Goal: Task Accomplishment & Management: Manage account settings

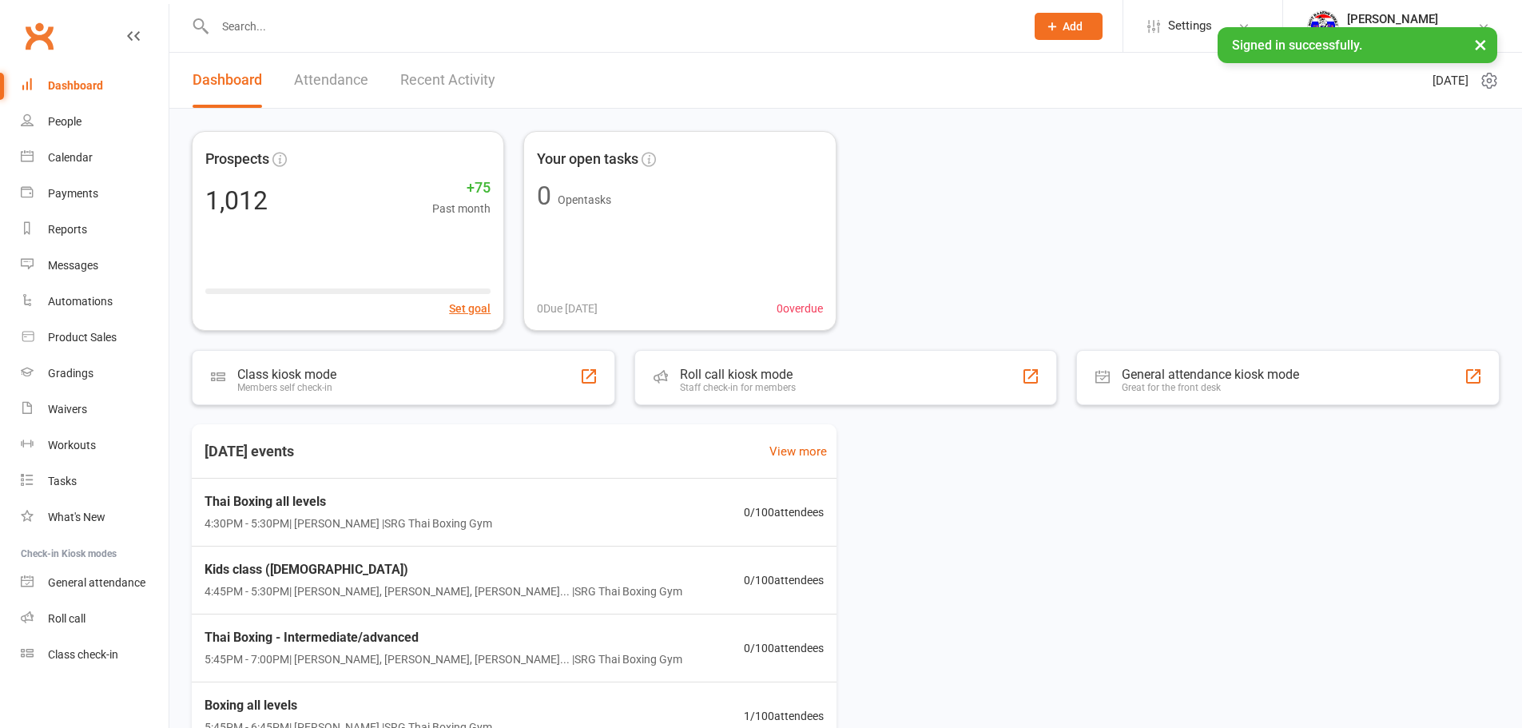
click at [350, 27] on input "text" at bounding box center [612, 26] width 804 height 22
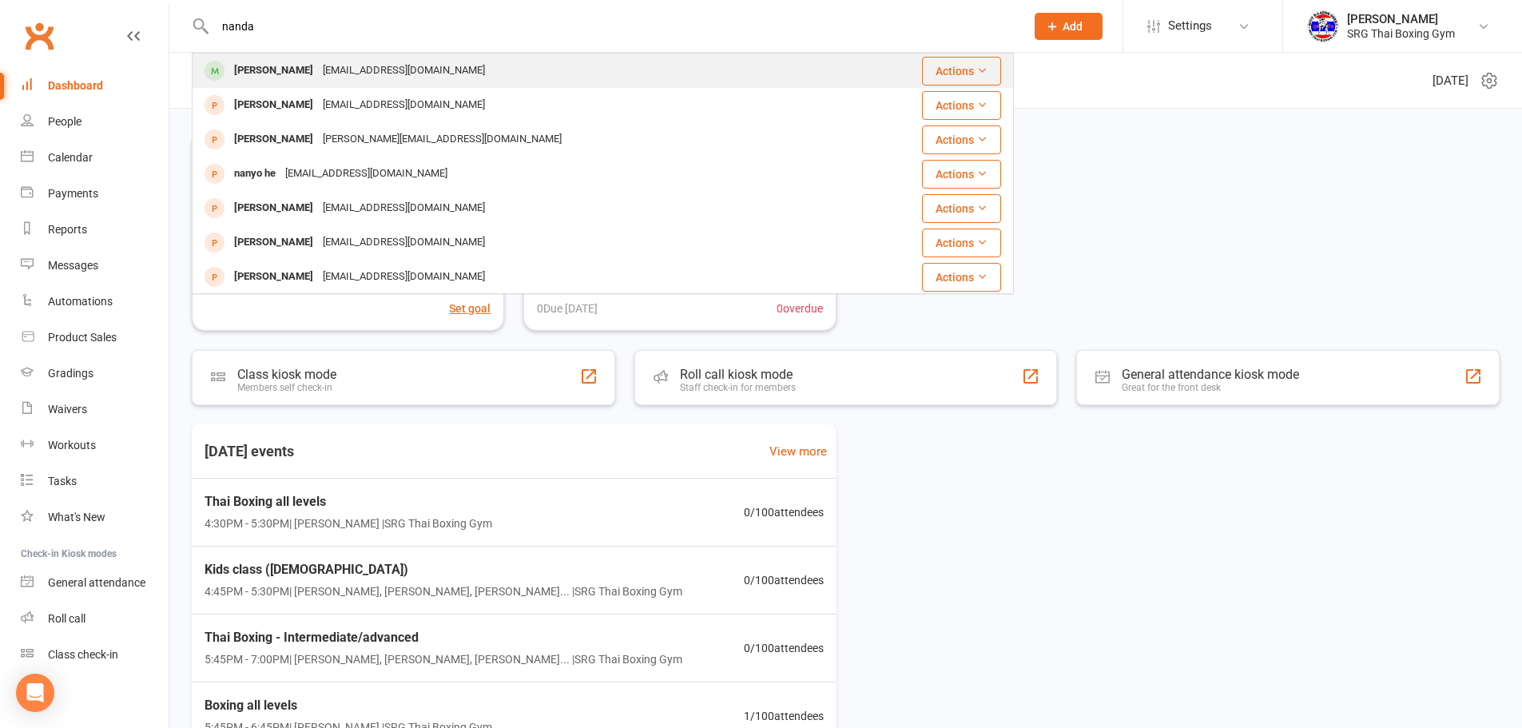
type input "nanda"
click at [343, 67] on div "Nandaah2014@hotmail.com" at bounding box center [404, 70] width 172 height 23
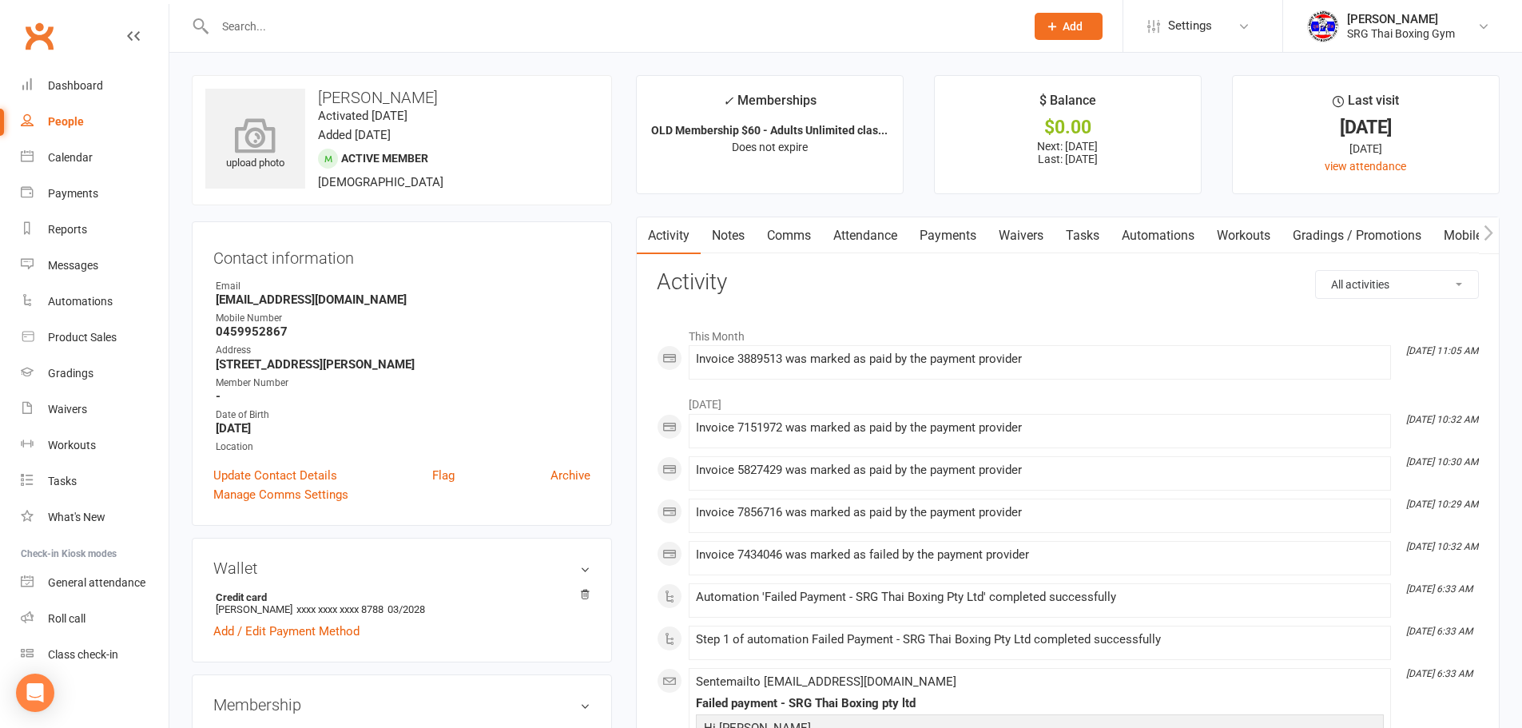
click at [289, 153] on div "upload photo" at bounding box center [255, 145] width 100 height 53
click at [958, 229] on link "Payments" at bounding box center [948, 235] width 79 height 37
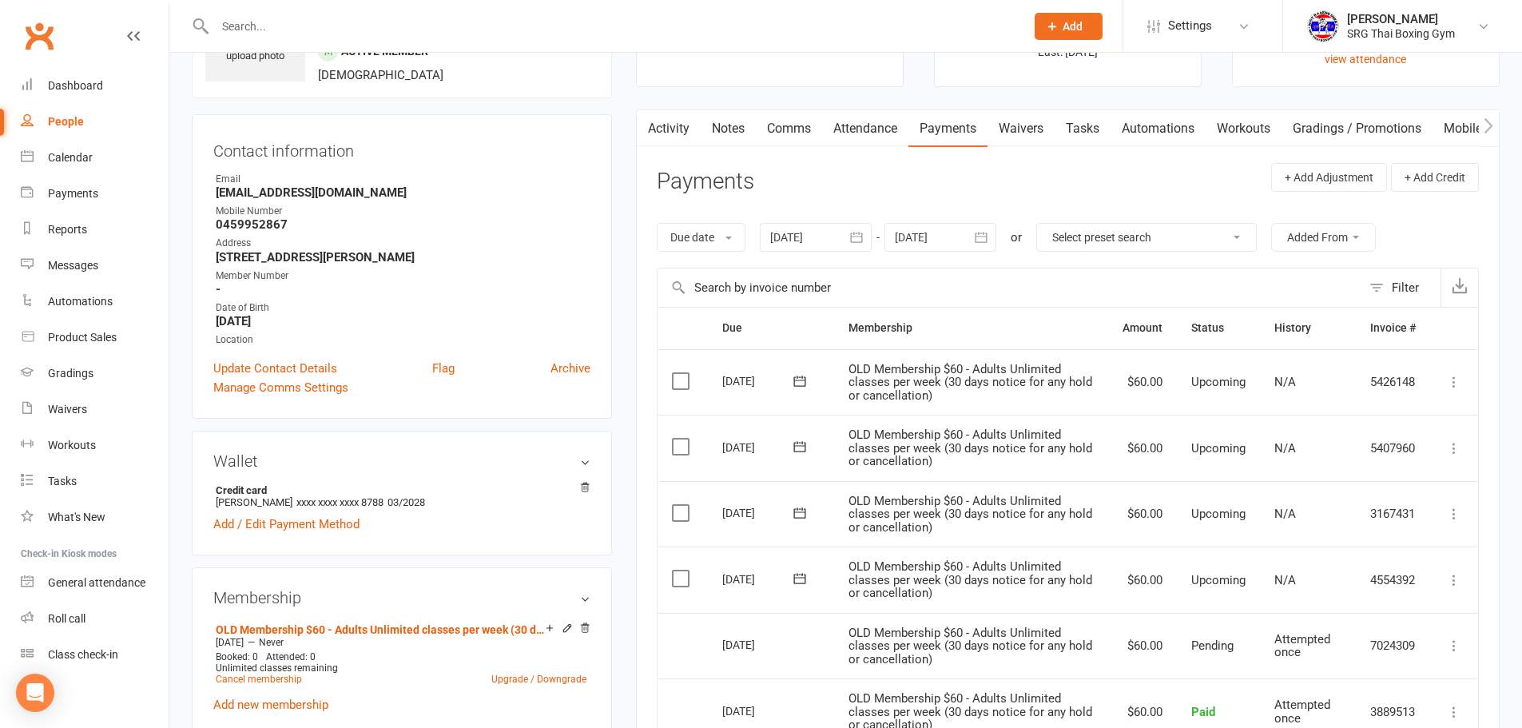
scroll to position [80, 0]
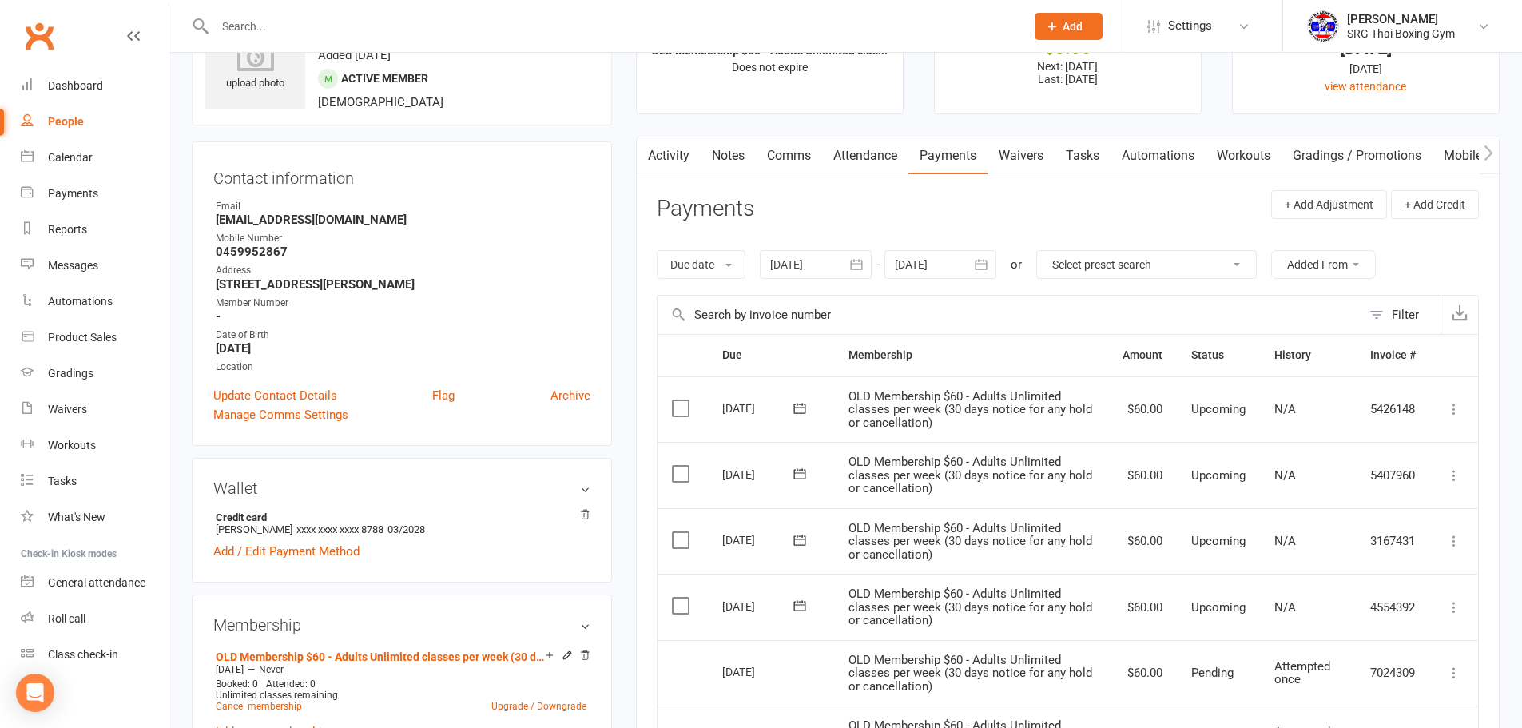
click at [1012, 132] on main "✓ Memberships OLD Membership $60 - Adults Unlimited clas... Does not expire $ B…" at bounding box center [1068, 630] width 888 height 1270
click at [1015, 143] on link "Waivers" at bounding box center [1021, 155] width 67 height 37
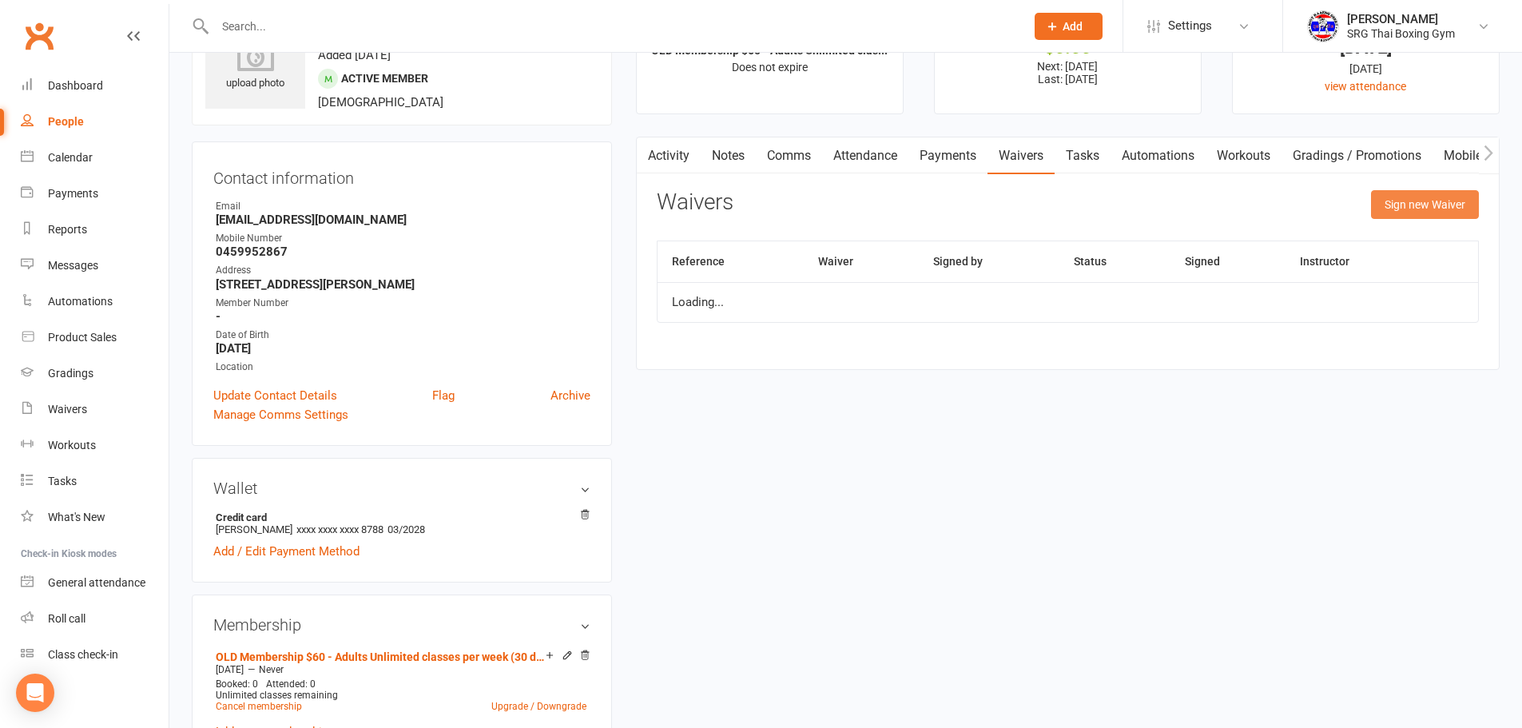
click at [1422, 195] on button "Sign new Waiver" at bounding box center [1425, 204] width 108 height 29
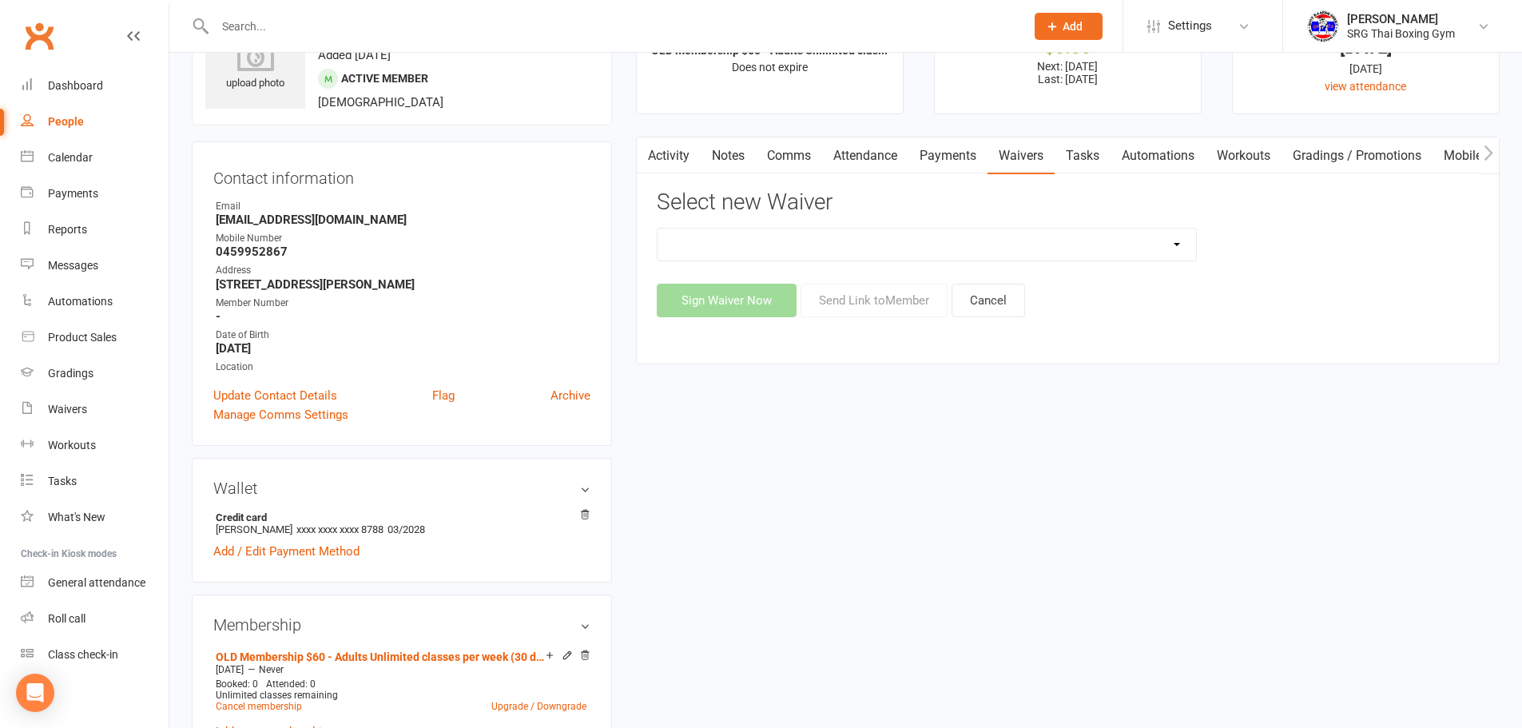
click at [986, 263] on div "Membership agreement Membership cancellation form Membership hold form New paym…" at bounding box center [1068, 272] width 822 height 89
click at [996, 253] on select "Membership agreement Membership cancellation form Membership hold form New paym…" at bounding box center [927, 245] width 539 height 32
select select "12440"
click at [658, 229] on select "Membership agreement Membership cancellation form Membership hold form New paym…" at bounding box center [927, 245] width 539 height 32
click at [875, 310] on button "Send Link to Member" at bounding box center [874, 301] width 147 height 34
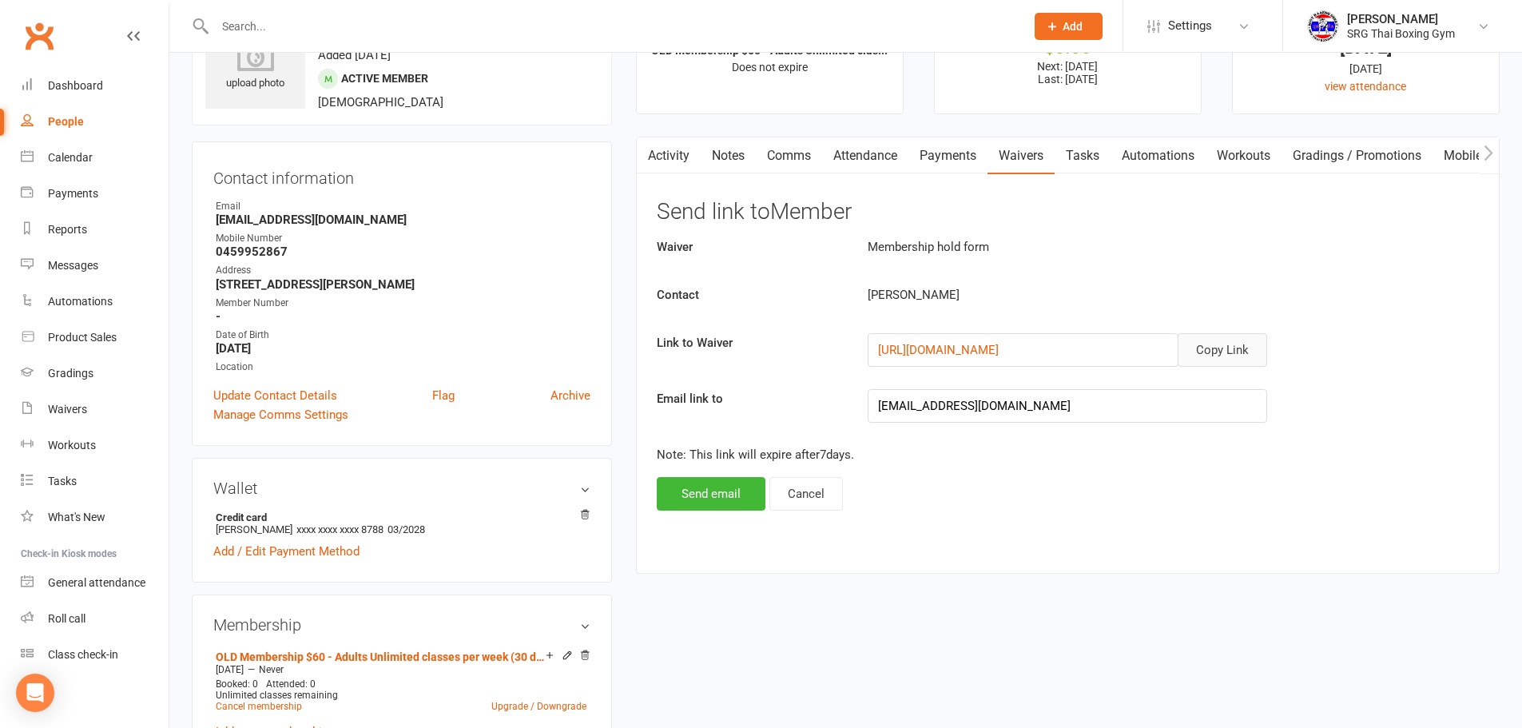
click at [1233, 346] on button "Copy Link" at bounding box center [1222, 350] width 89 height 34
click at [69, 451] on div "Workouts" at bounding box center [72, 445] width 48 height 13
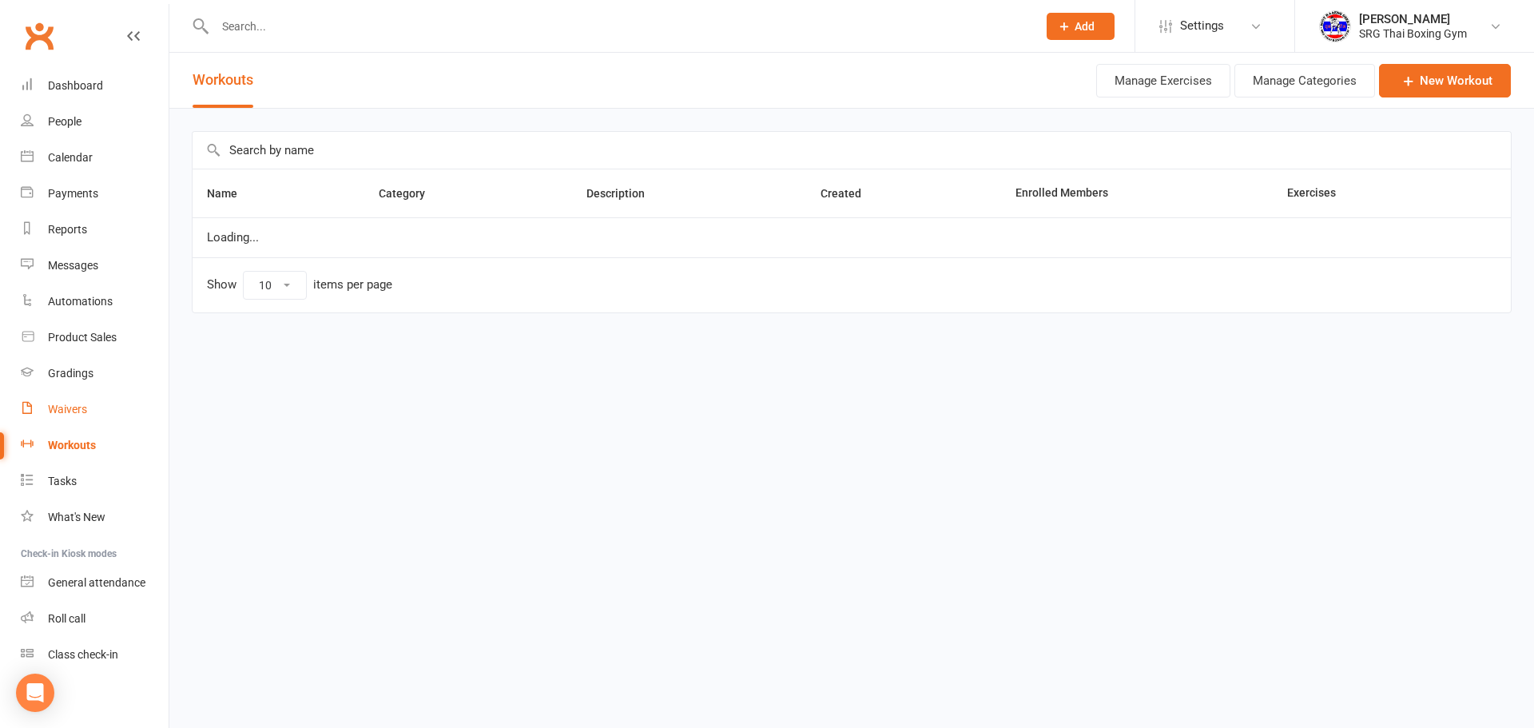
click at [74, 407] on div "Waivers" at bounding box center [67, 409] width 39 height 13
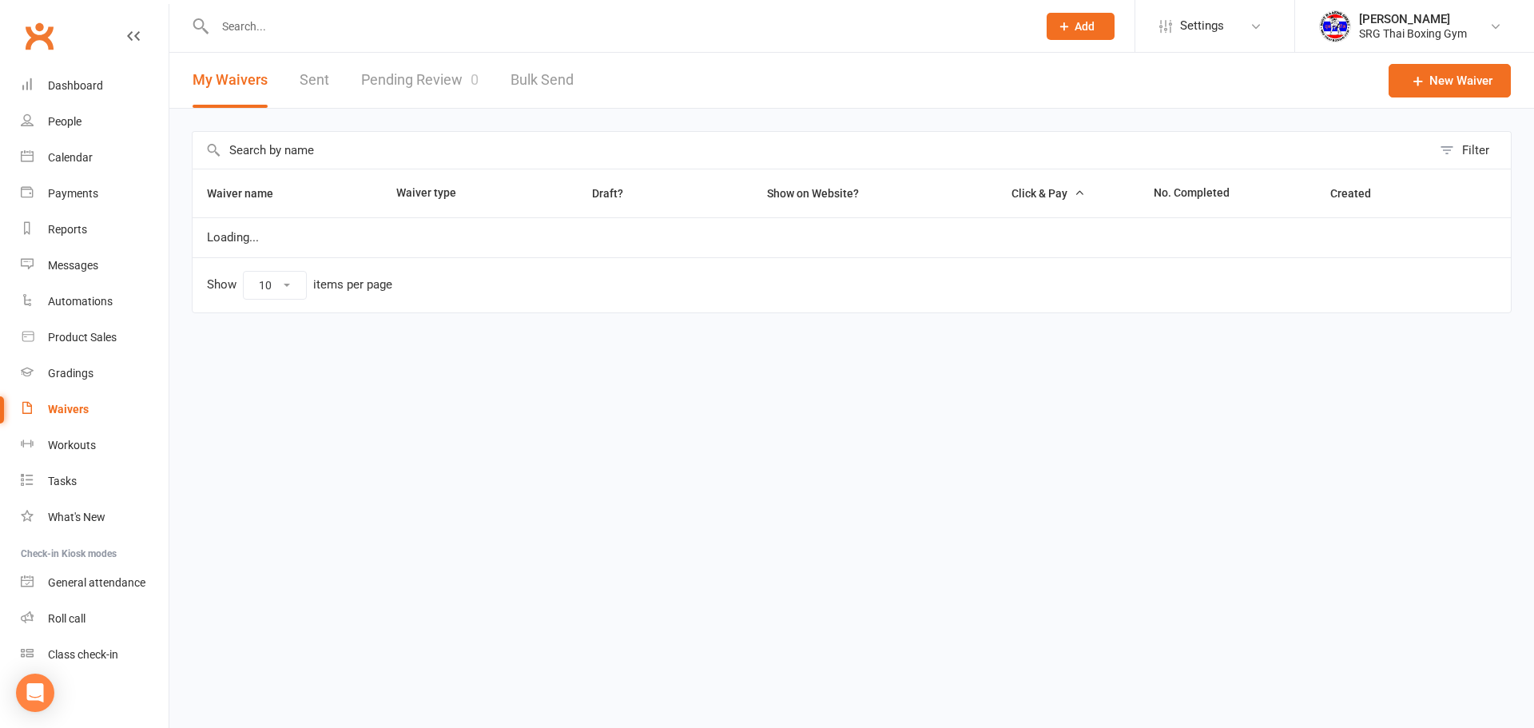
click at [351, 78] on div "My Waivers Sent Pending Review 0 Bulk Send" at bounding box center [383, 80] width 428 height 55
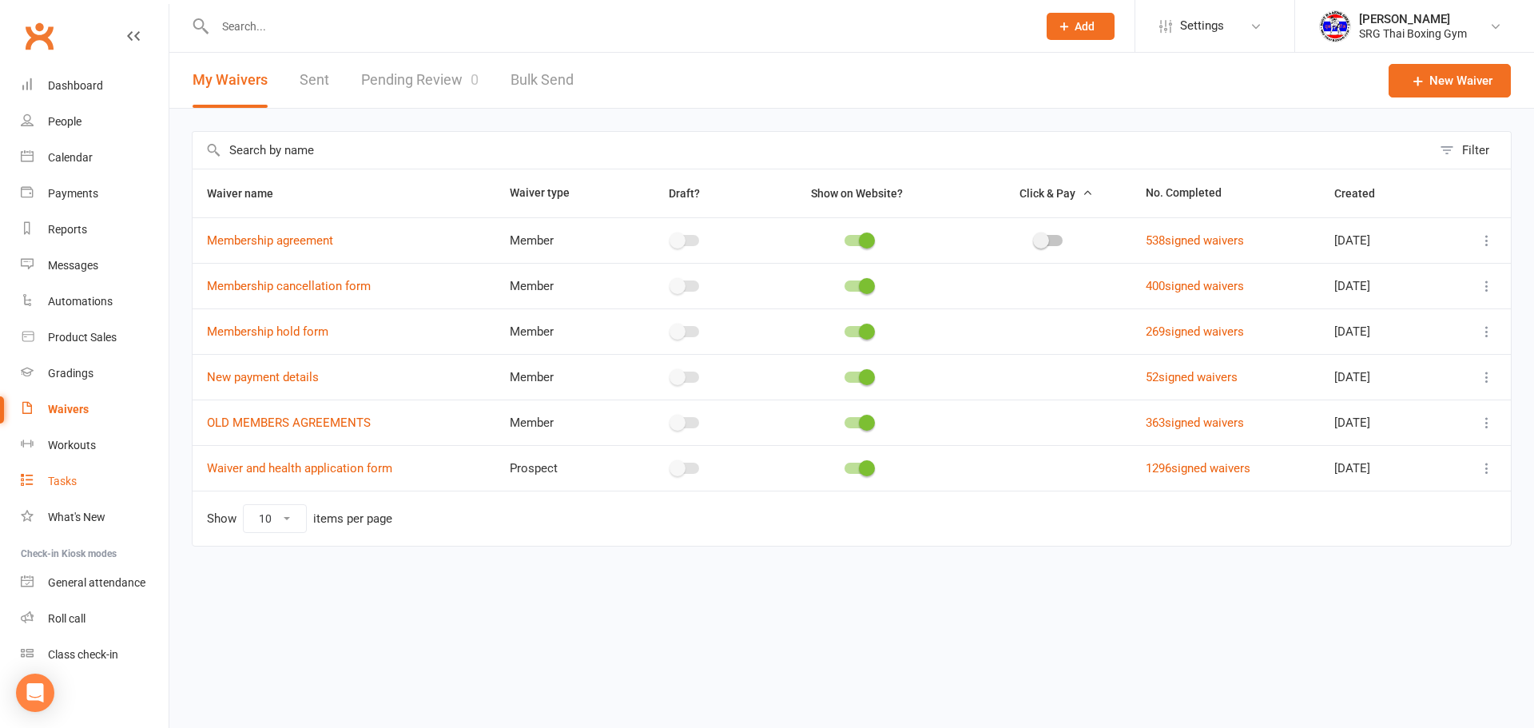
click at [68, 466] on link "Tasks" at bounding box center [95, 481] width 148 height 36
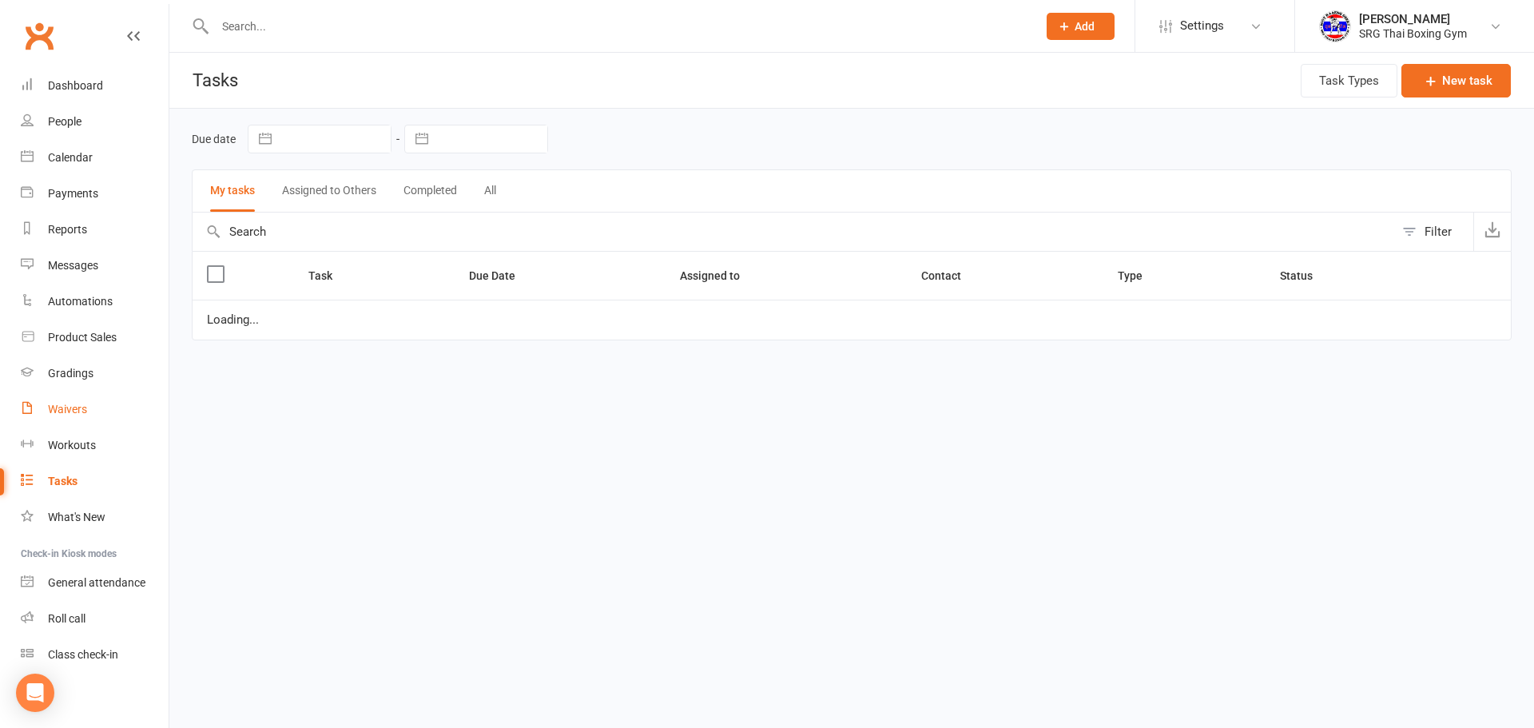
click at [98, 416] on link "Waivers" at bounding box center [95, 410] width 148 height 36
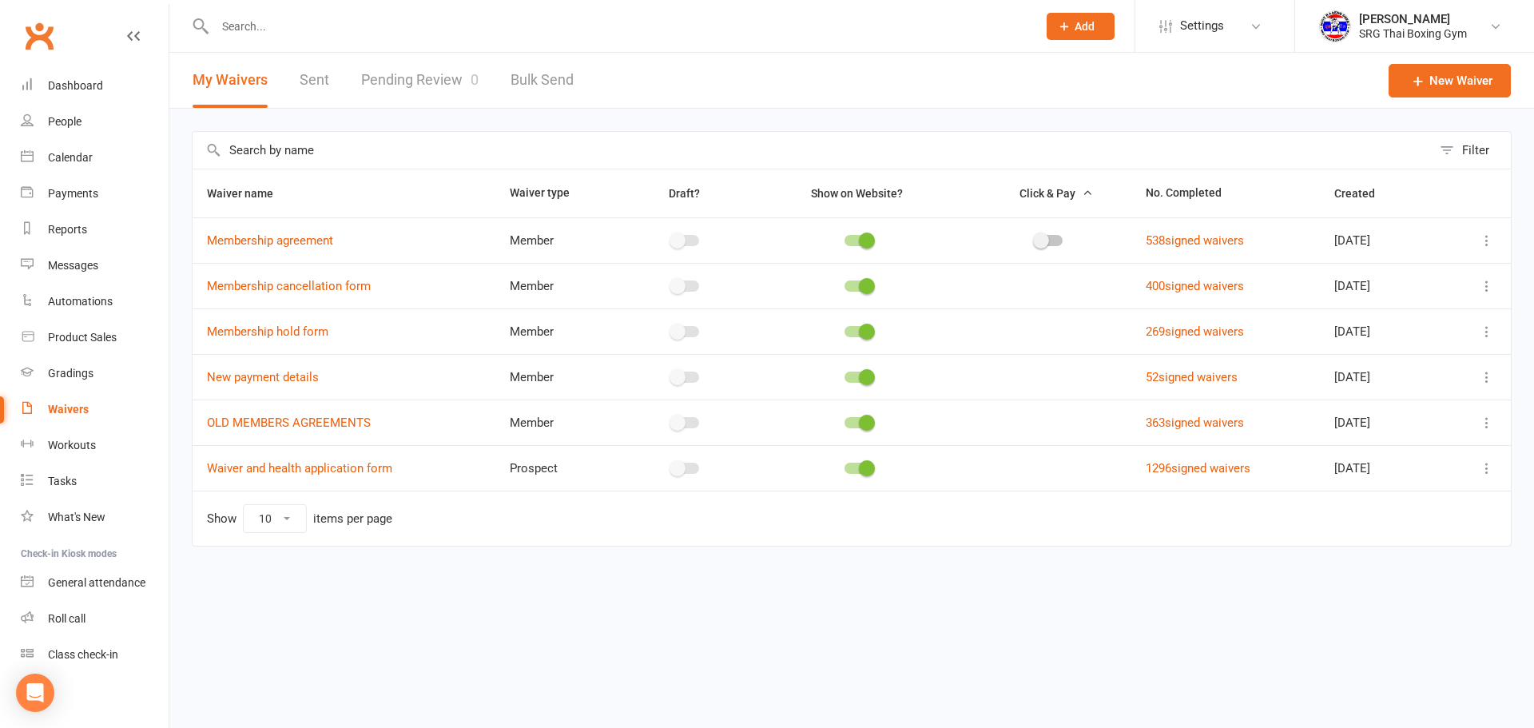
click at [438, 92] on link "Pending Review 0" at bounding box center [419, 80] width 117 height 55
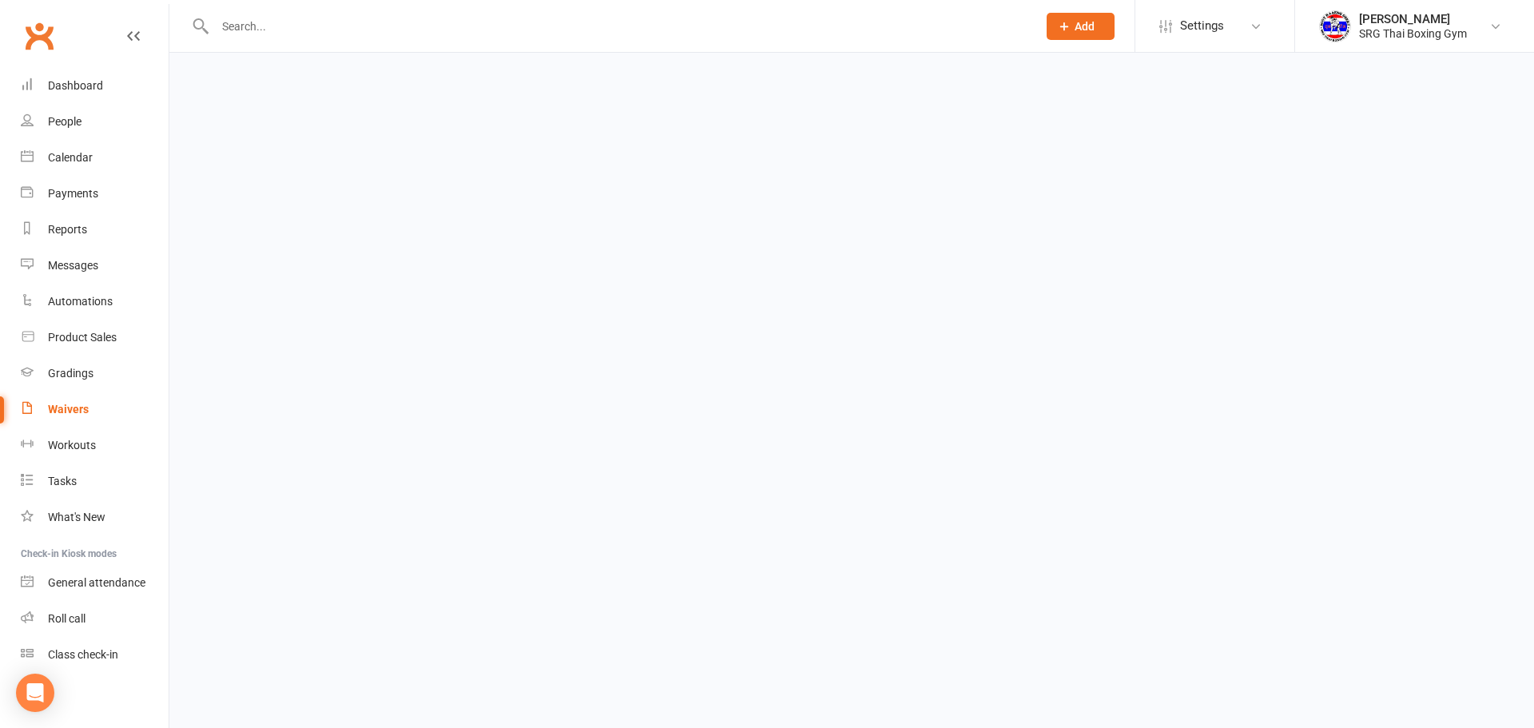
select select "100"
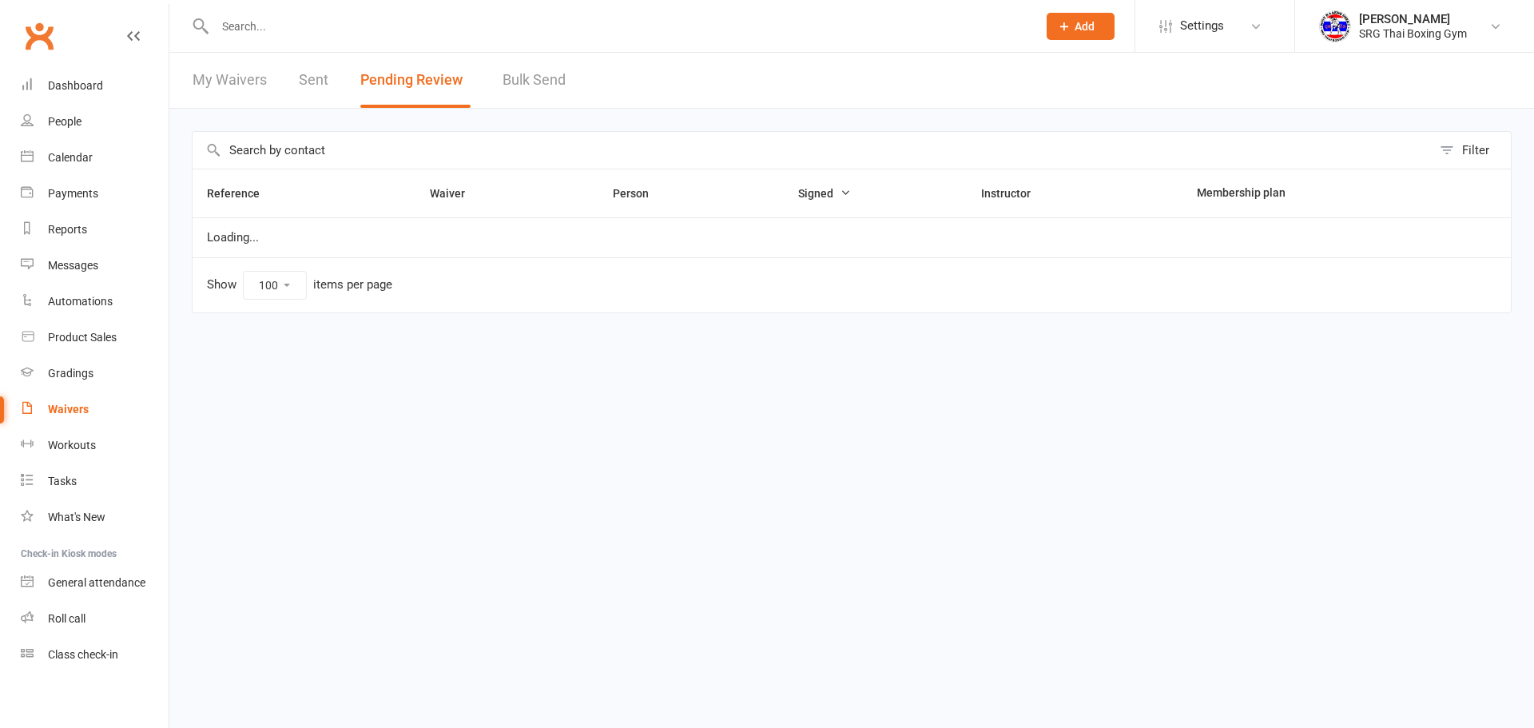
select select "100"
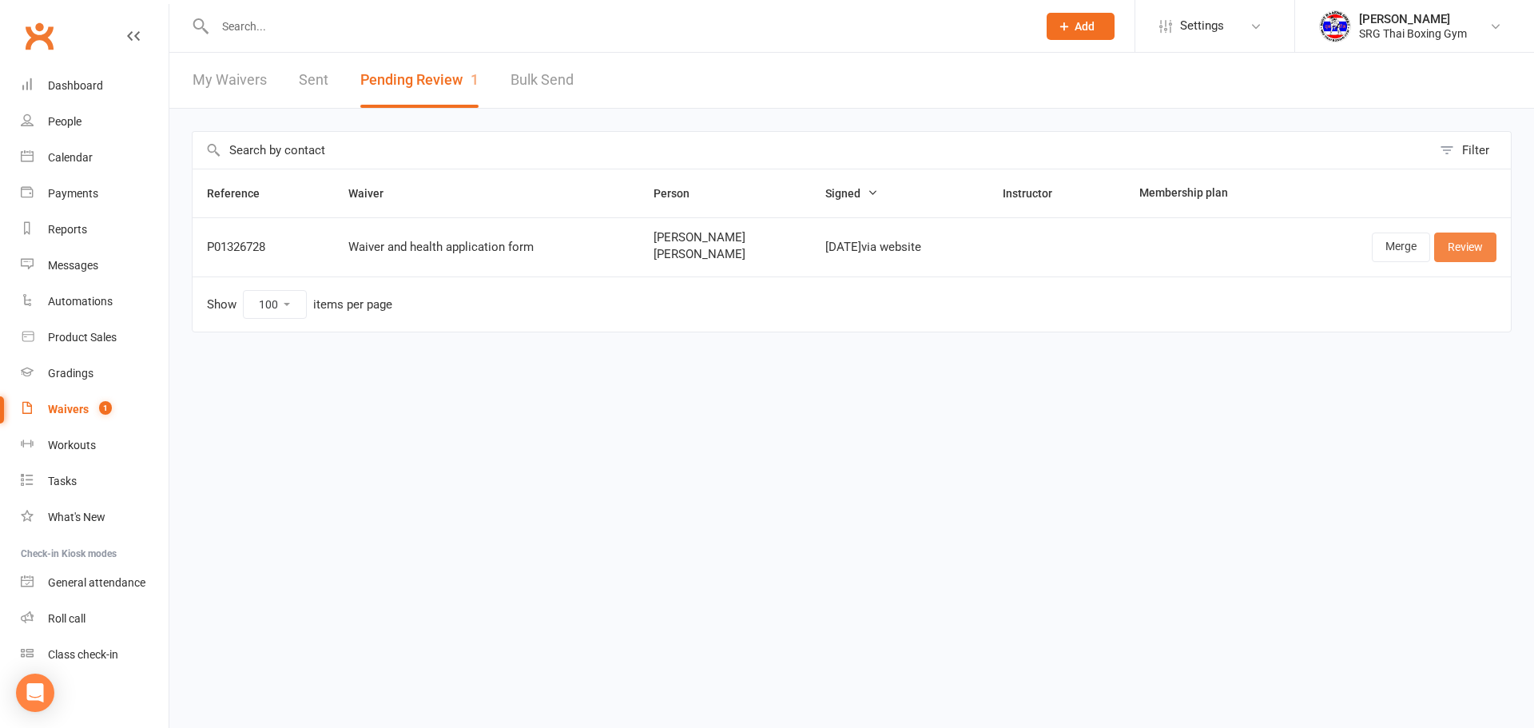
click at [1474, 245] on link "Review" at bounding box center [1465, 247] width 62 height 29
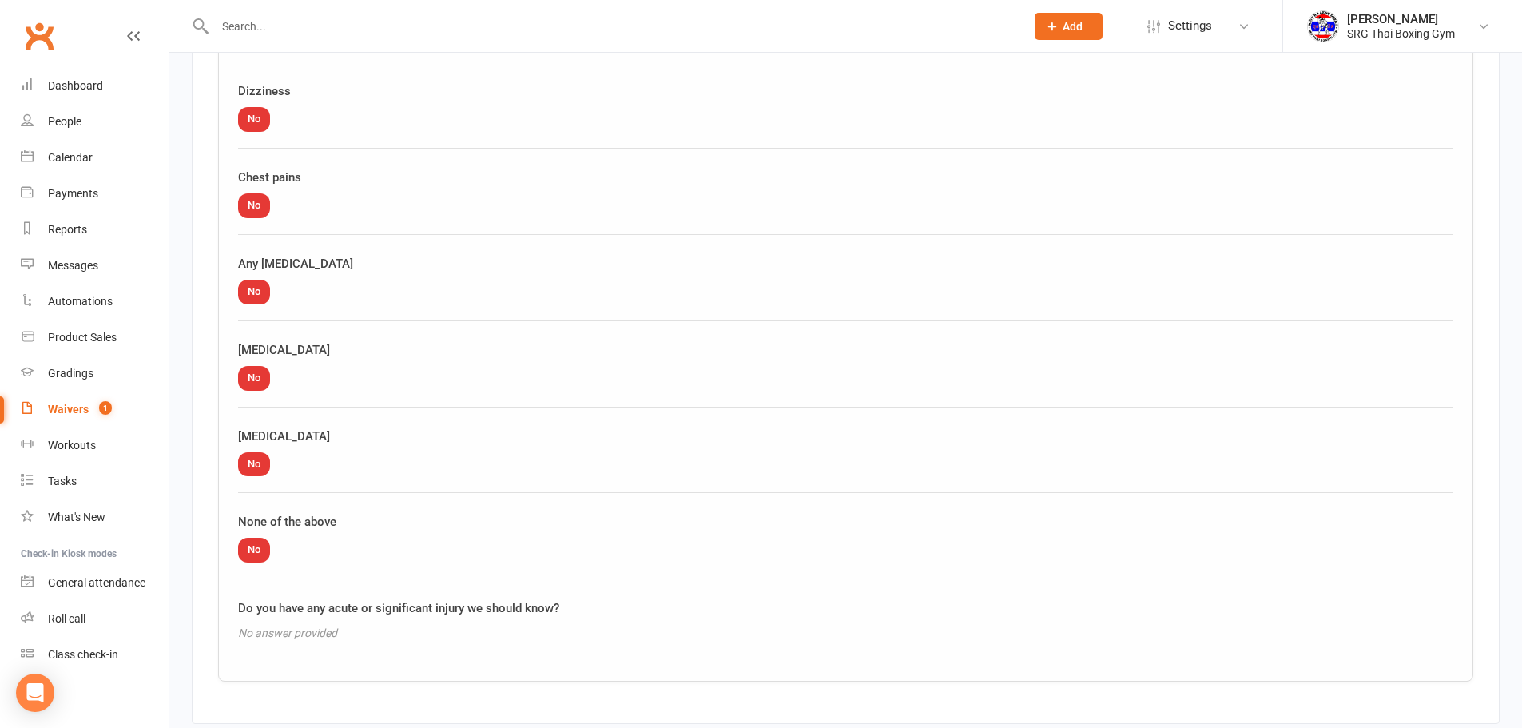
scroll to position [2519, 0]
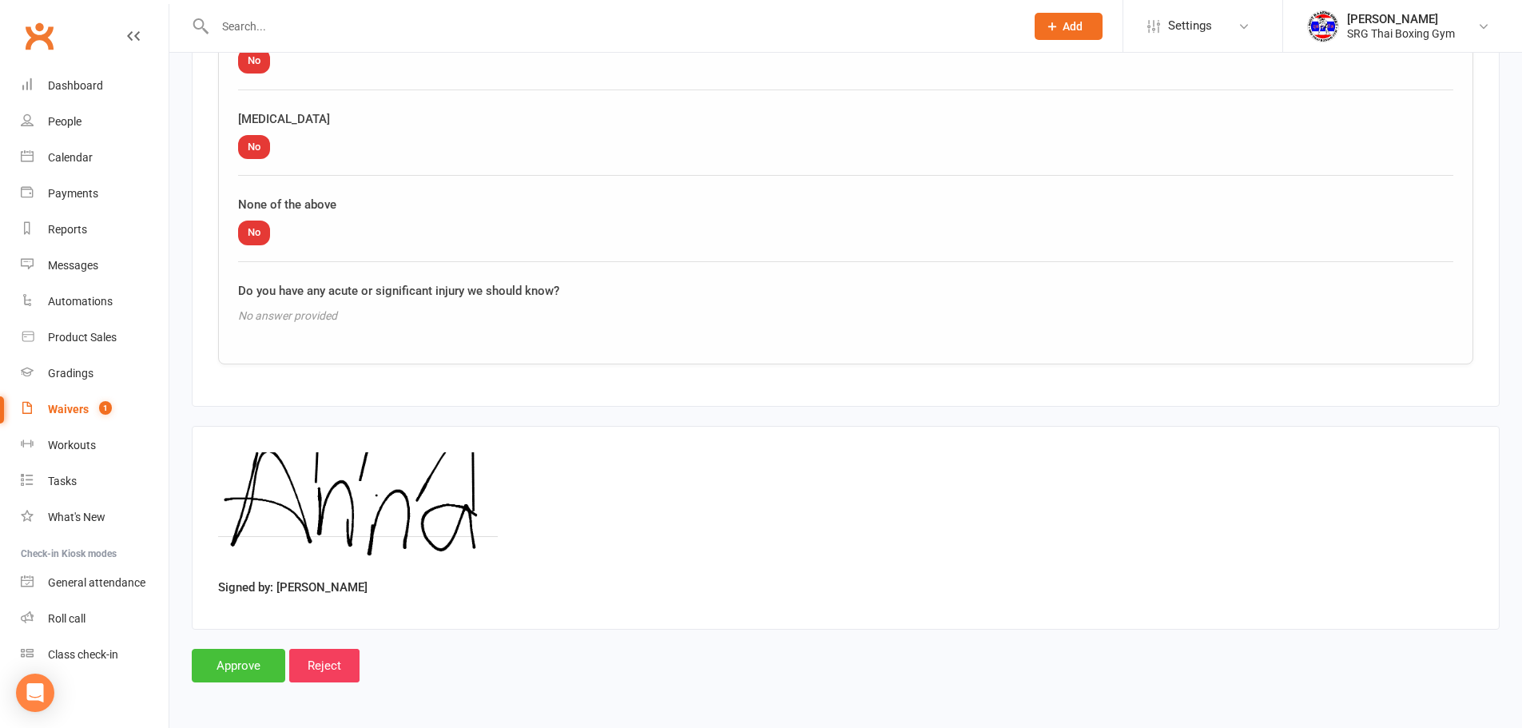
click at [233, 659] on input "Approve" at bounding box center [238, 666] width 93 height 34
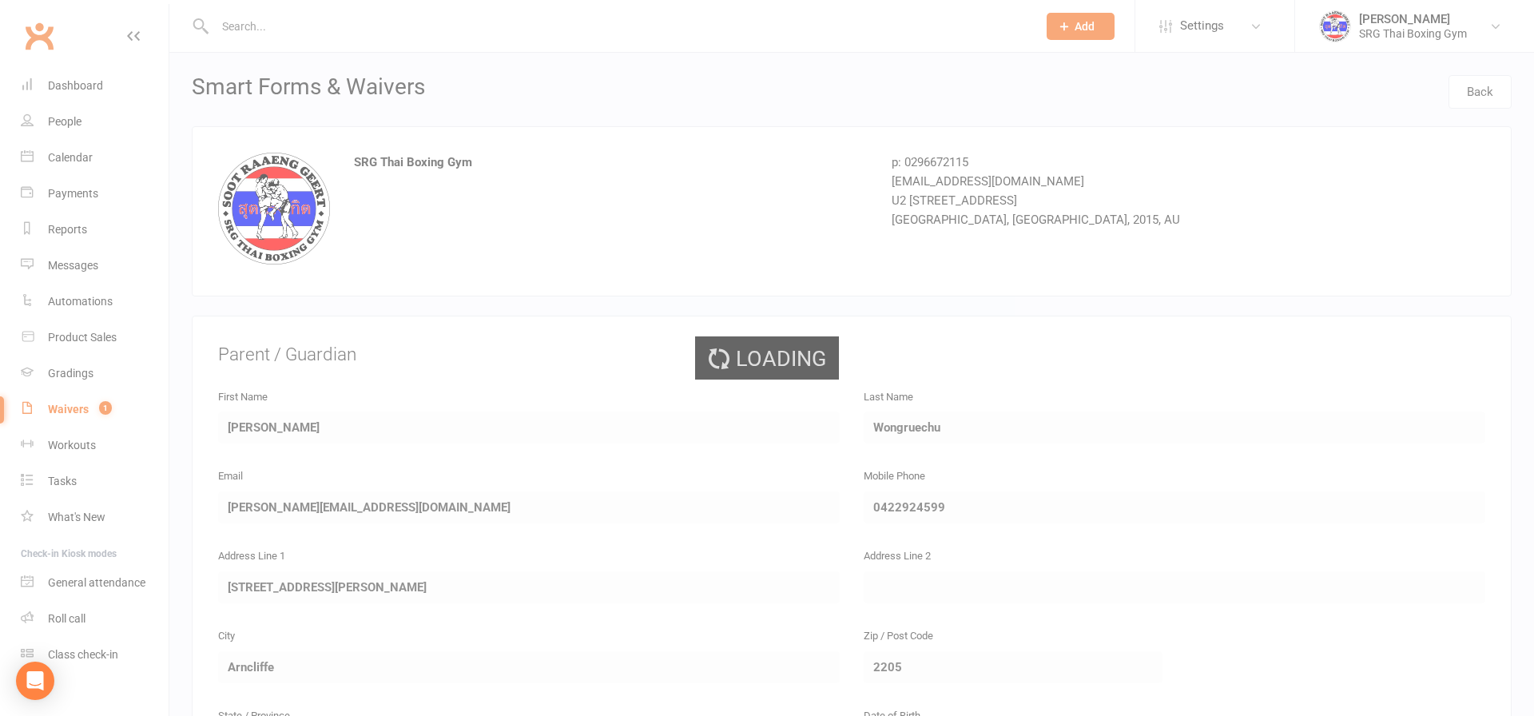
select select "100"
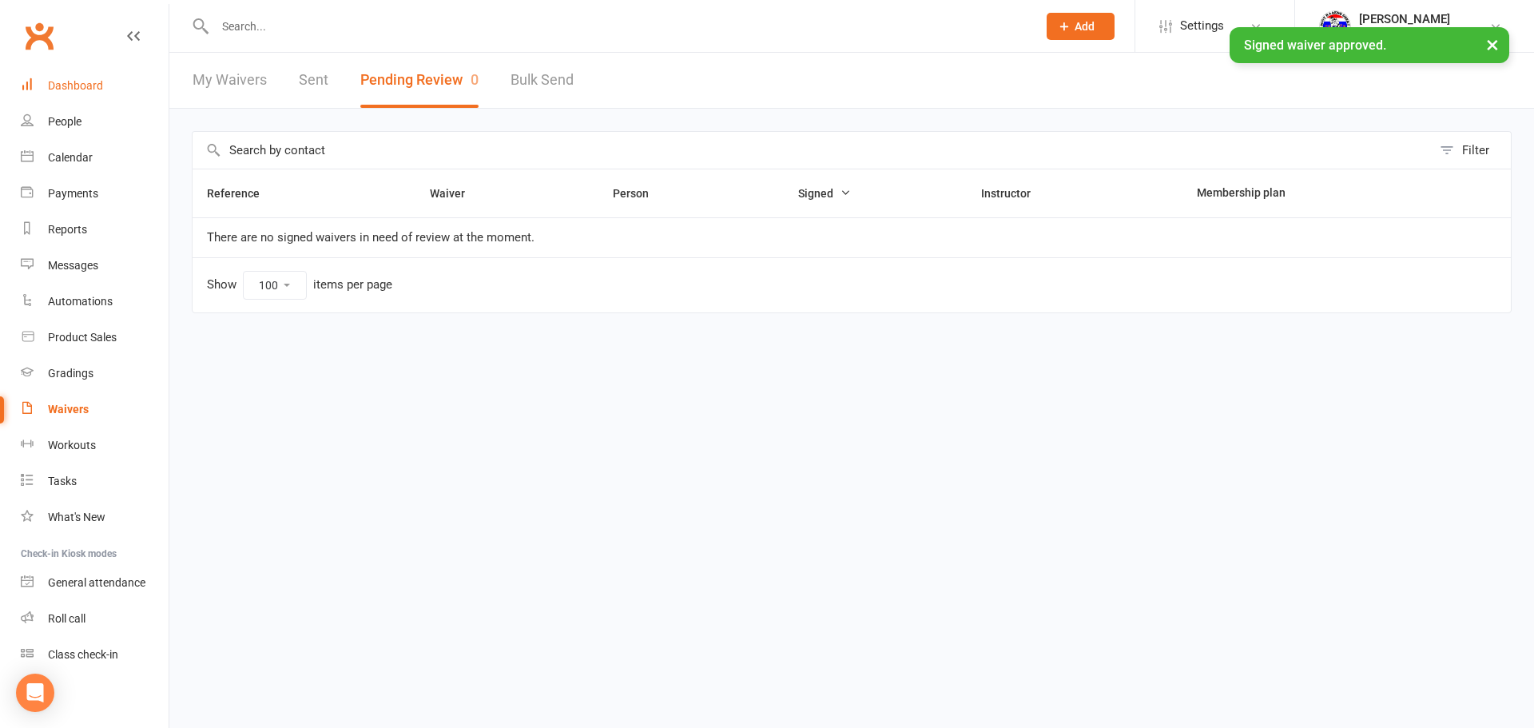
click at [91, 92] on div "Dashboard" at bounding box center [75, 85] width 55 height 13
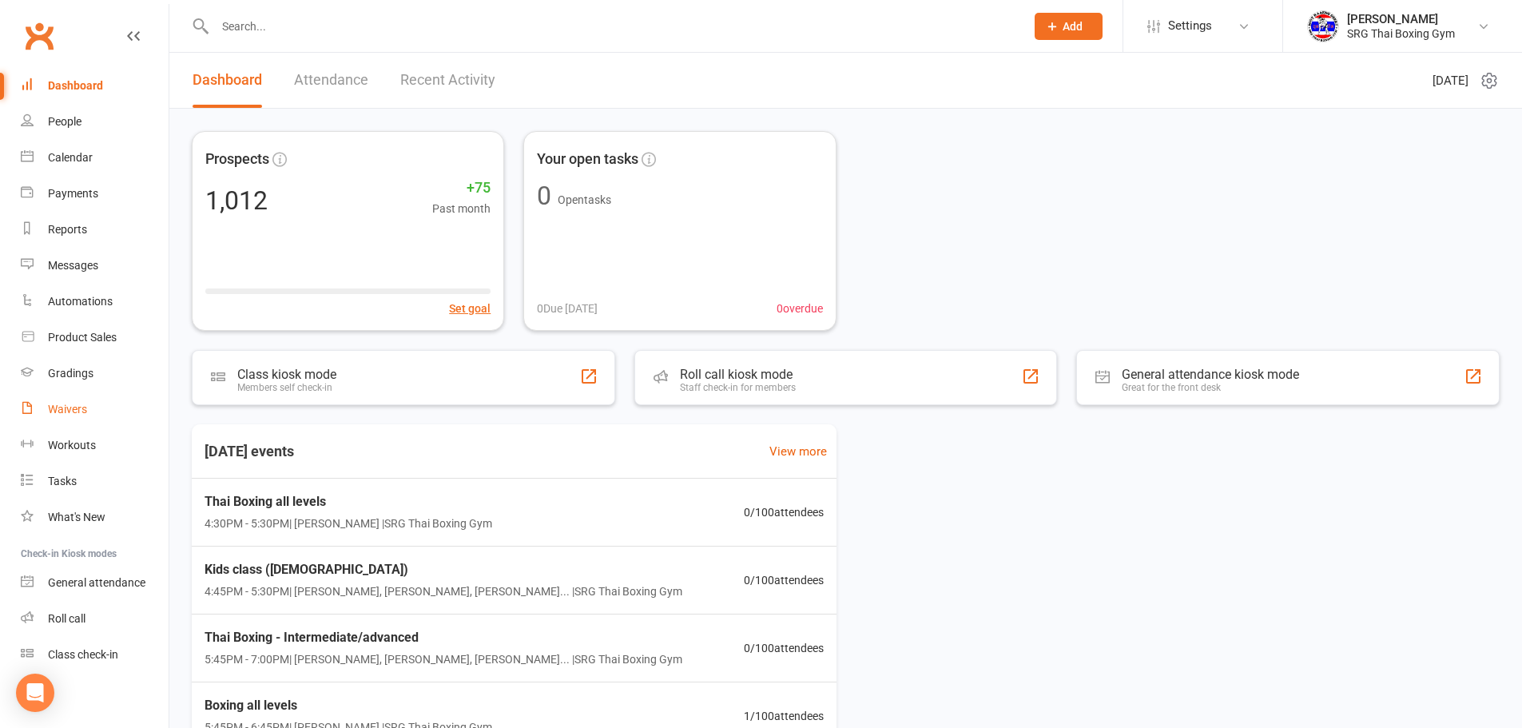
click at [73, 409] on div "Waivers" at bounding box center [67, 409] width 39 height 13
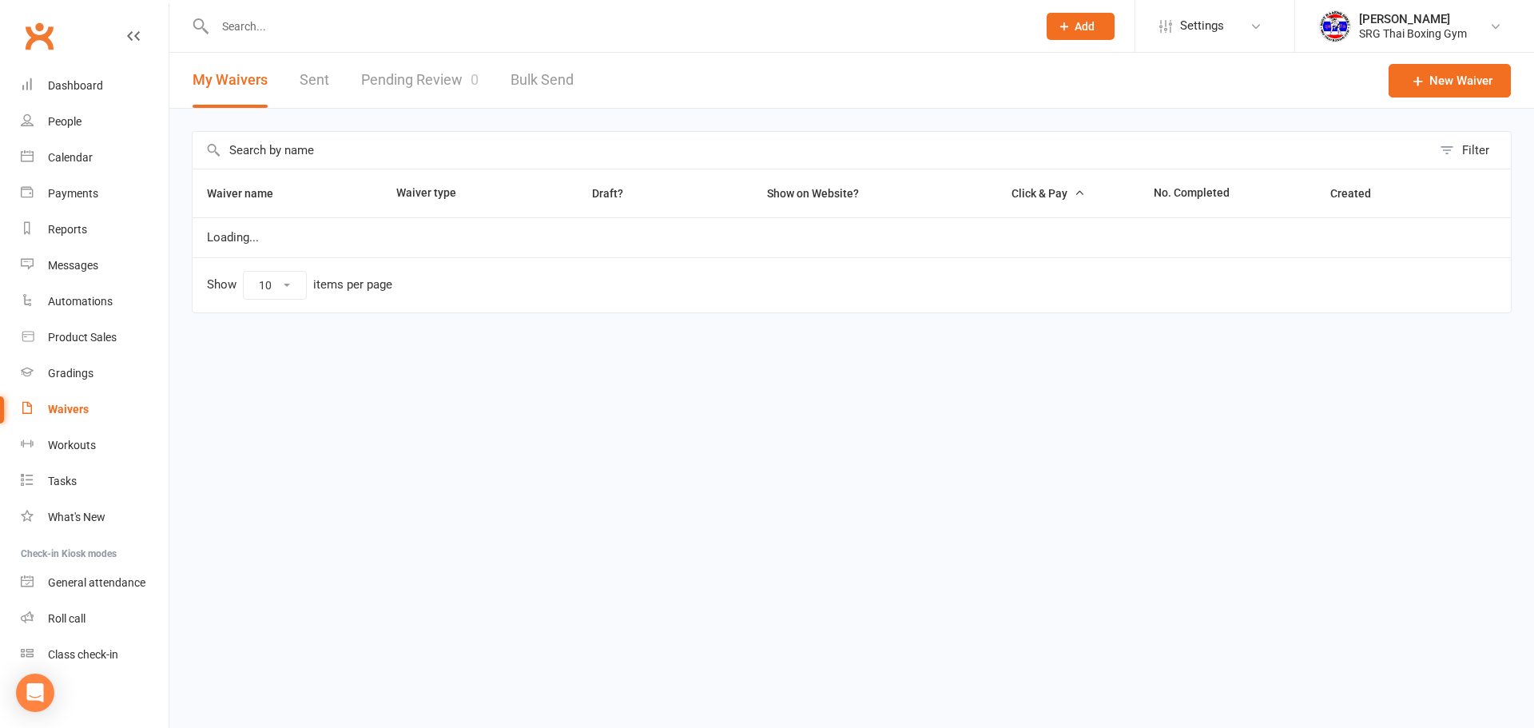
click at [503, 85] on div "My Waivers Sent Pending Review 0 Bulk Send" at bounding box center [383, 80] width 428 height 55
click at [487, 86] on div "My Waivers Sent Pending Review 0 Bulk Send" at bounding box center [383, 80] width 428 height 55
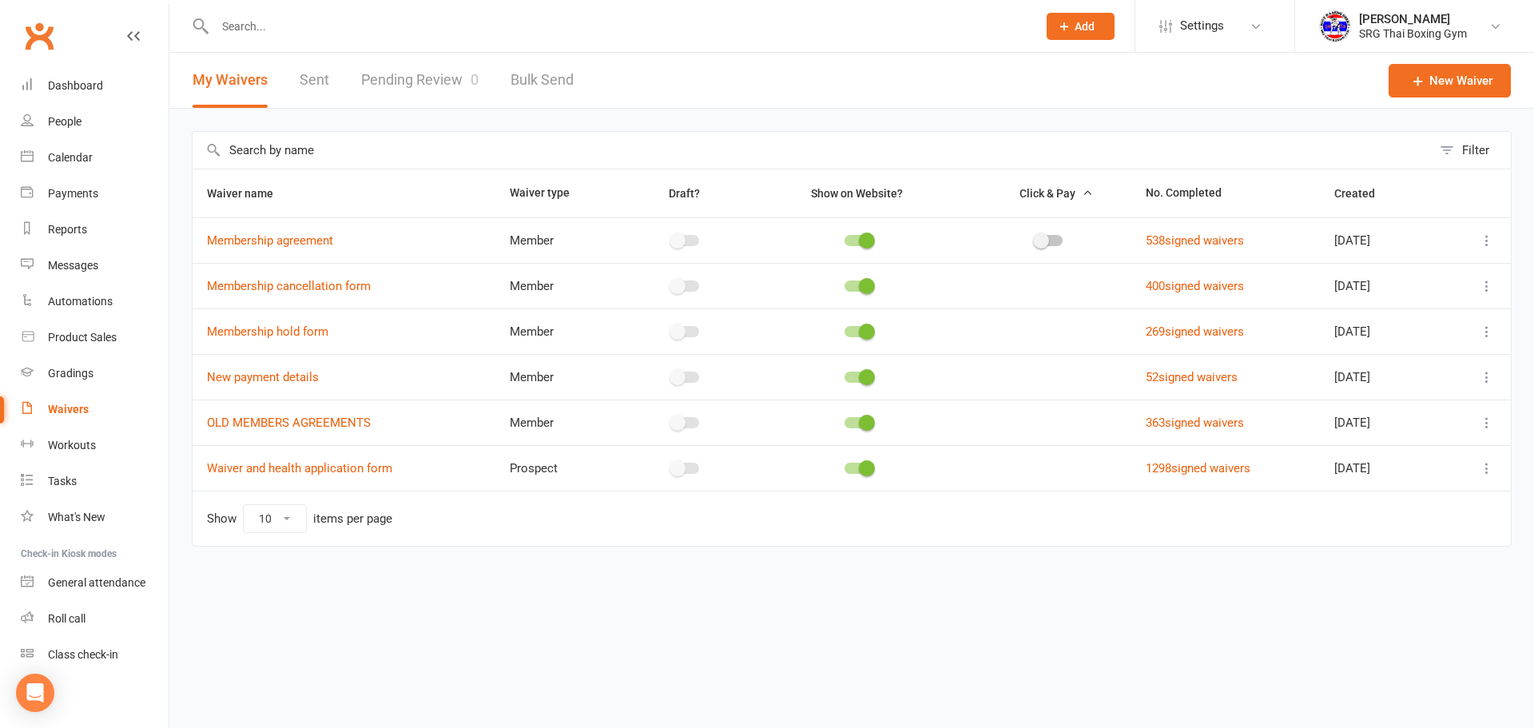
click at [449, 86] on link "Pending Review 0" at bounding box center [419, 80] width 117 height 55
select select "100"
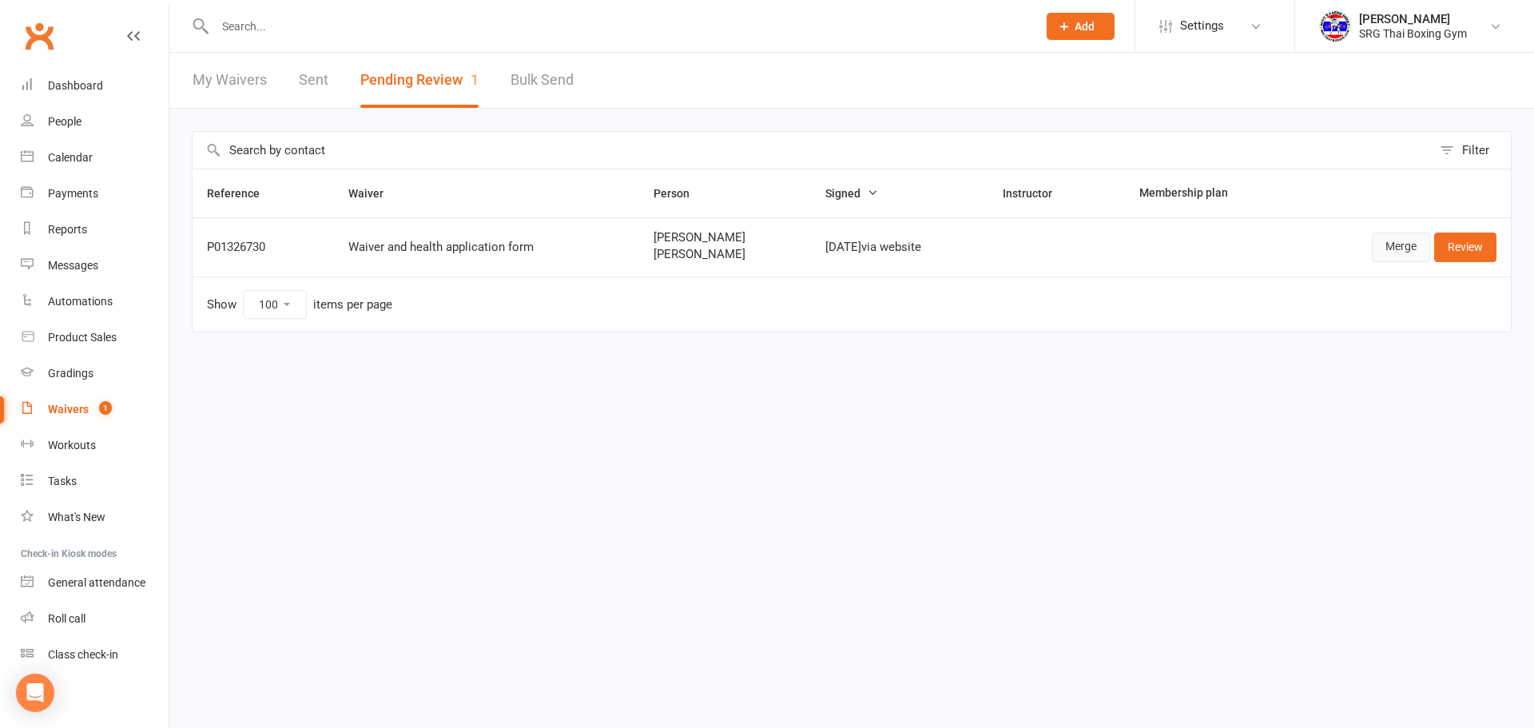
click at [1408, 261] on link "Merge" at bounding box center [1401, 247] width 58 height 29
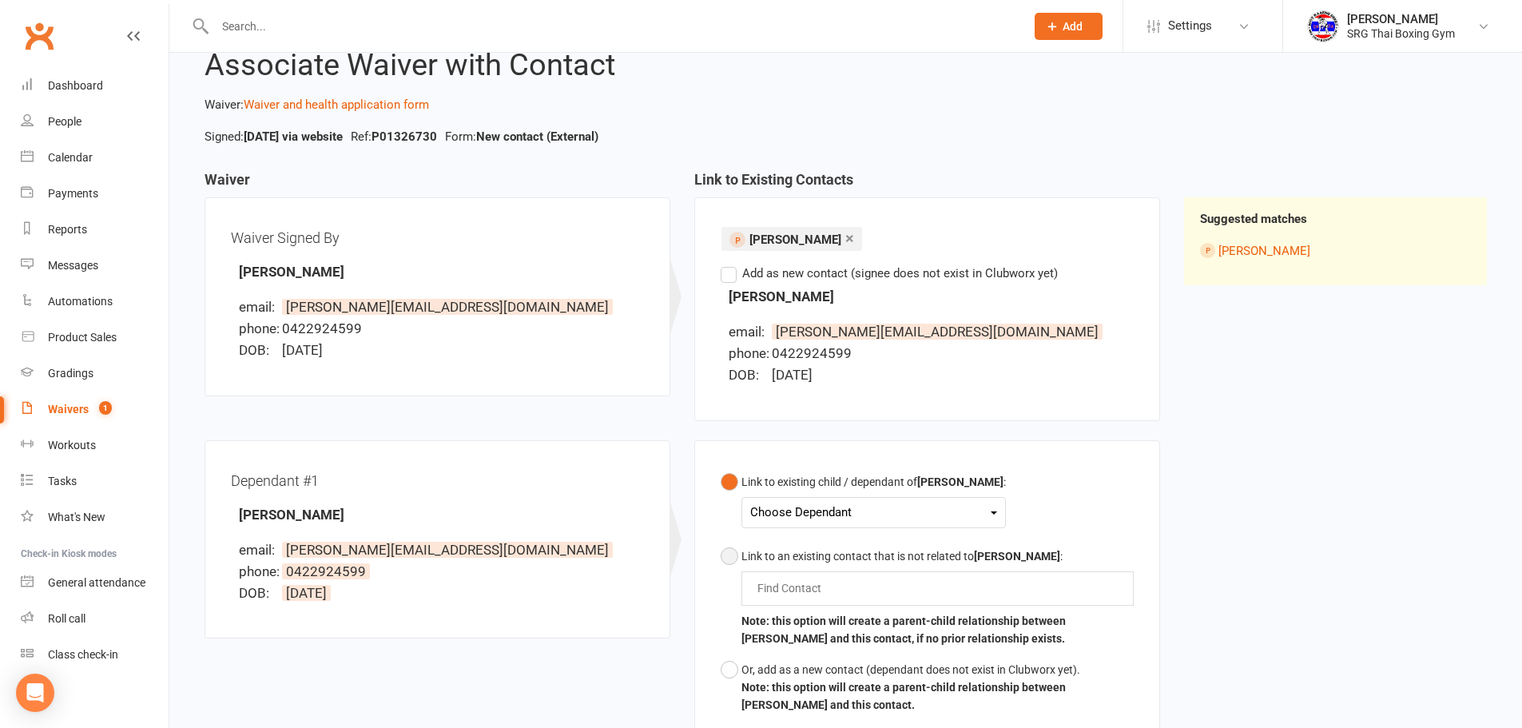
scroll to position [80, 0]
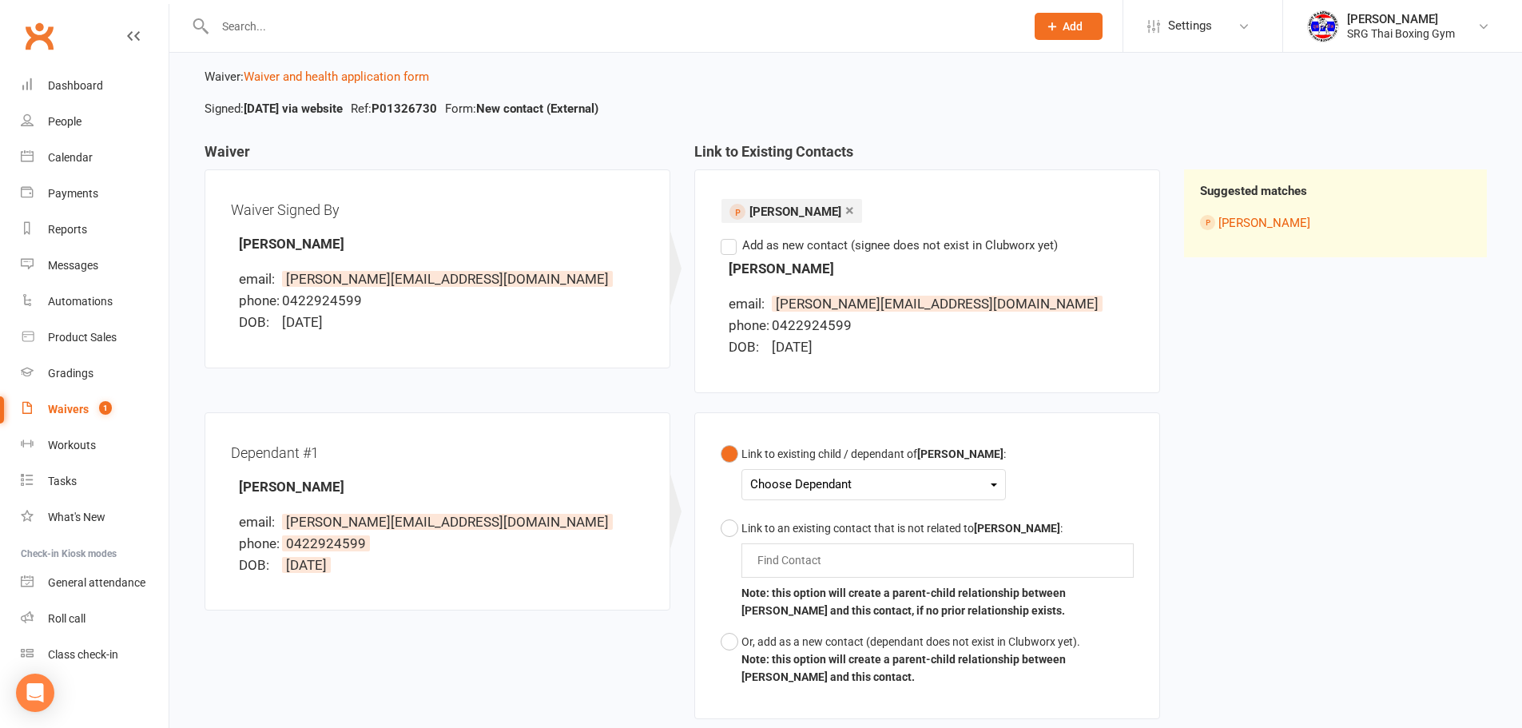
click at [879, 478] on div "Choose Dependant" at bounding box center [873, 485] width 247 height 22
click at [1165, 498] on div "Link to existing child / dependant of Anna Wongruechu : Choose Dependant Hugo H…" at bounding box center [927, 575] width 490 height 326
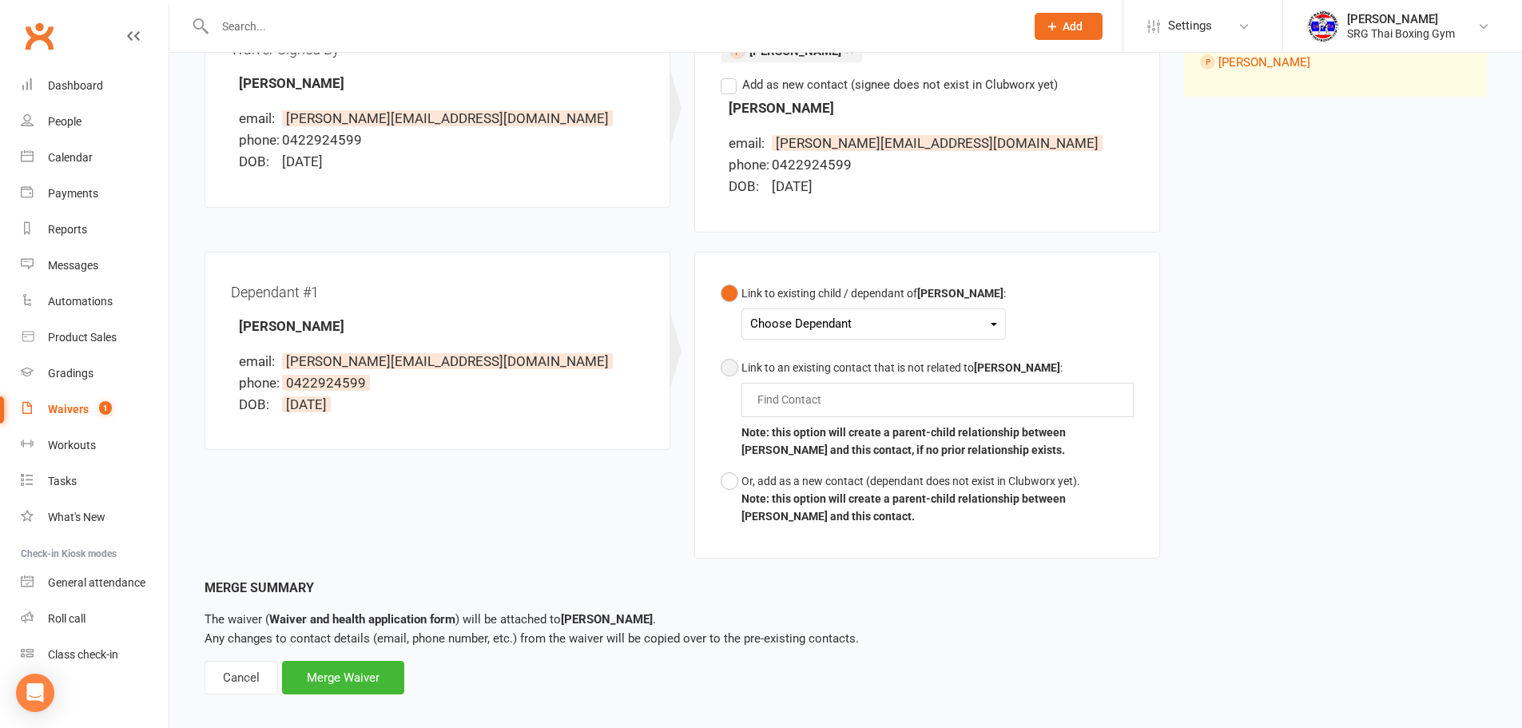
scroll to position [256, 0]
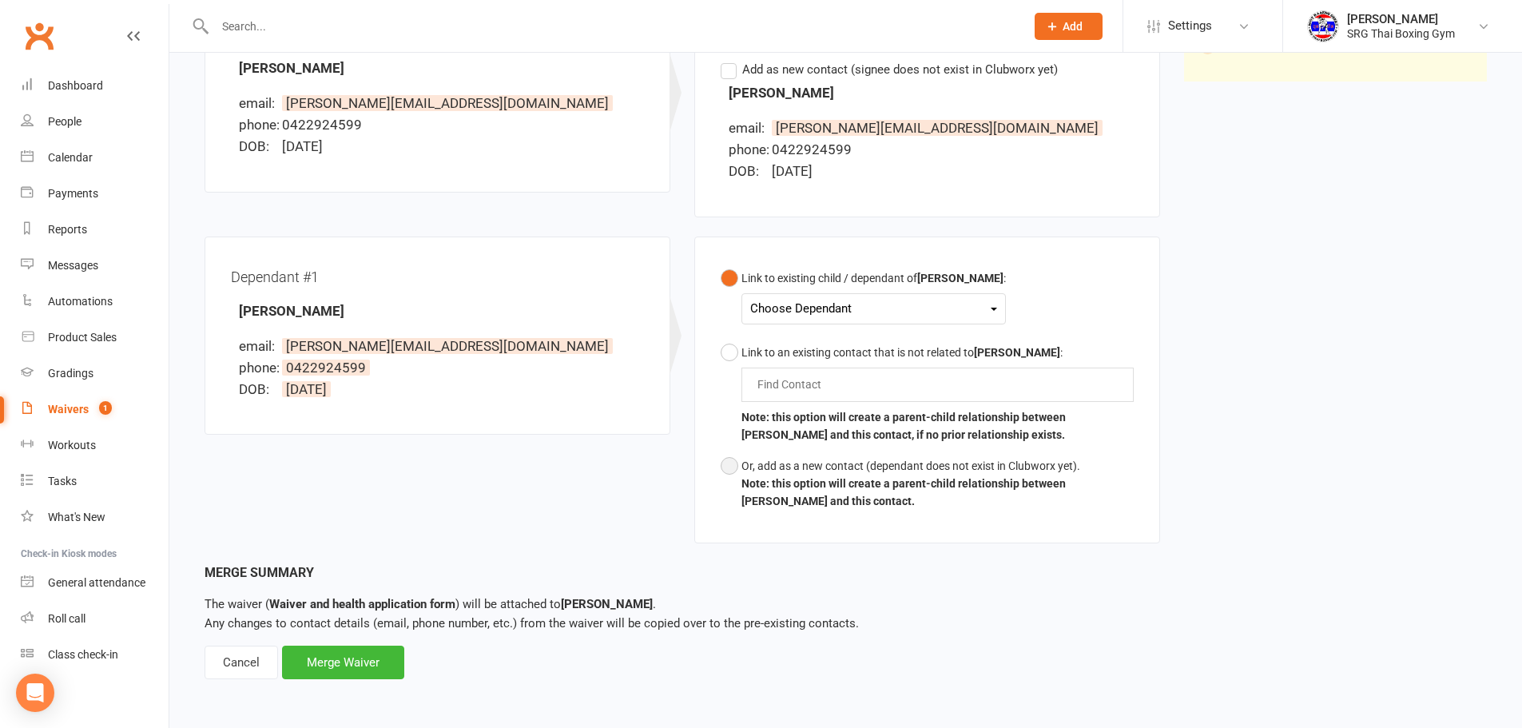
click at [848, 474] on button "Or, add as a new contact (dependant does not exist in Clubworx yet). Note: this…" at bounding box center [927, 484] width 413 height 66
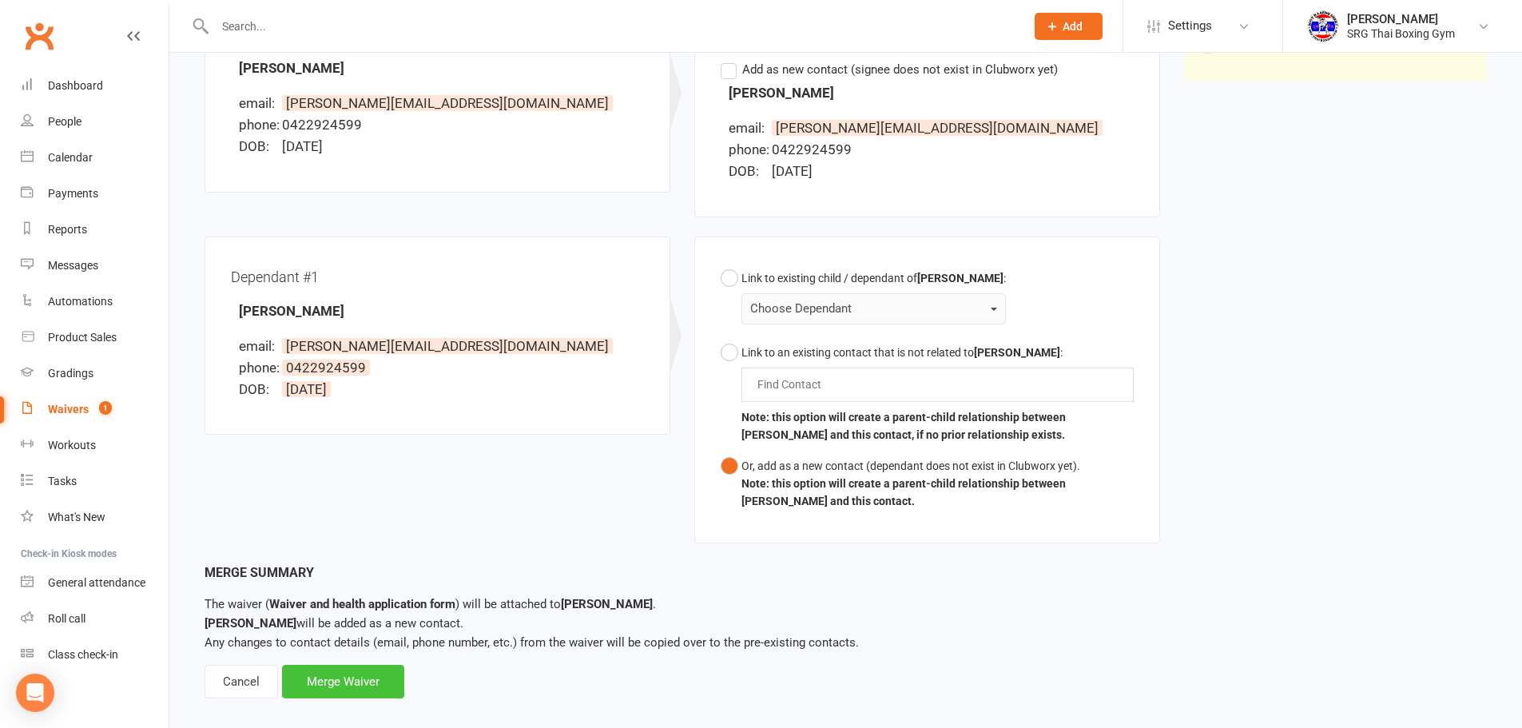
click at [388, 681] on div "Merge Waiver" at bounding box center [343, 682] width 122 height 34
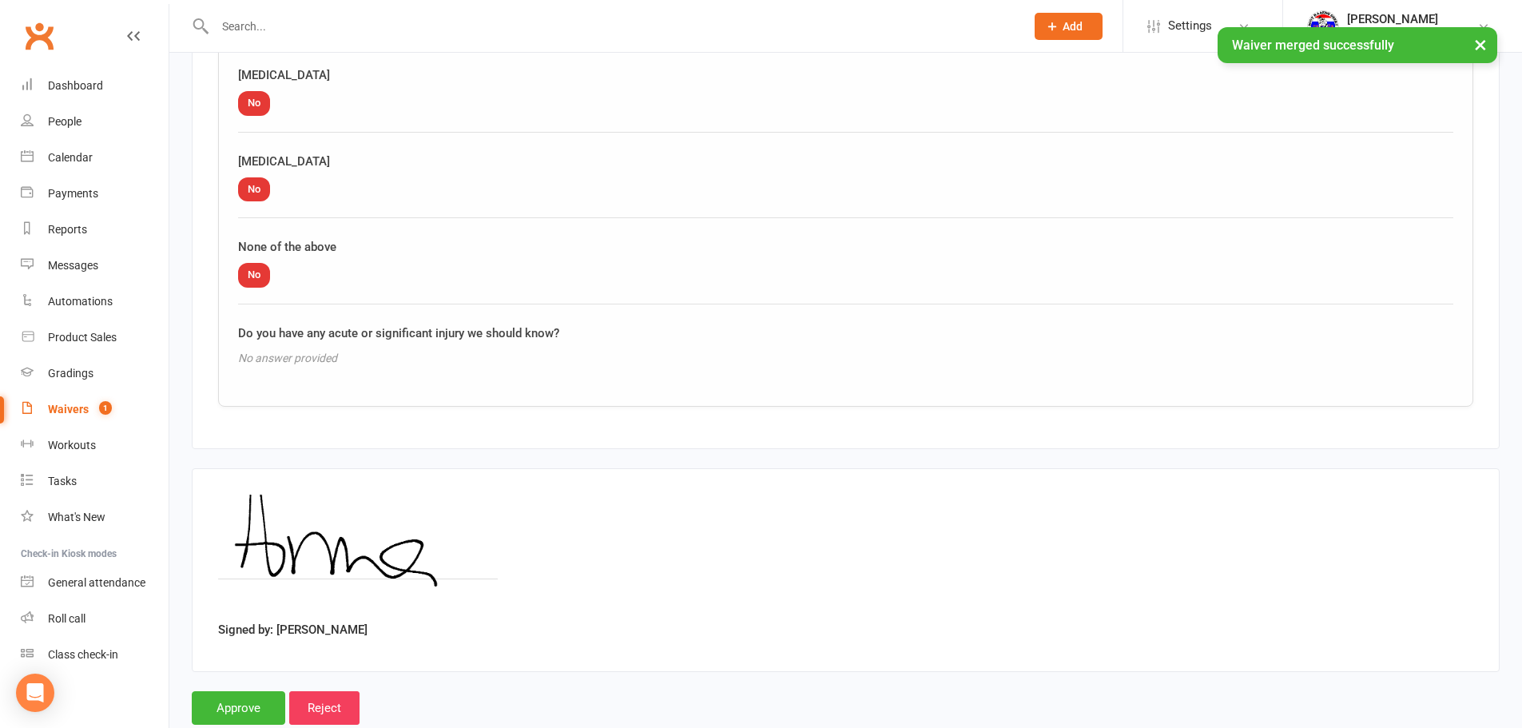
scroll to position [2477, 0]
click at [212, 705] on input "Approve" at bounding box center [238, 707] width 93 height 34
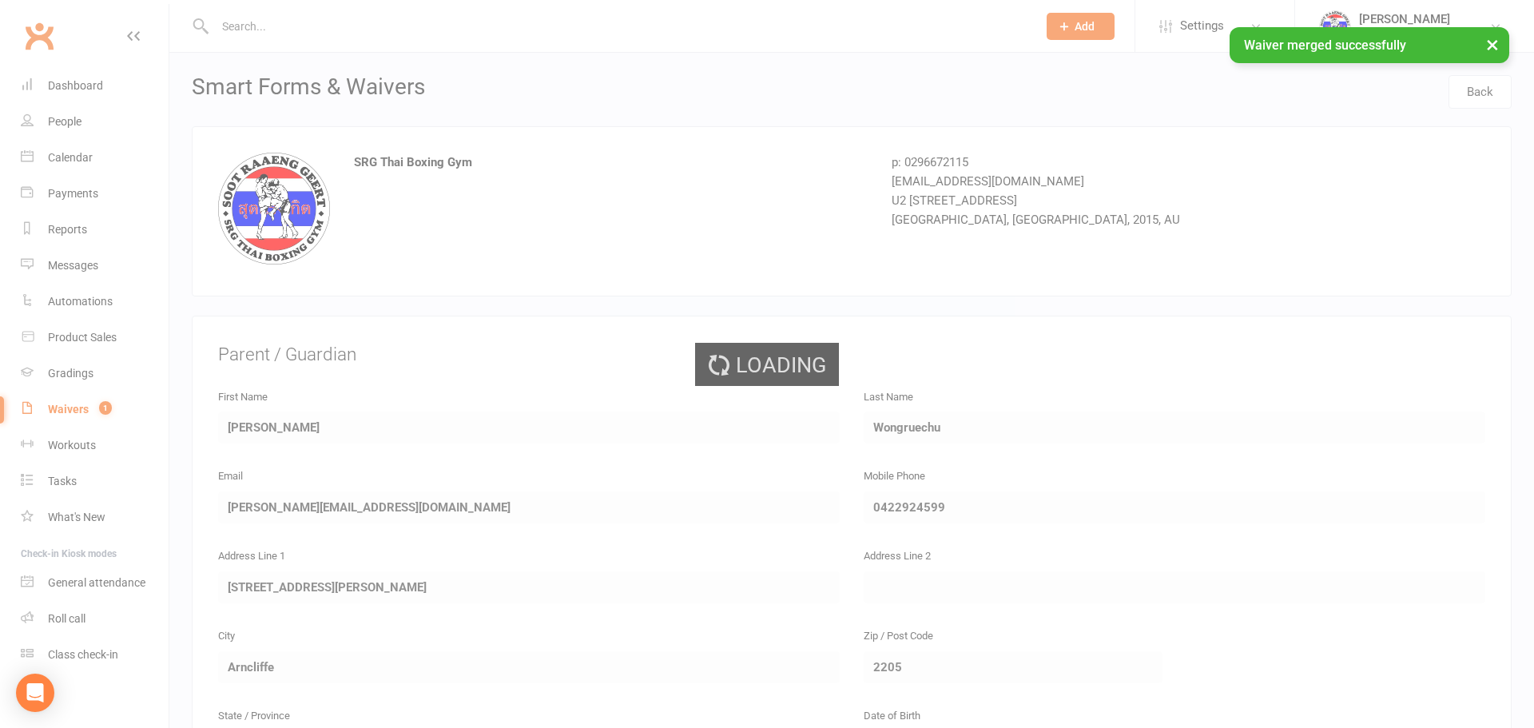
select select "100"
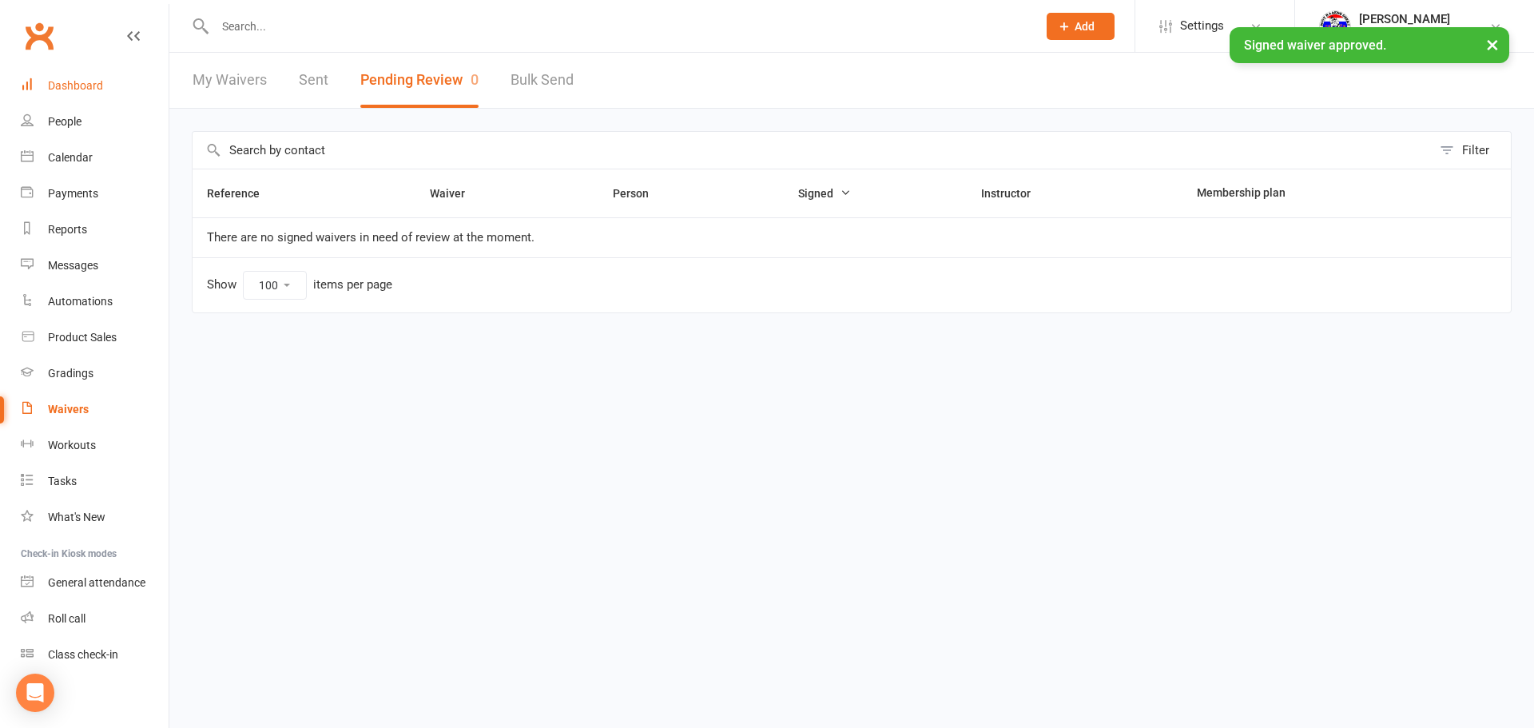
drag, startPoint x: 96, startPoint y: 76, endPoint x: 170, endPoint y: 73, distance: 74.4
click at [97, 76] on link "Dashboard" at bounding box center [95, 86] width 148 height 36
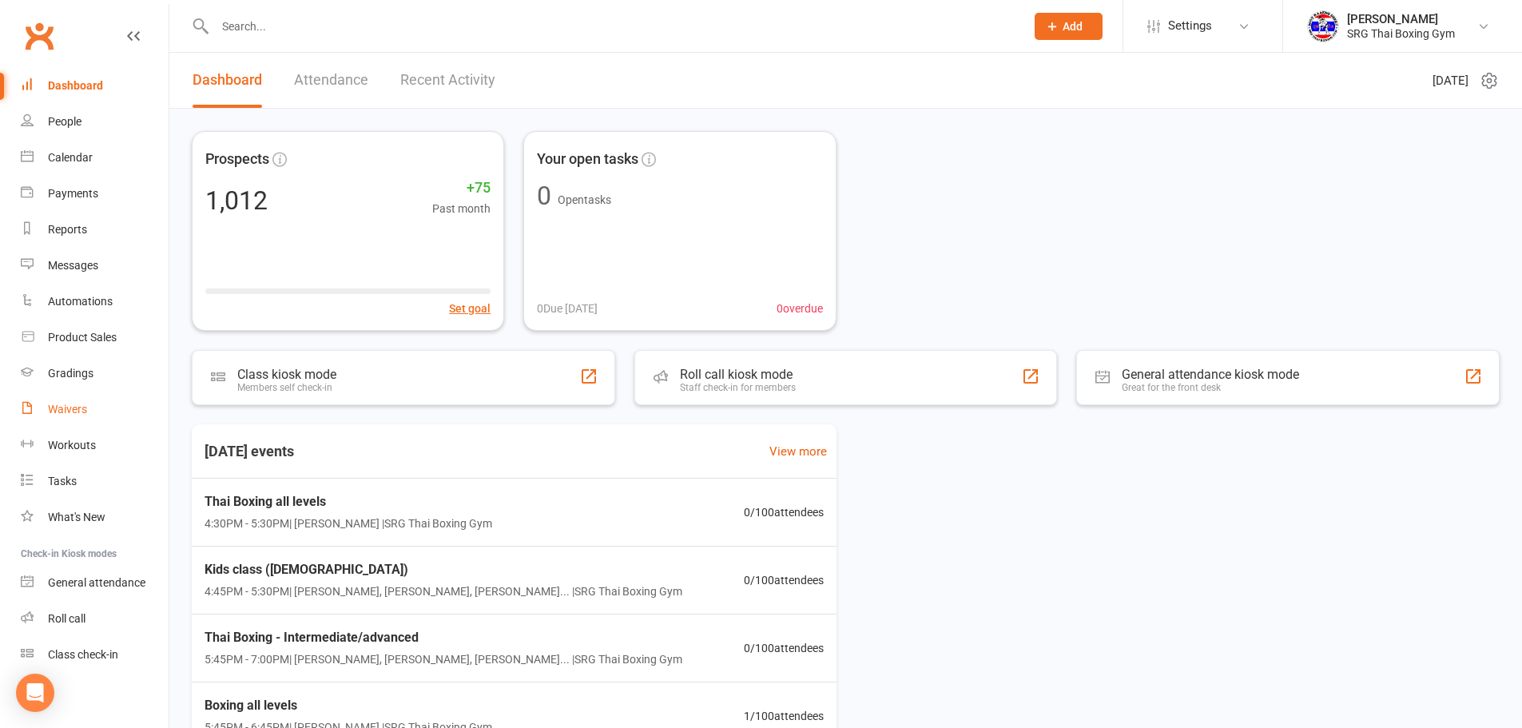
click at [75, 397] on link "Waivers" at bounding box center [95, 410] width 148 height 36
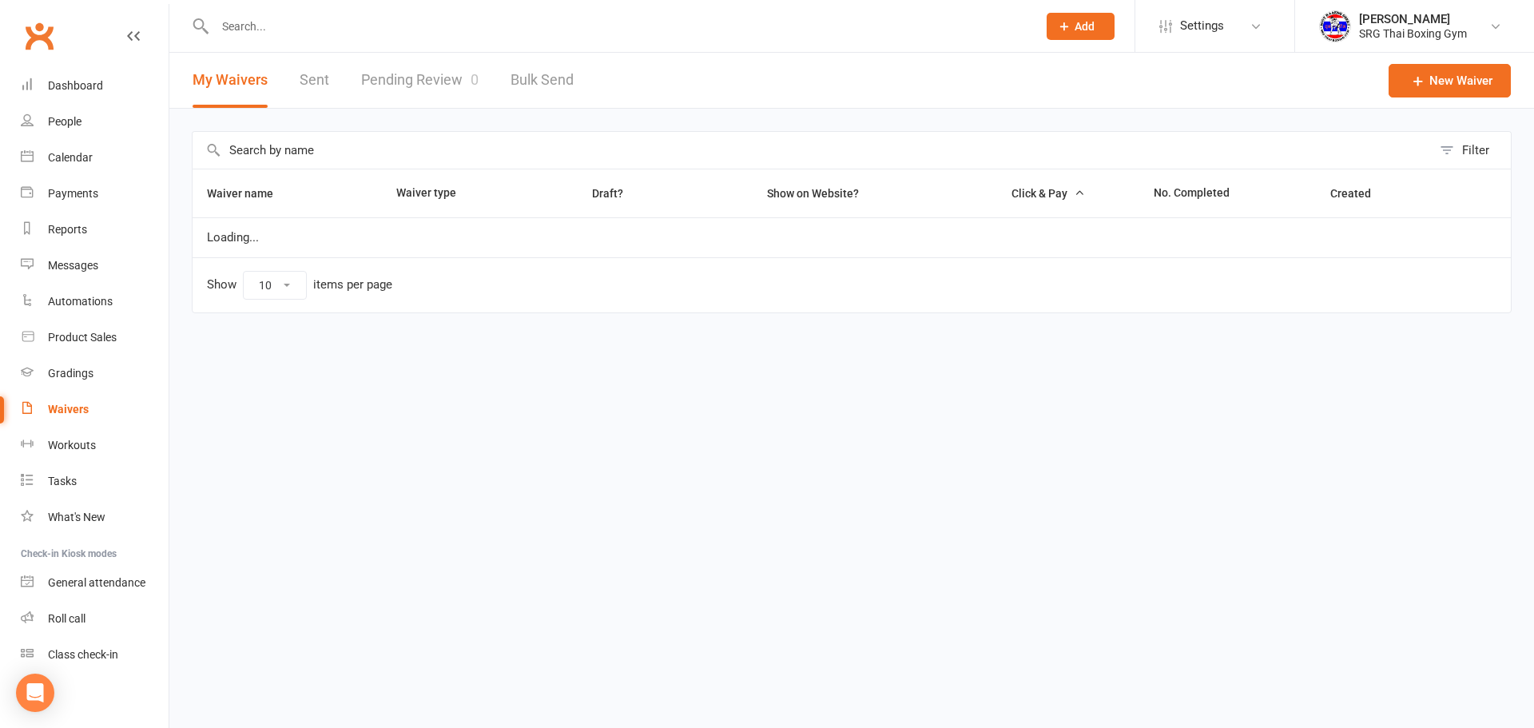
click at [451, 86] on link "Pending Review 0" at bounding box center [419, 80] width 117 height 55
select select "100"
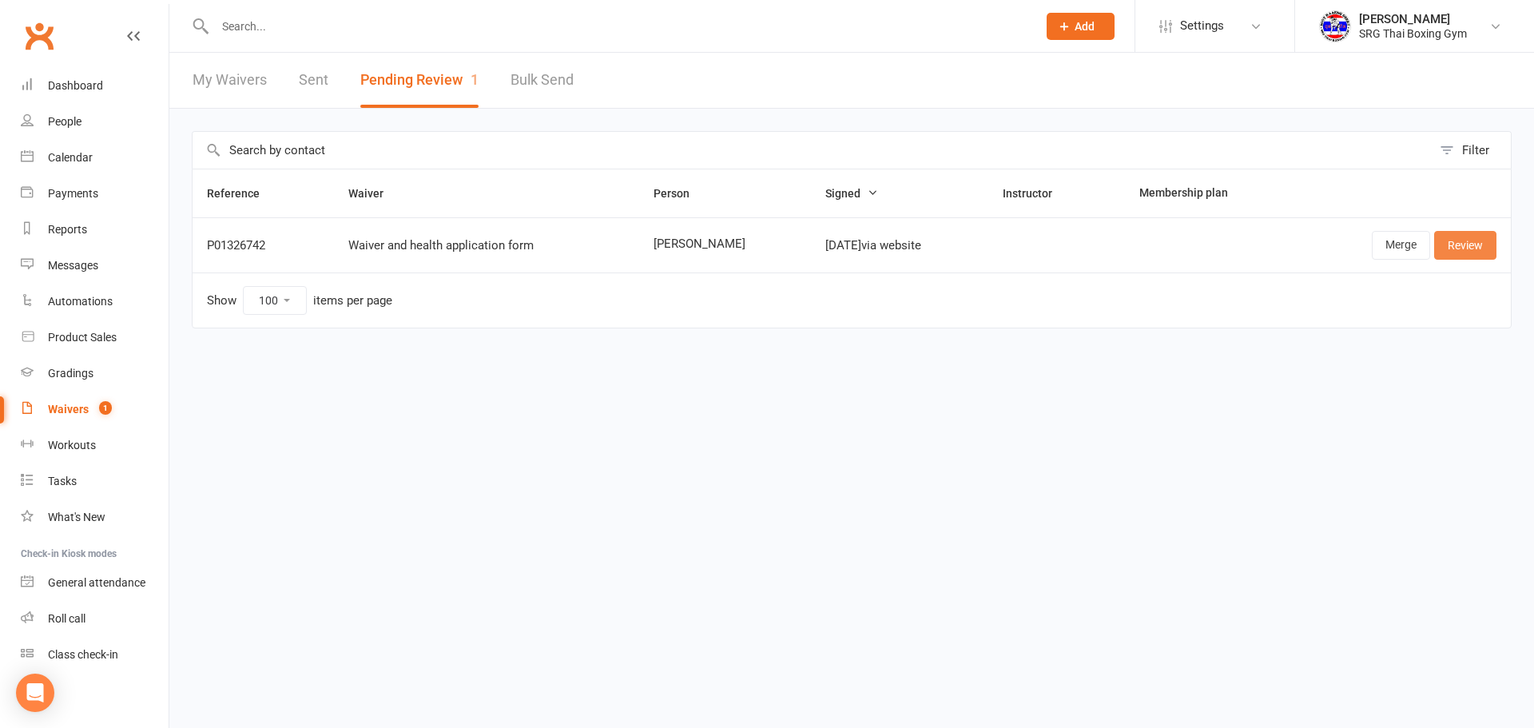
click at [1457, 249] on link "Review" at bounding box center [1465, 245] width 62 height 29
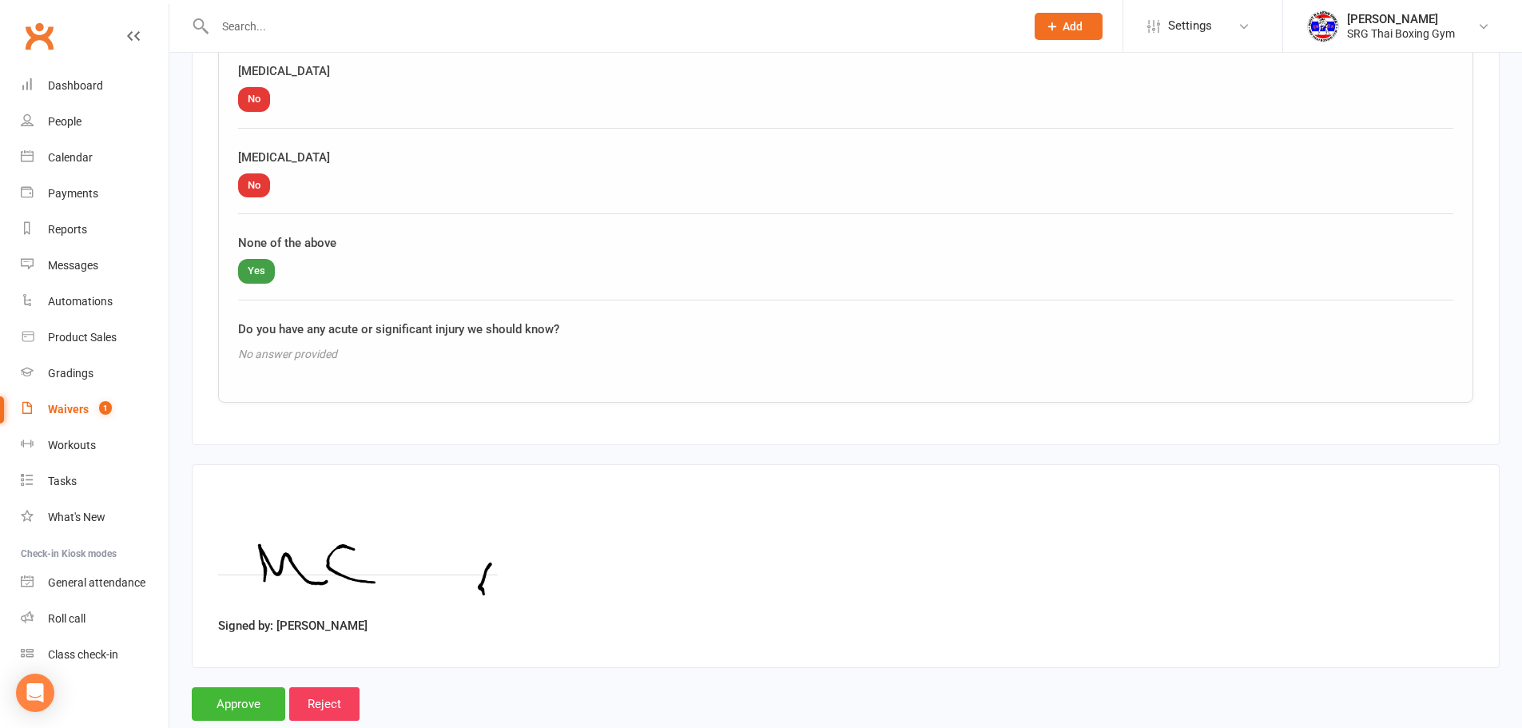
scroll to position [1911, 0]
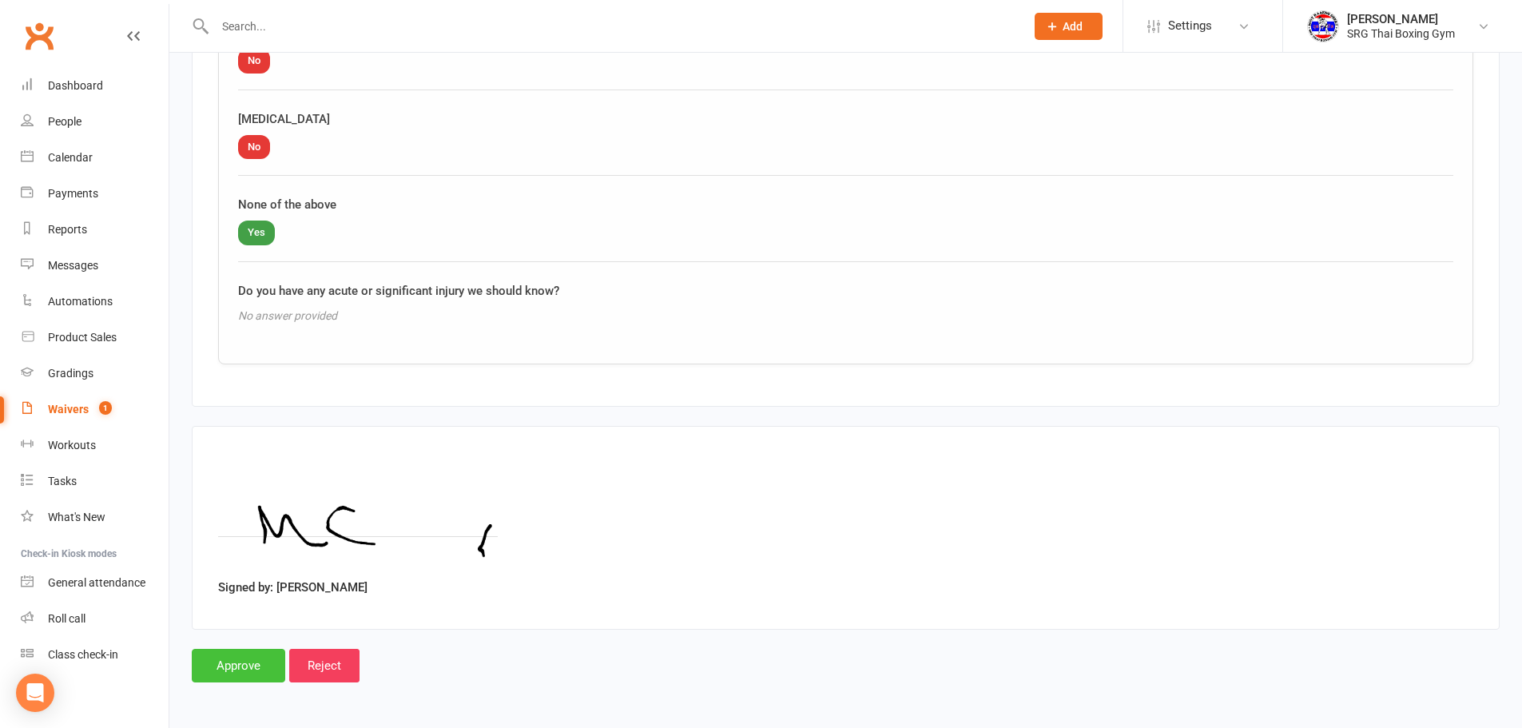
click at [261, 662] on input "Approve" at bounding box center [238, 666] width 93 height 34
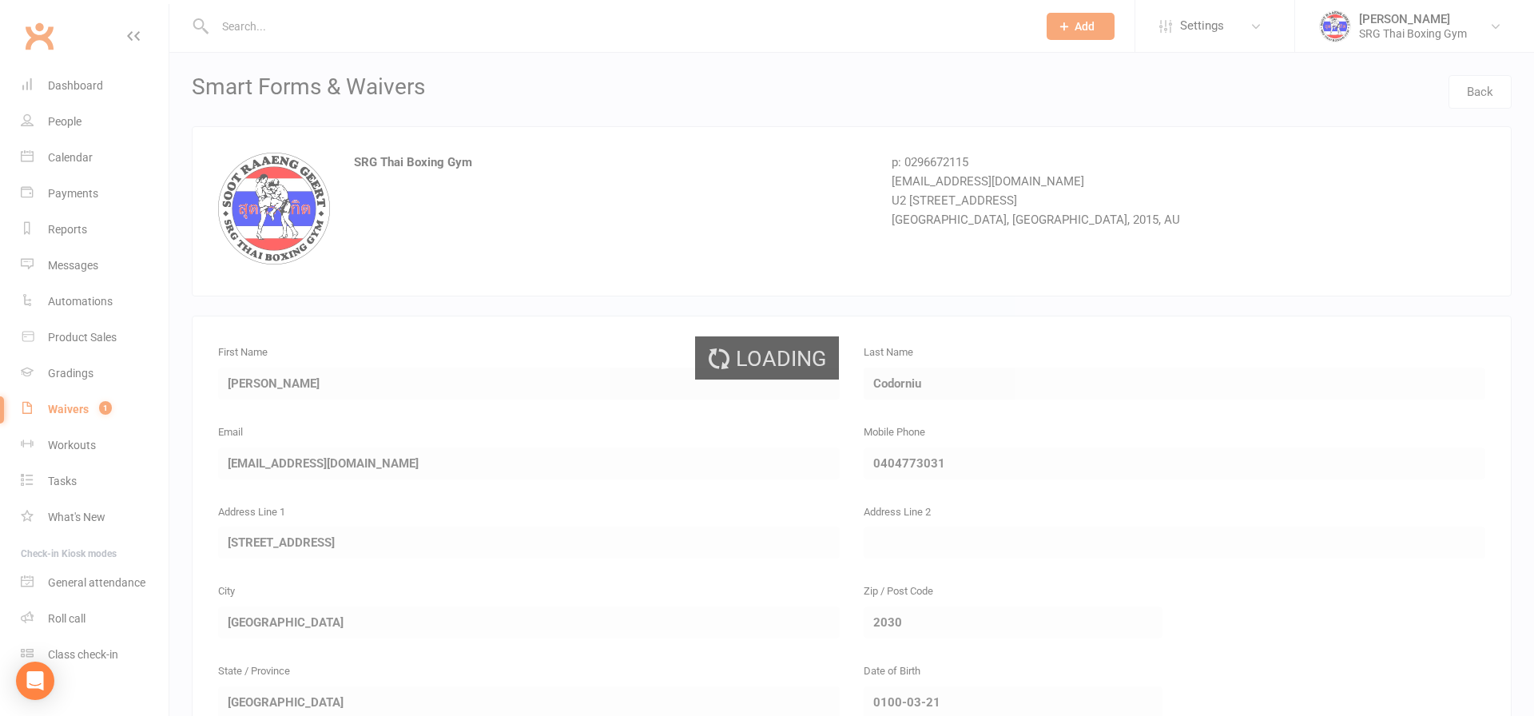
select select "100"
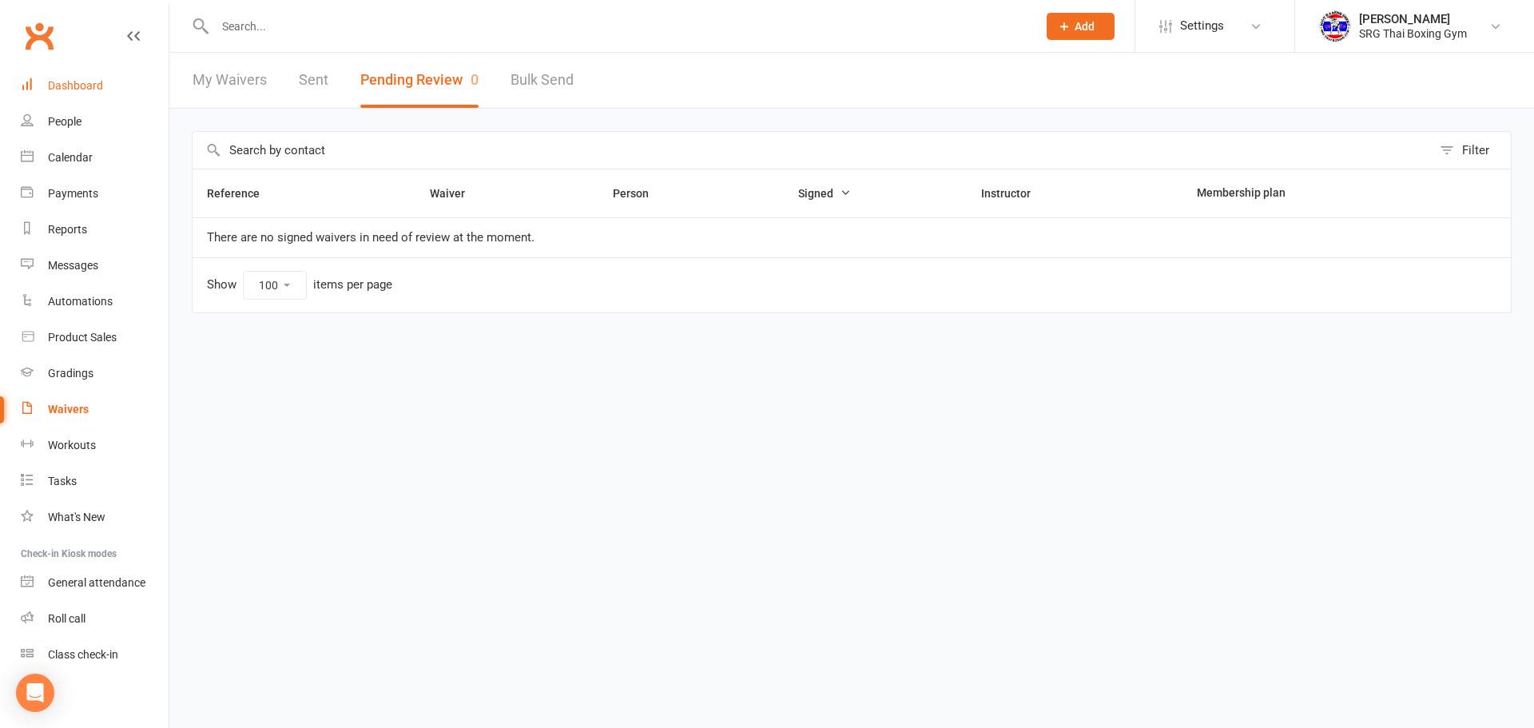
click at [106, 93] on link "Dashboard" at bounding box center [95, 86] width 148 height 36
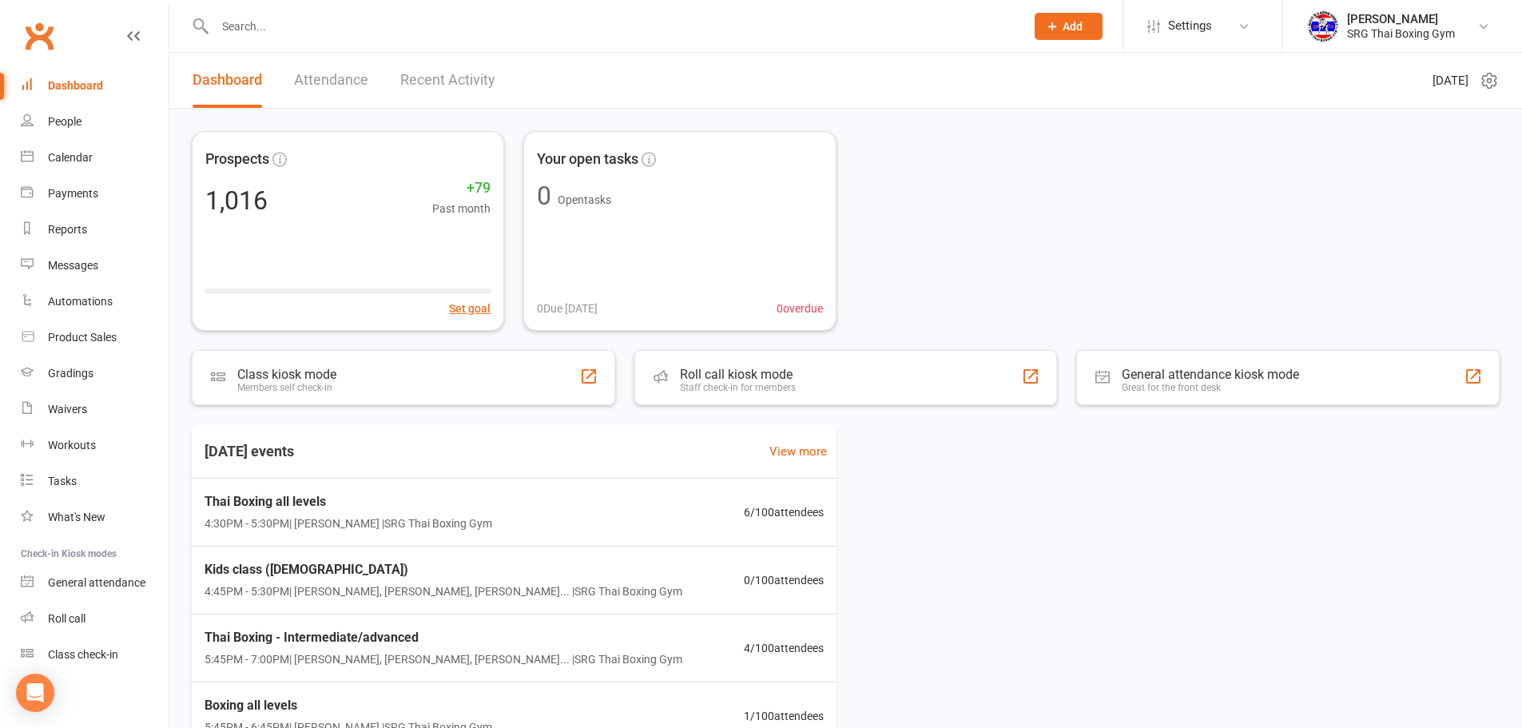
click at [52, 38] on link "Clubworx" at bounding box center [39, 36] width 40 height 40
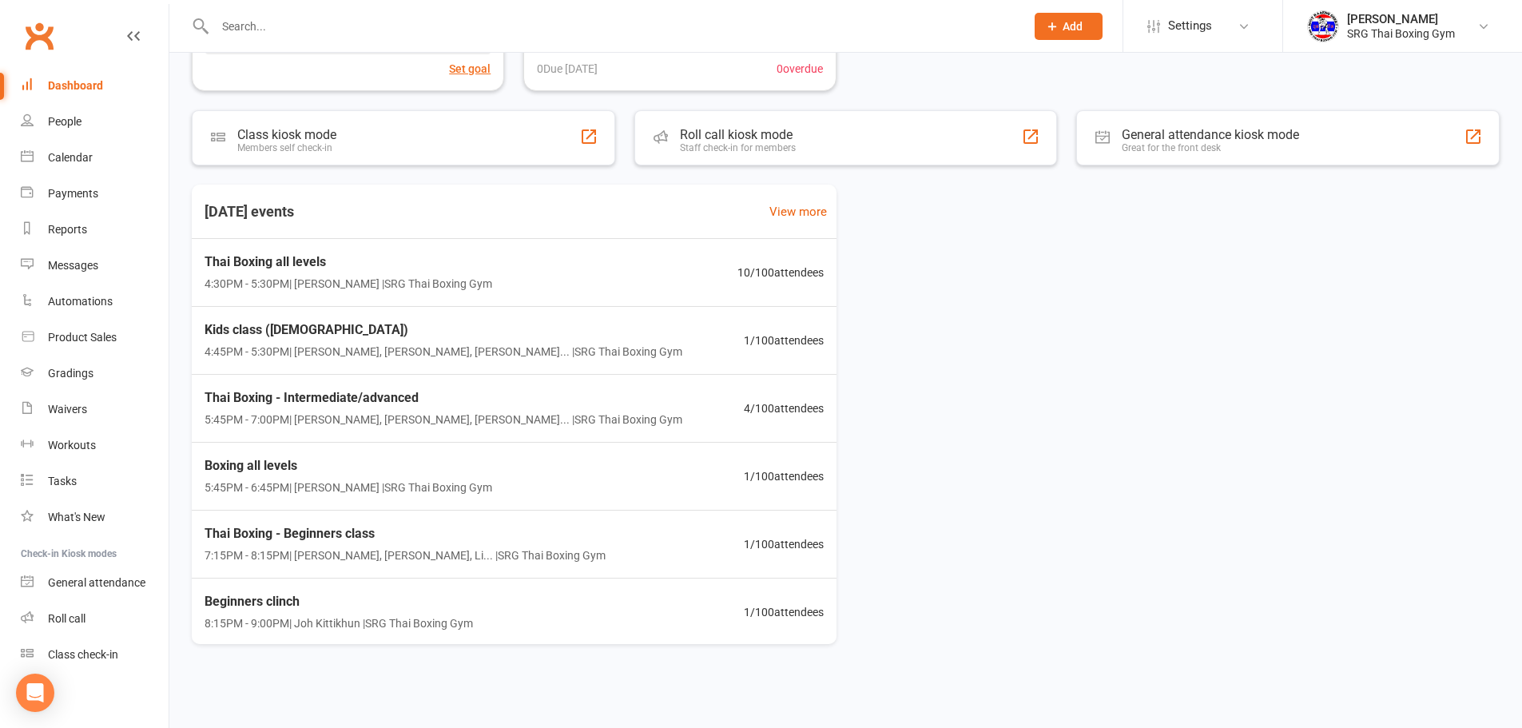
click at [317, 25] on input "text" at bounding box center [612, 26] width 804 height 22
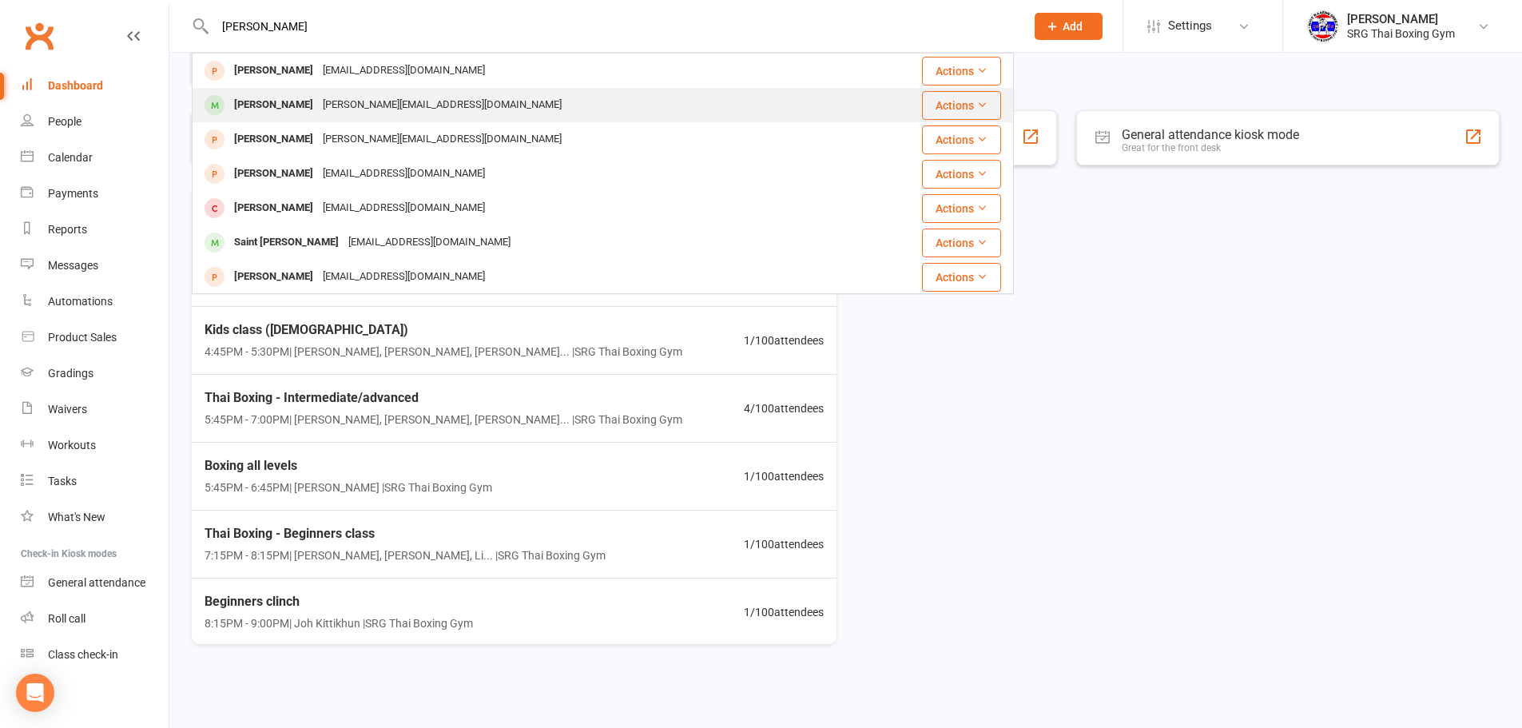
type input "finn"
click at [380, 88] on td "Finn Devine finn.devine4@gmail.com" at bounding box center [523, 105] width 661 height 34
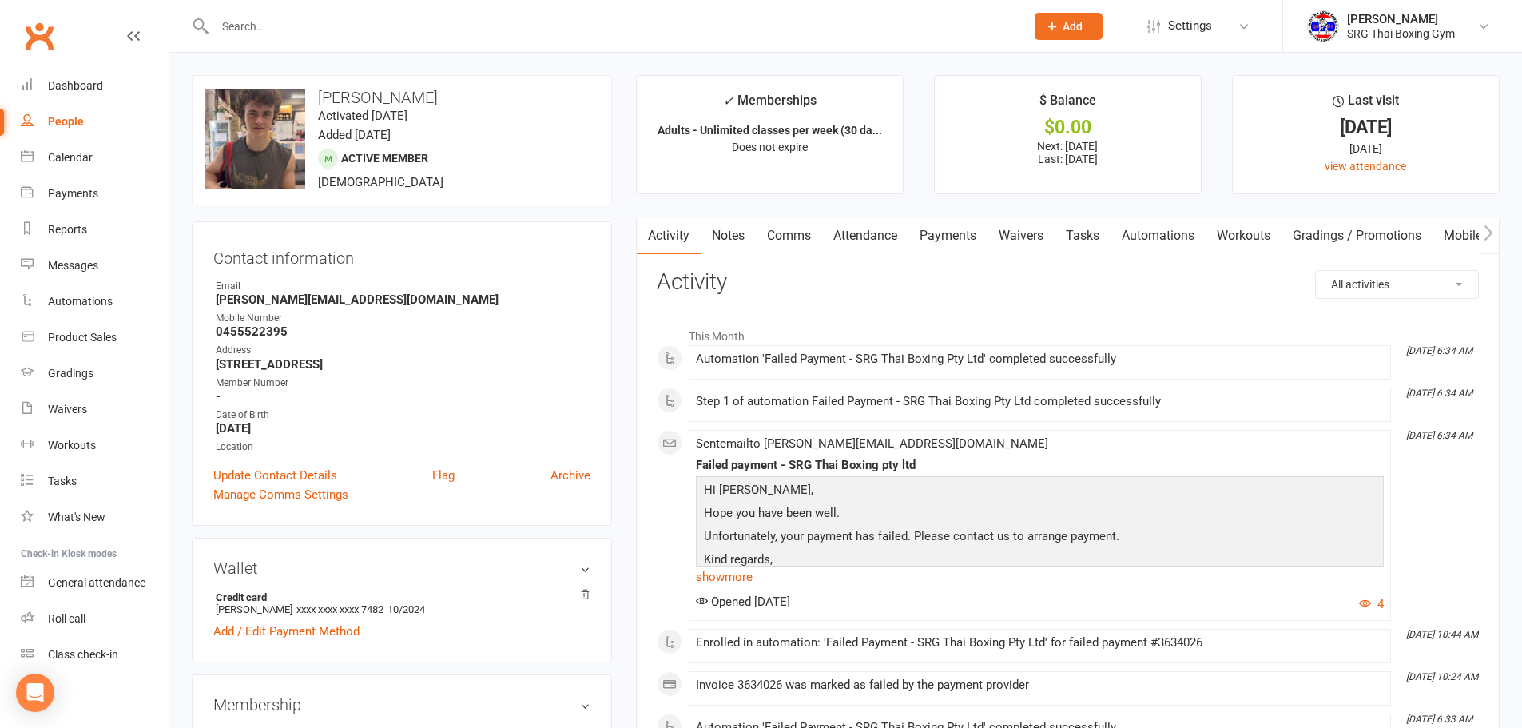
click at [1035, 229] on link "Waivers" at bounding box center [1021, 235] width 67 height 37
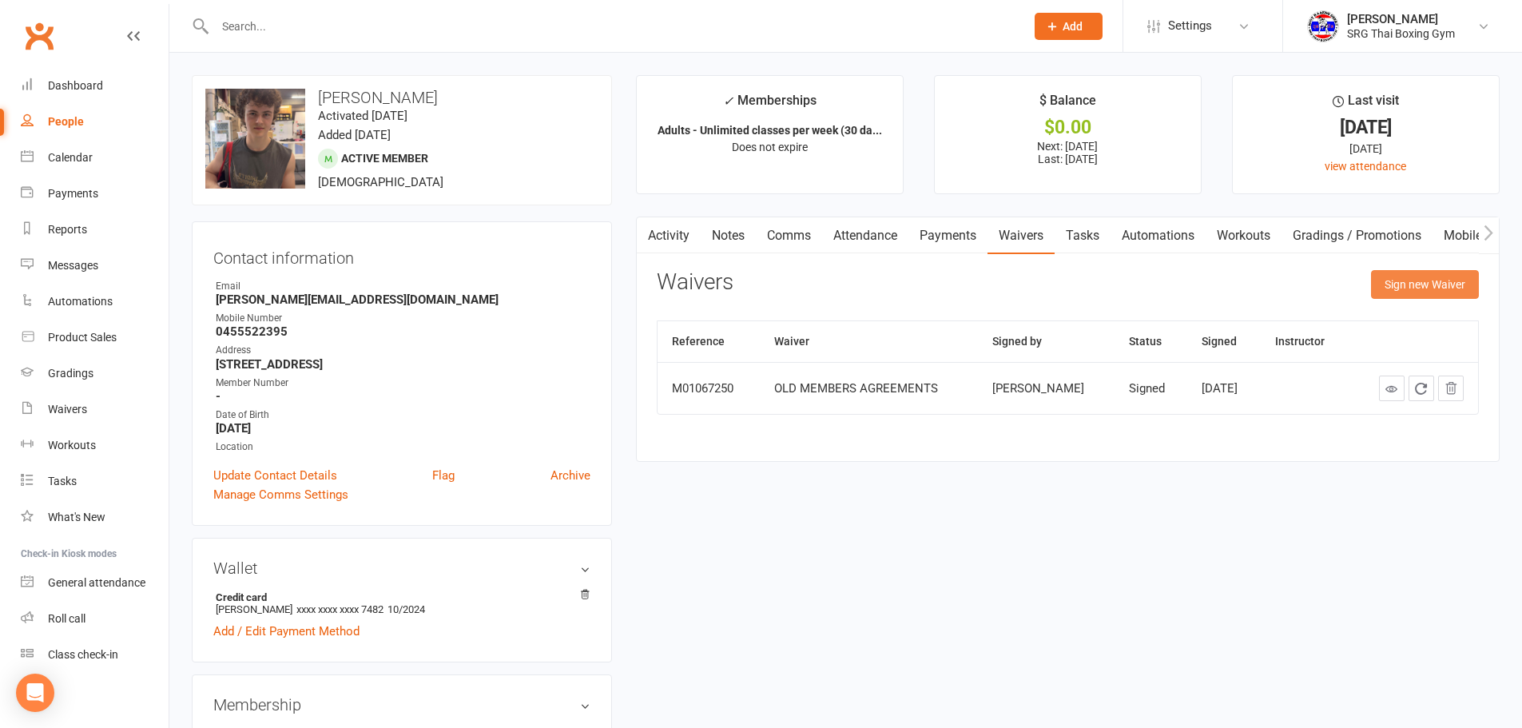
click at [1425, 271] on button "Sign new Waiver" at bounding box center [1425, 284] width 108 height 29
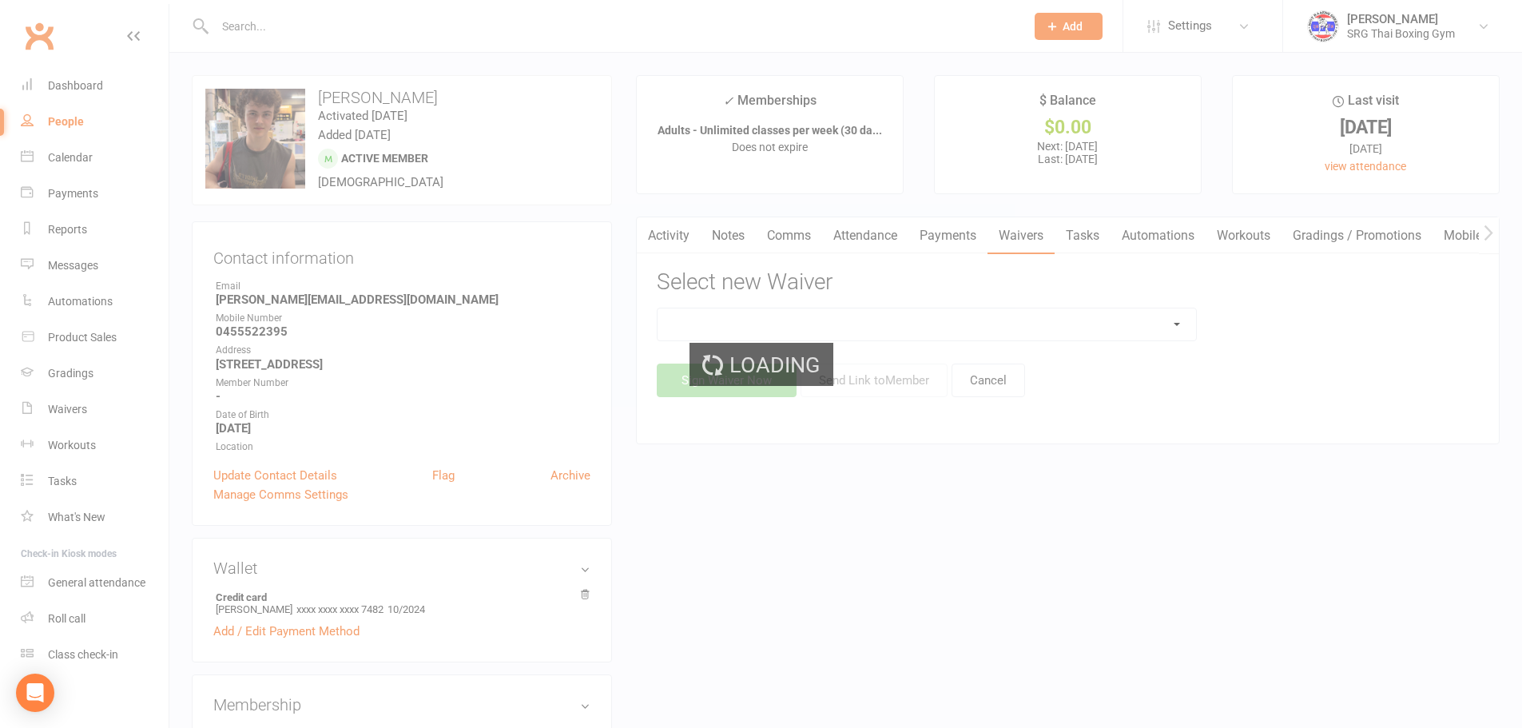
click at [1000, 307] on div "Loading" at bounding box center [761, 364] width 1522 height 728
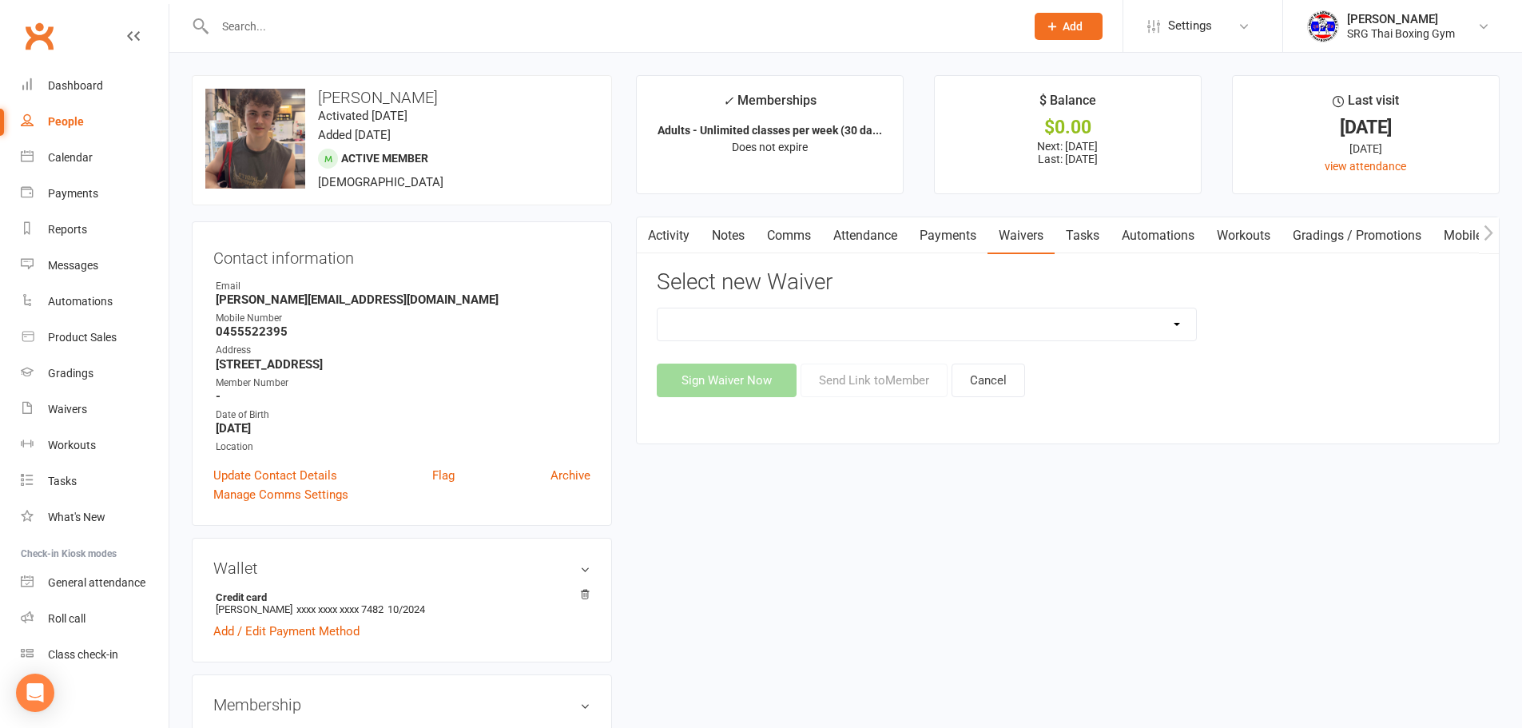
drag, startPoint x: 1164, startPoint y: 314, endPoint x: 1110, endPoint y: 337, distance: 59.1
click at [1165, 314] on select "Membership agreement Membership cancellation form Membership hold form New paym…" at bounding box center [927, 324] width 539 height 32
select select "12787"
click at [658, 308] on select "Membership agreement Membership cancellation form Membership hold form New paym…" at bounding box center [927, 324] width 539 height 32
click at [885, 381] on button "Send Link to Member" at bounding box center [874, 381] width 147 height 34
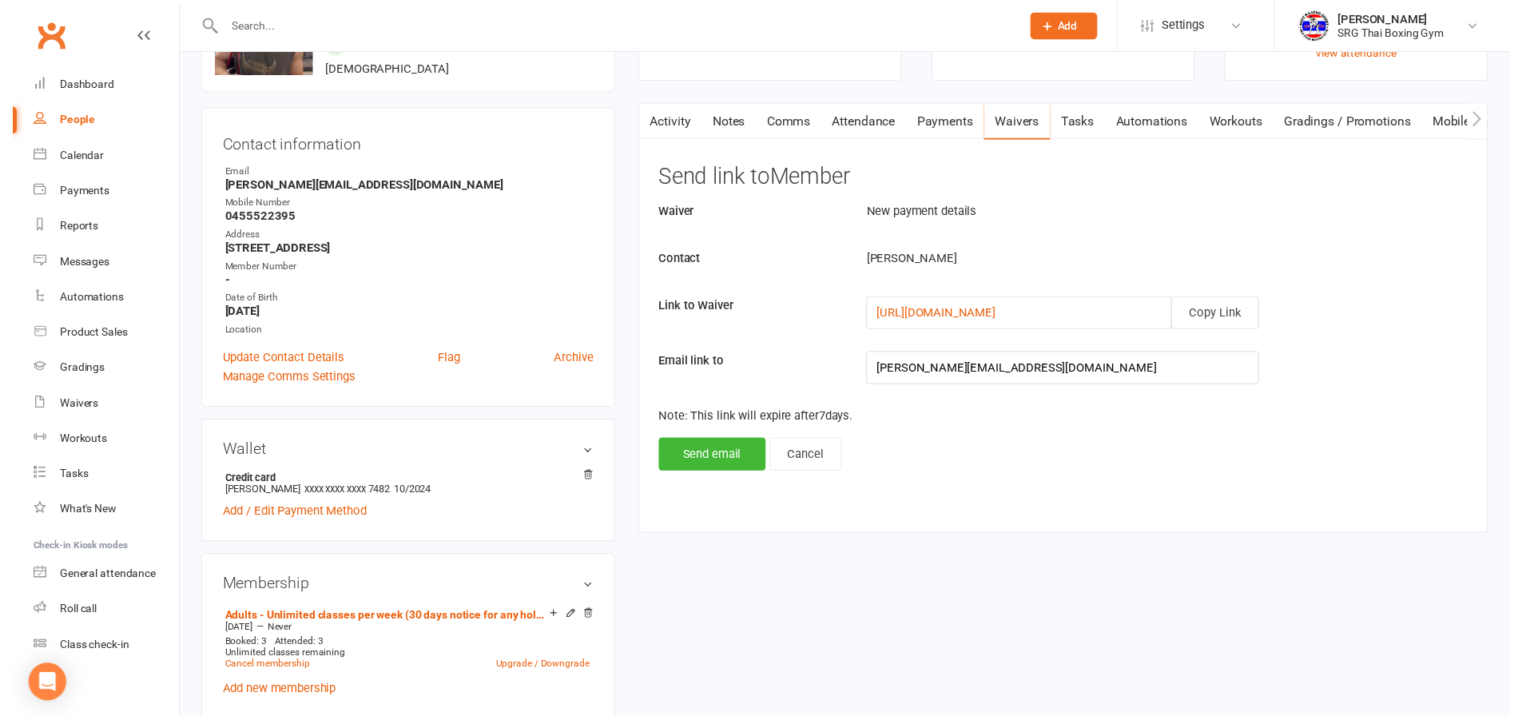
scroll to position [400, 0]
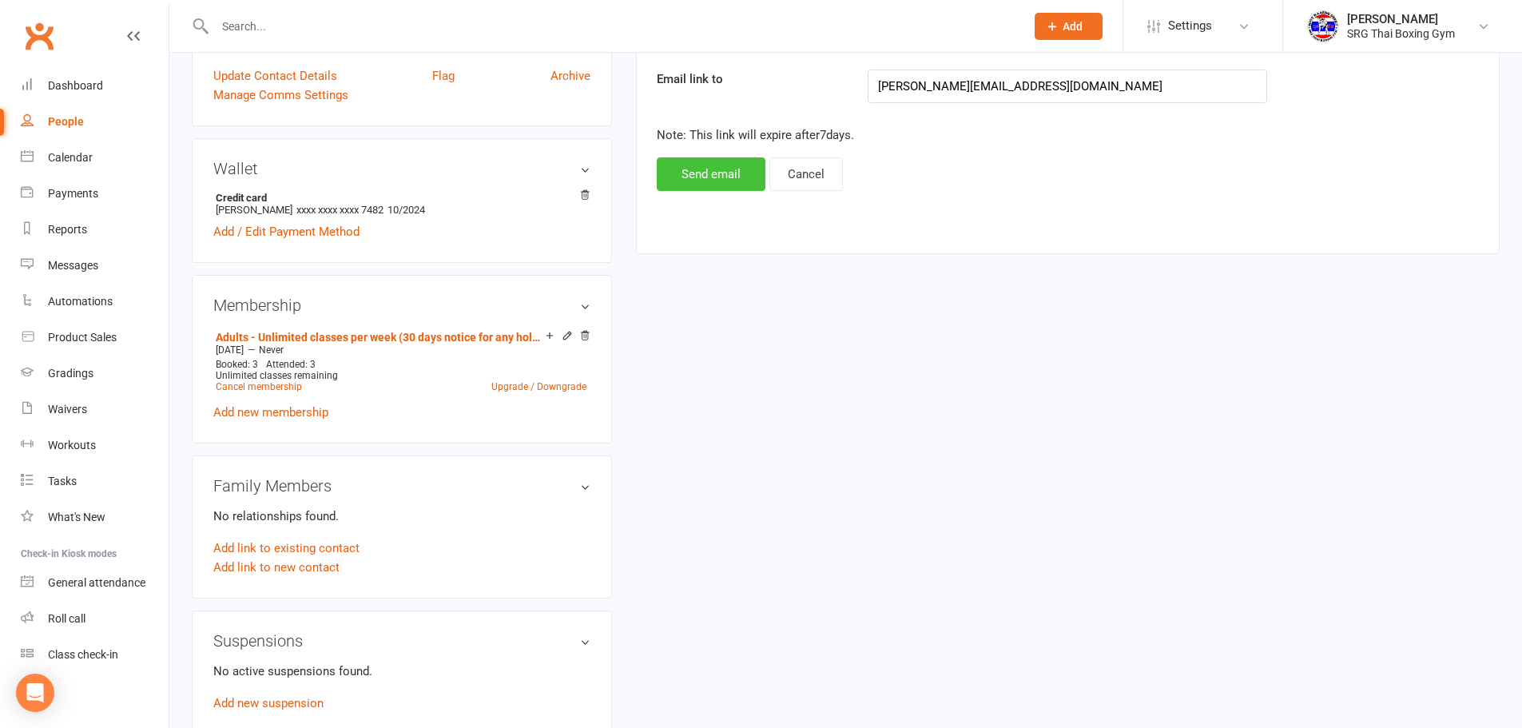
click at [718, 177] on button "Send email" at bounding box center [711, 174] width 109 height 34
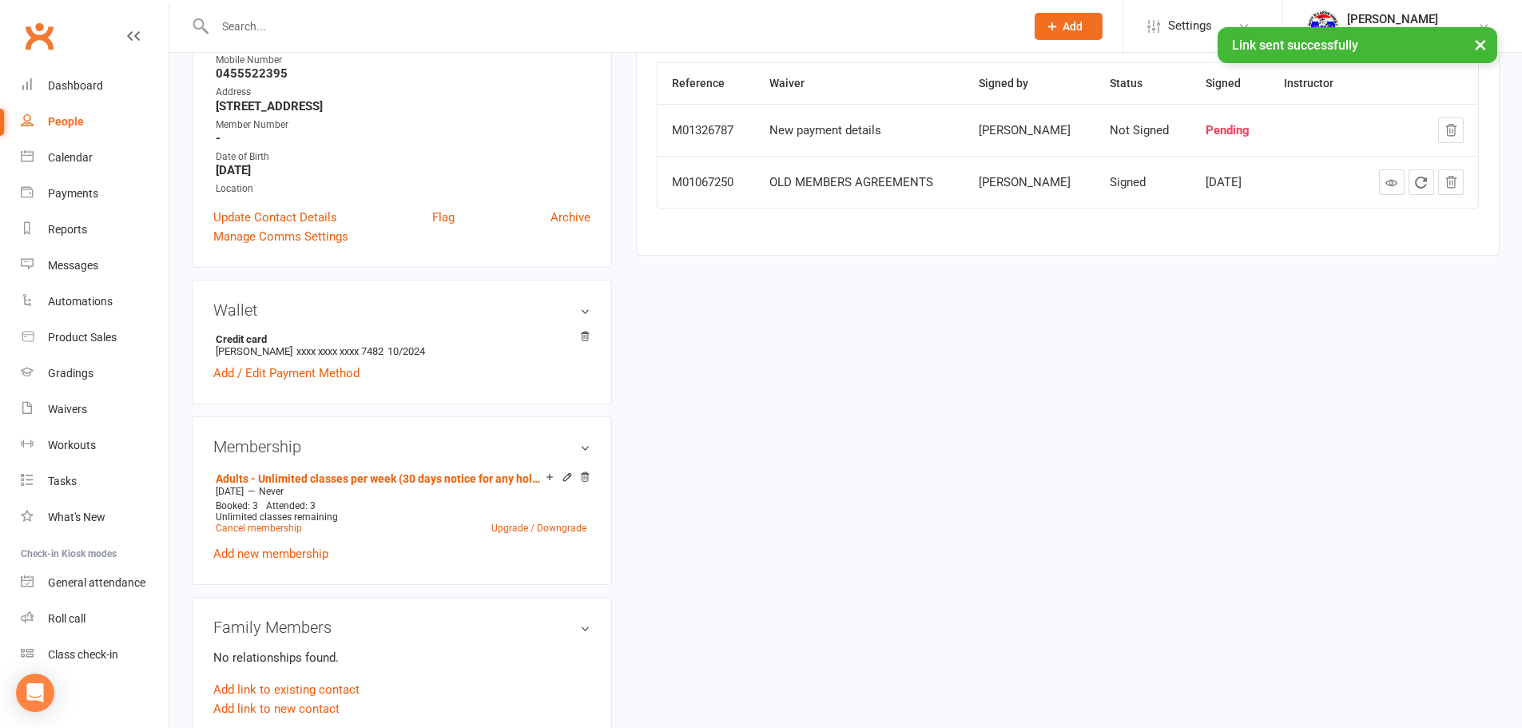
scroll to position [0, 0]
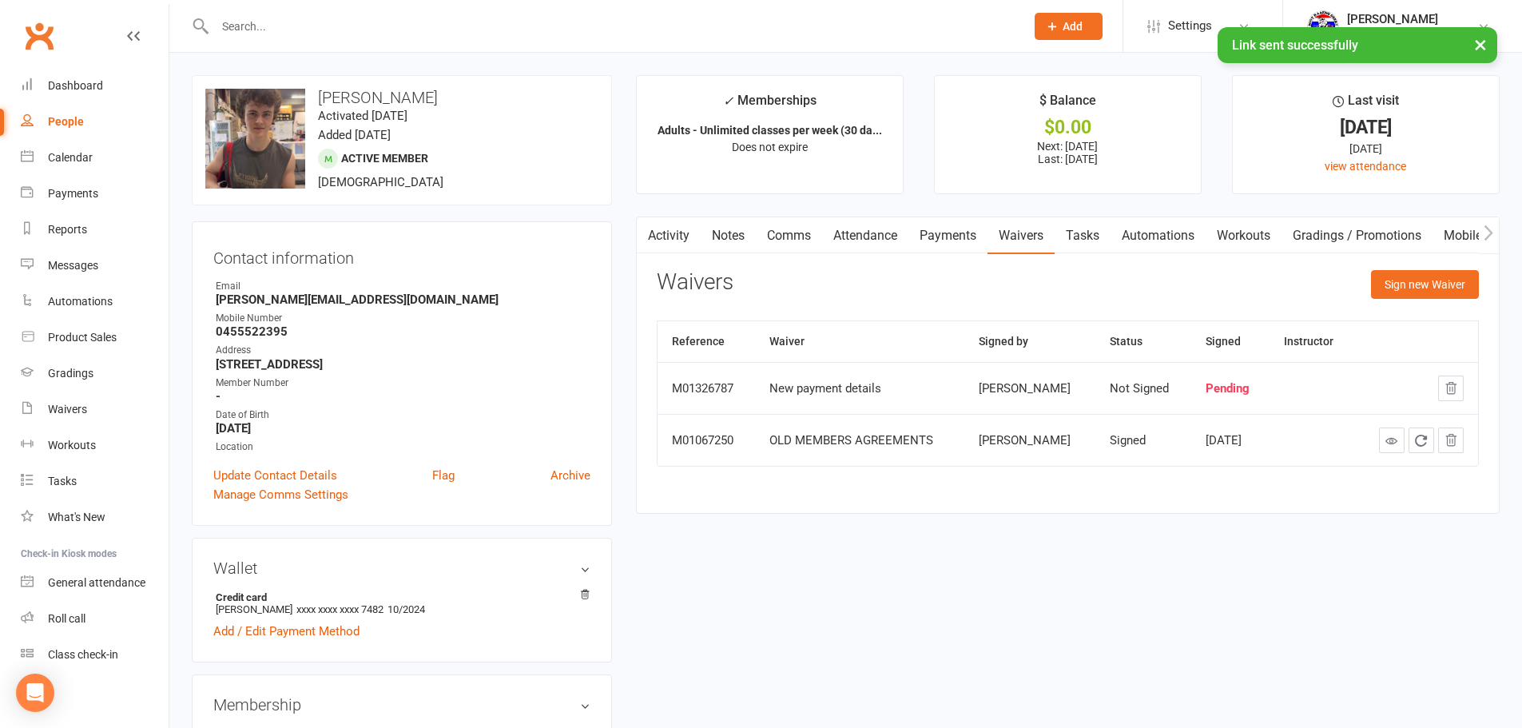
drag, startPoint x: 702, startPoint y: 233, endPoint x: 909, endPoint y: 228, distance: 206.2
click at [713, 233] on link "Notes" at bounding box center [728, 235] width 55 height 37
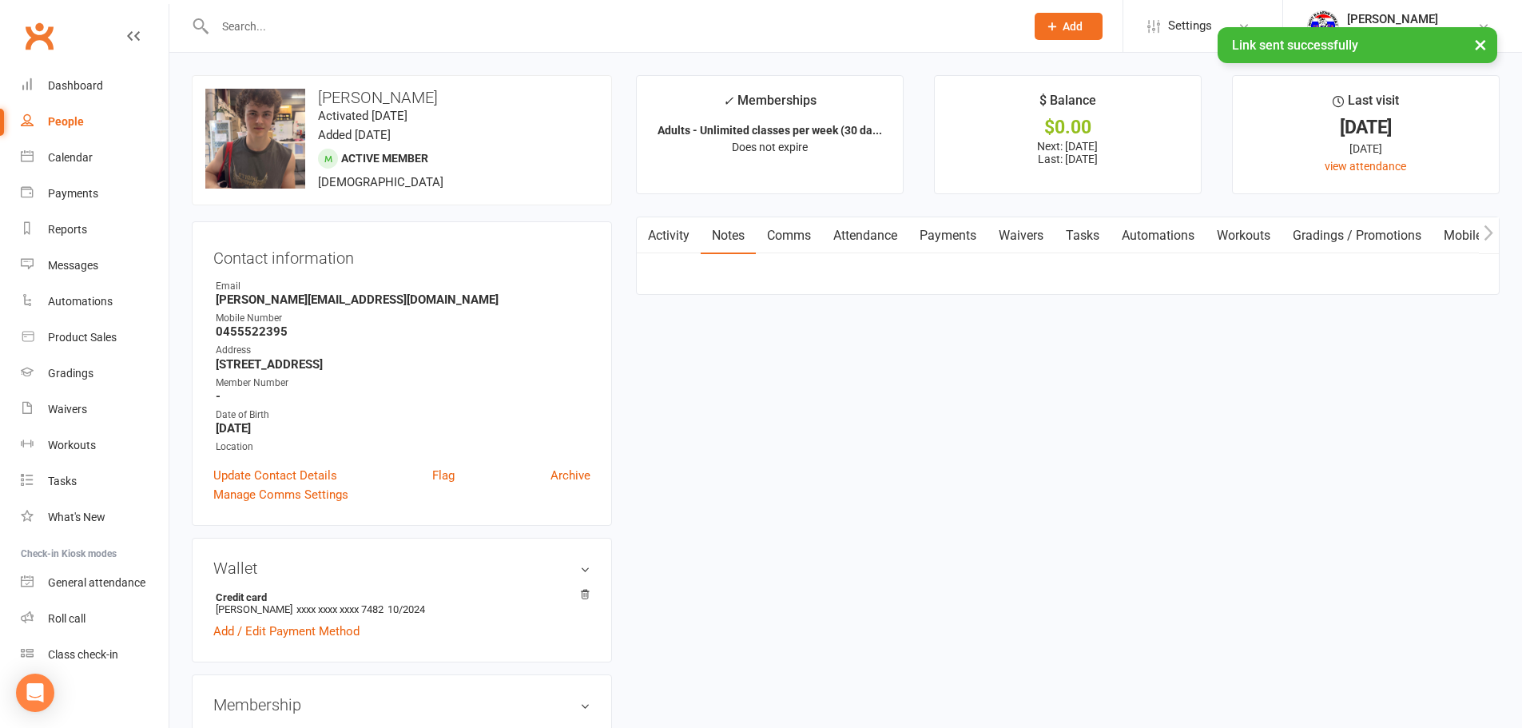
click at [909, 228] on link "Attendance" at bounding box center [865, 235] width 86 height 37
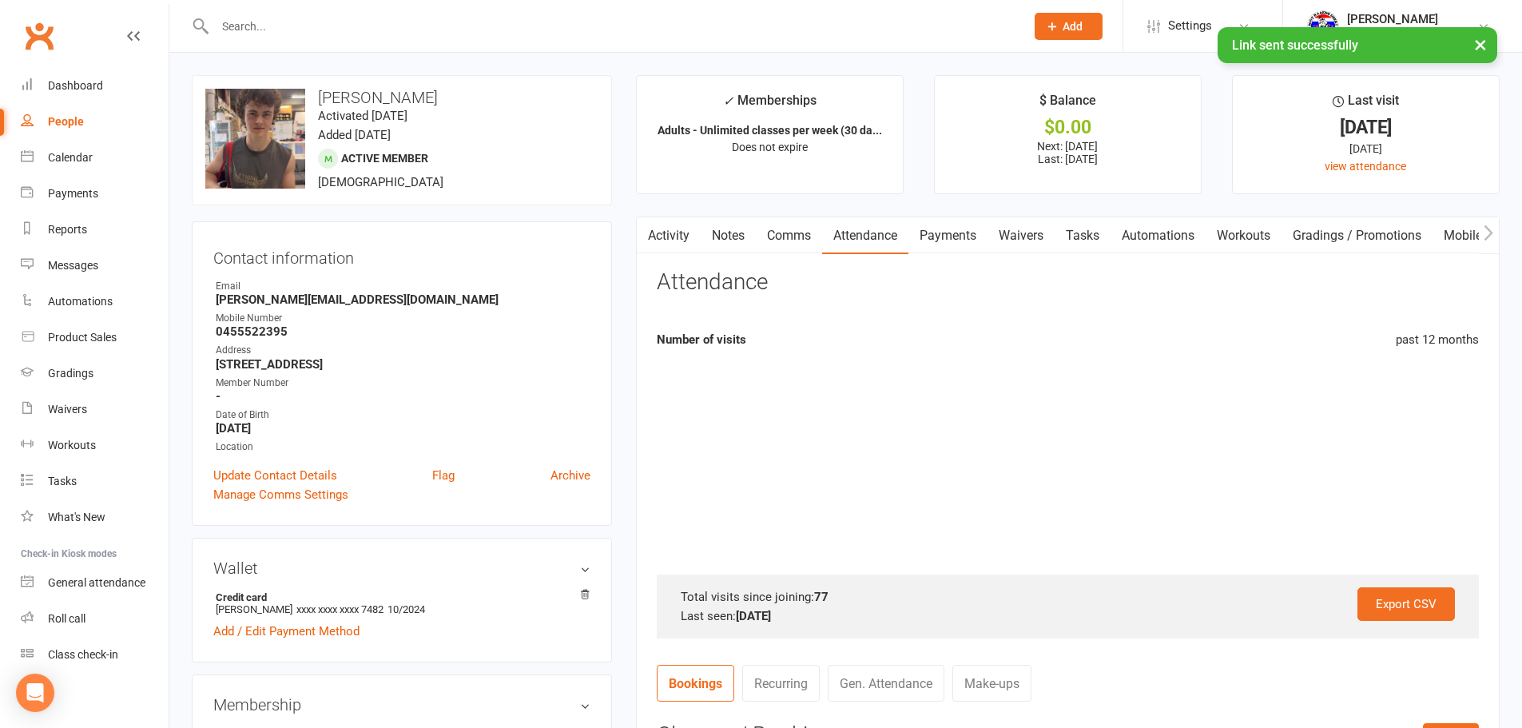
click at [943, 221] on link "Payments" at bounding box center [948, 235] width 79 height 37
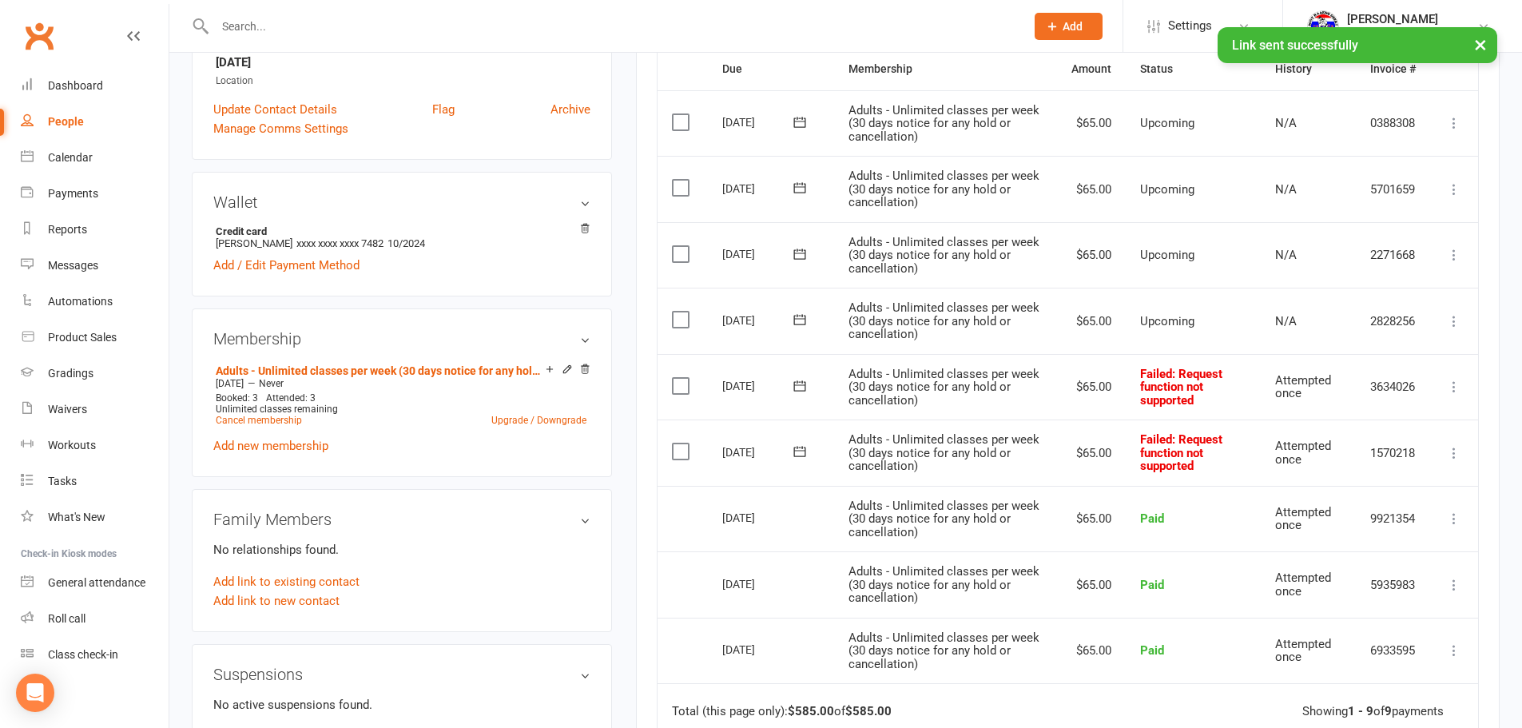
scroll to position [400, 0]
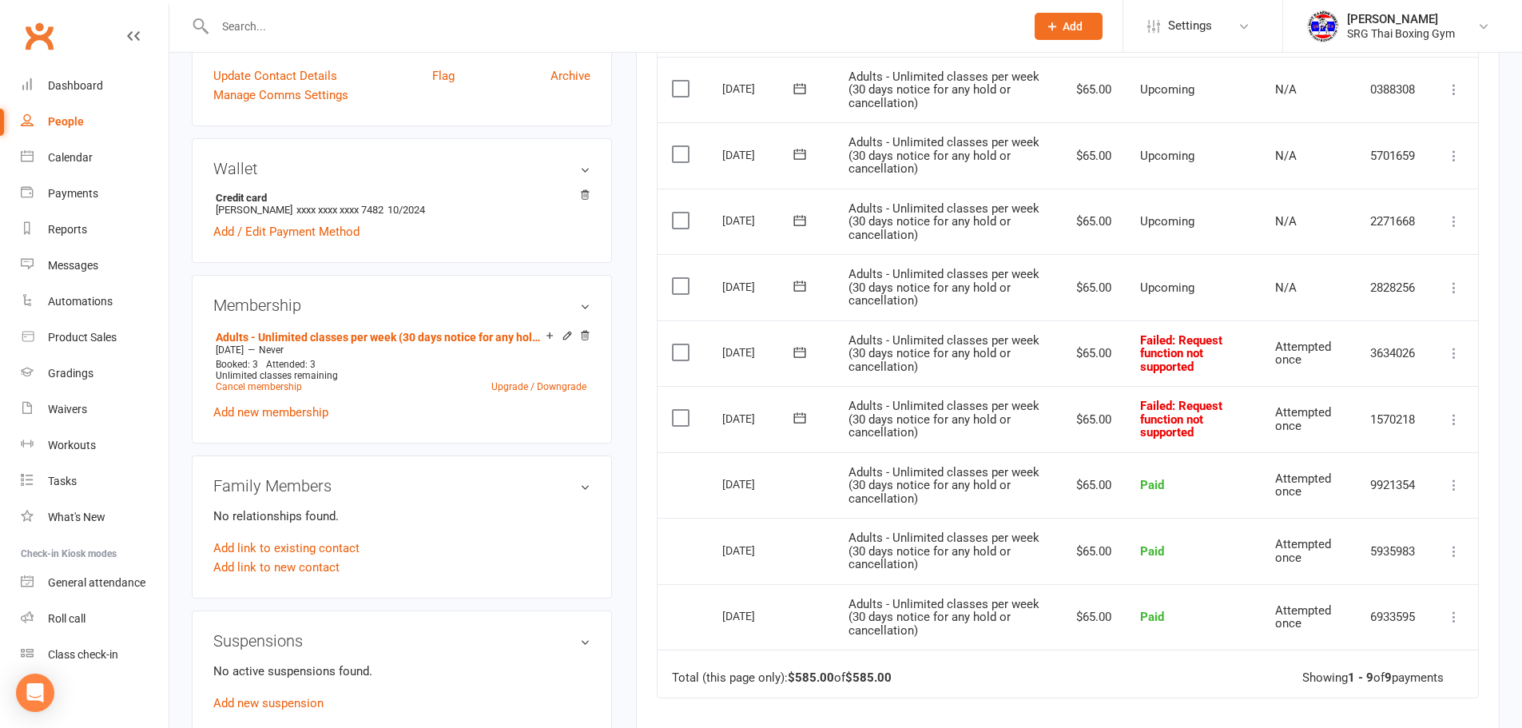
click at [15, 30] on div "Clubworx" at bounding box center [84, 45] width 169 height 59
click at [50, 37] on link "Clubworx" at bounding box center [39, 36] width 40 height 40
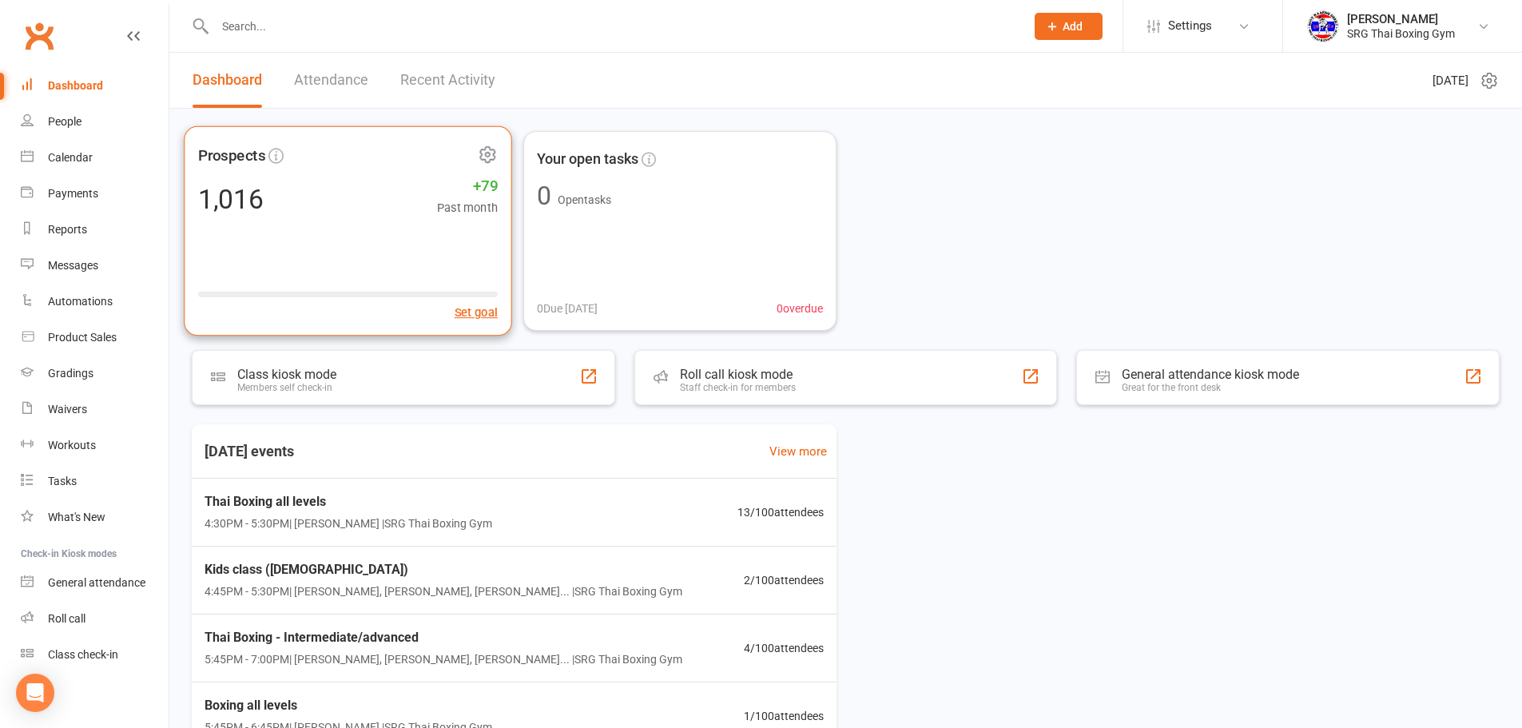
click at [274, 137] on div "Prospects 1,016 +79 Past month Set goal" at bounding box center [348, 231] width 328 height 210
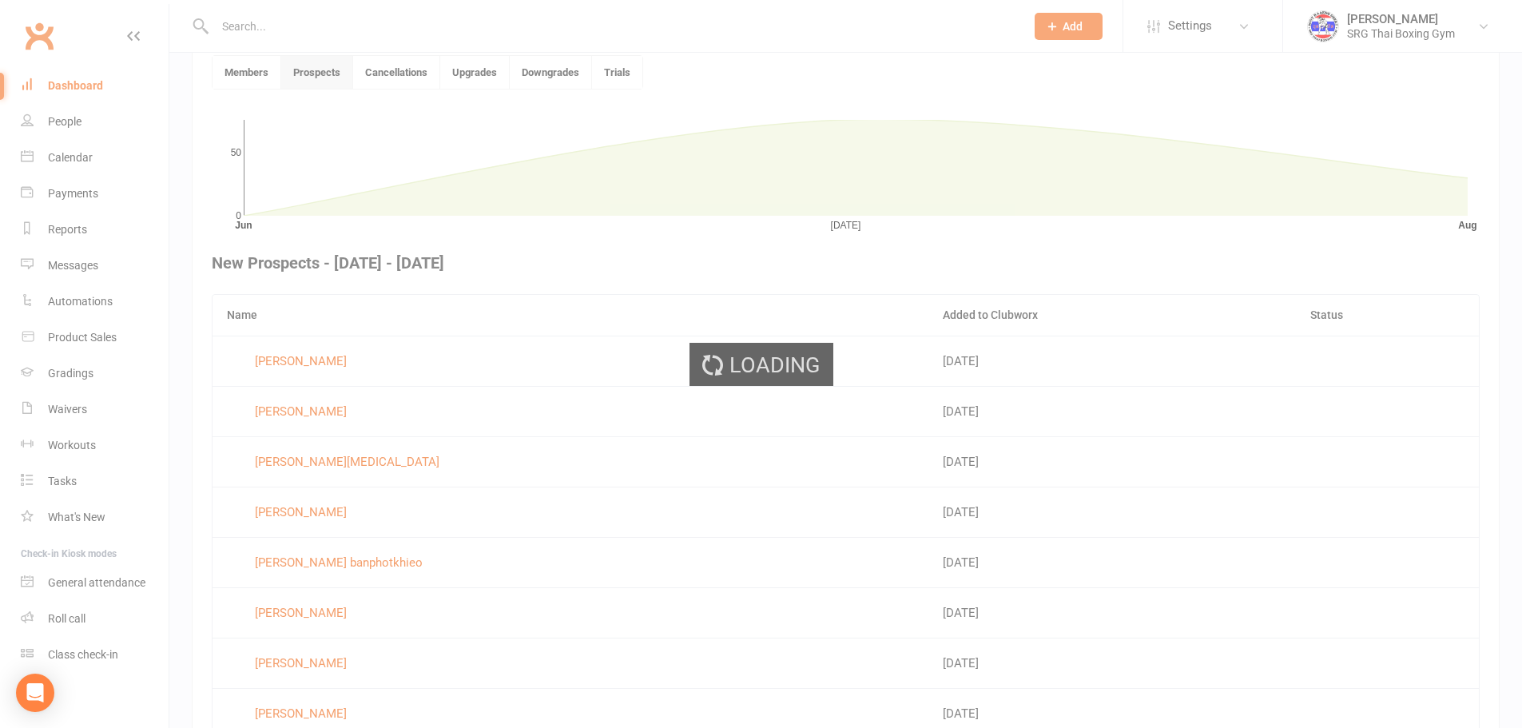
scroll to position [436, 0]
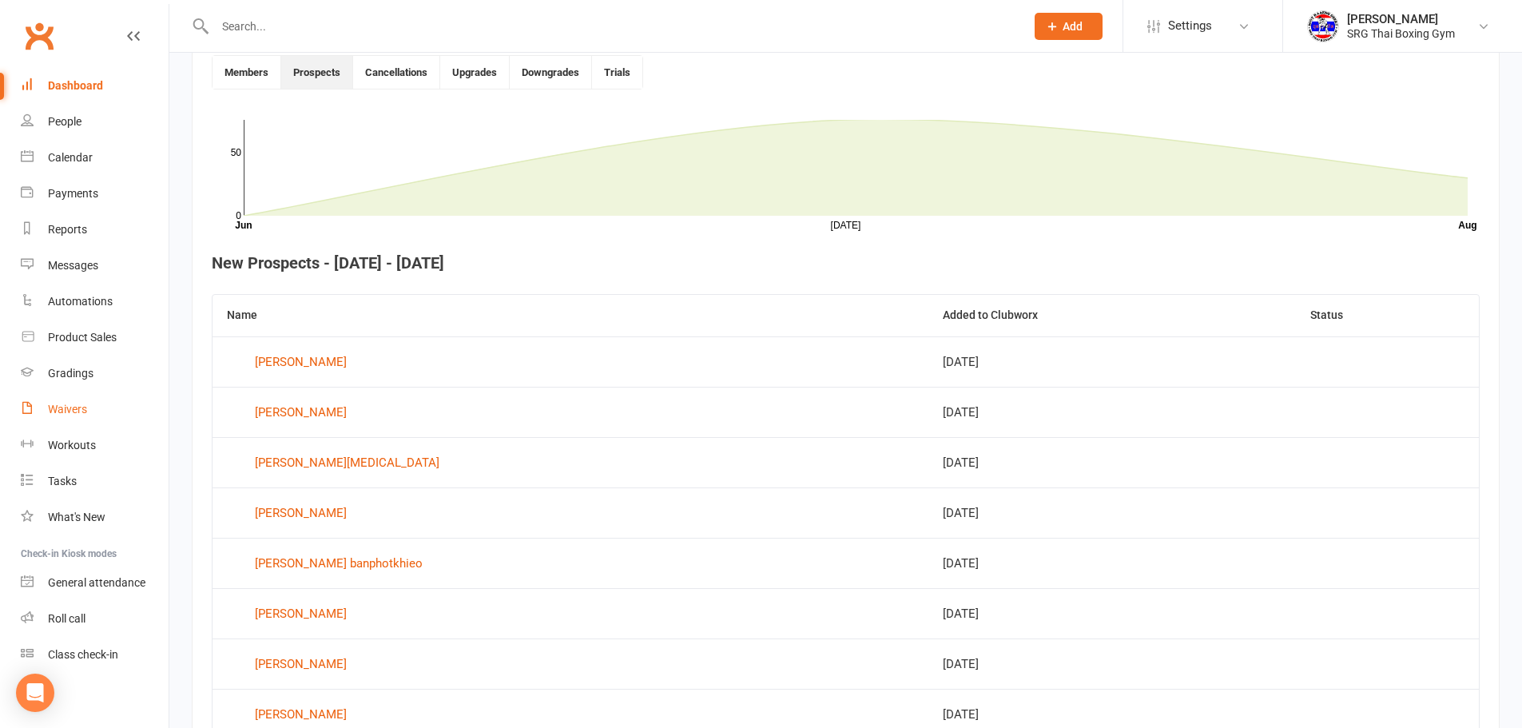
click at [89, 400] on link "Waivers" at bounding box center [95, 410] width 148 height 36
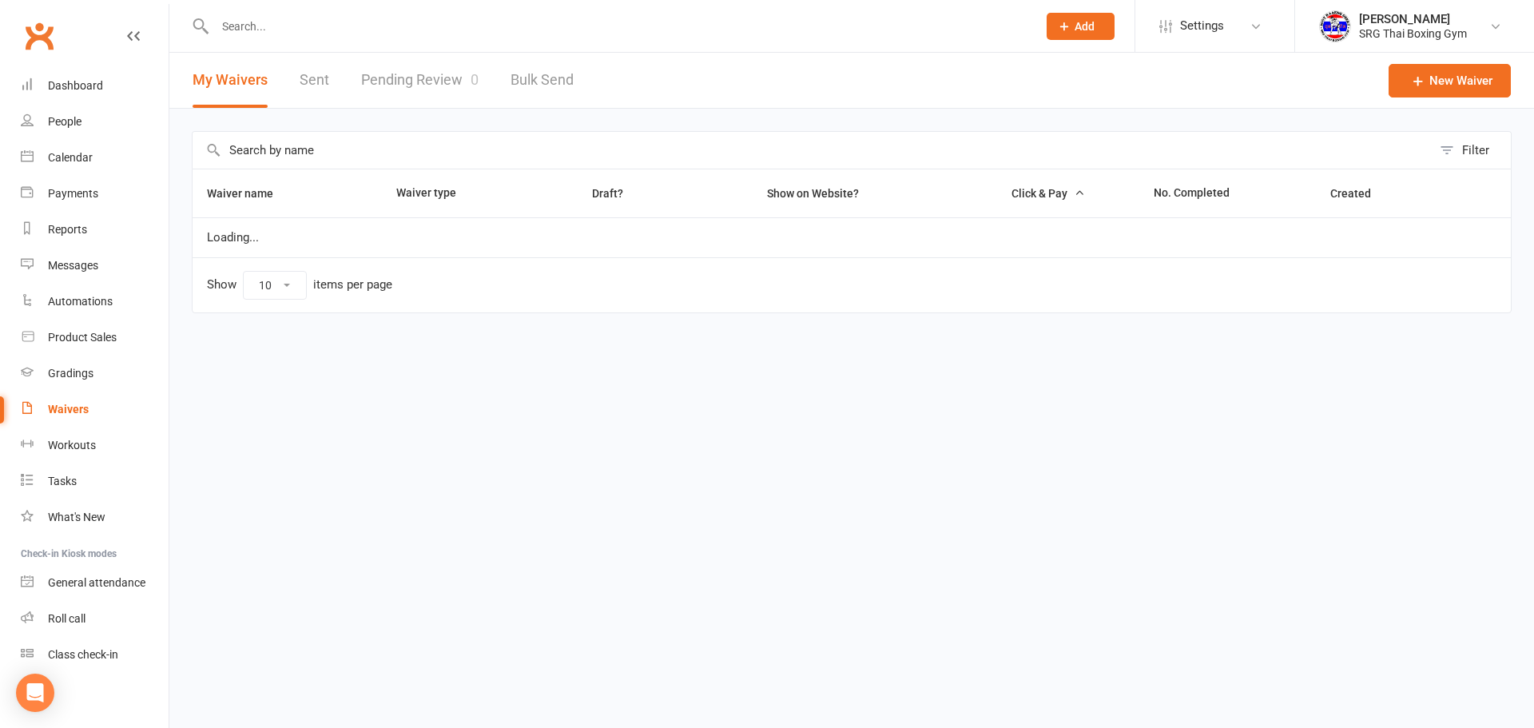
click at [446, 108] on header "My Waivers Sent Pending Review 0 Bulk Send New Waiver" at bounding box center [851, 81] width 1365 height 56
click at [458, 82] on link "Pending Review 0" at bounding box center [419, 80] width 117 height 55
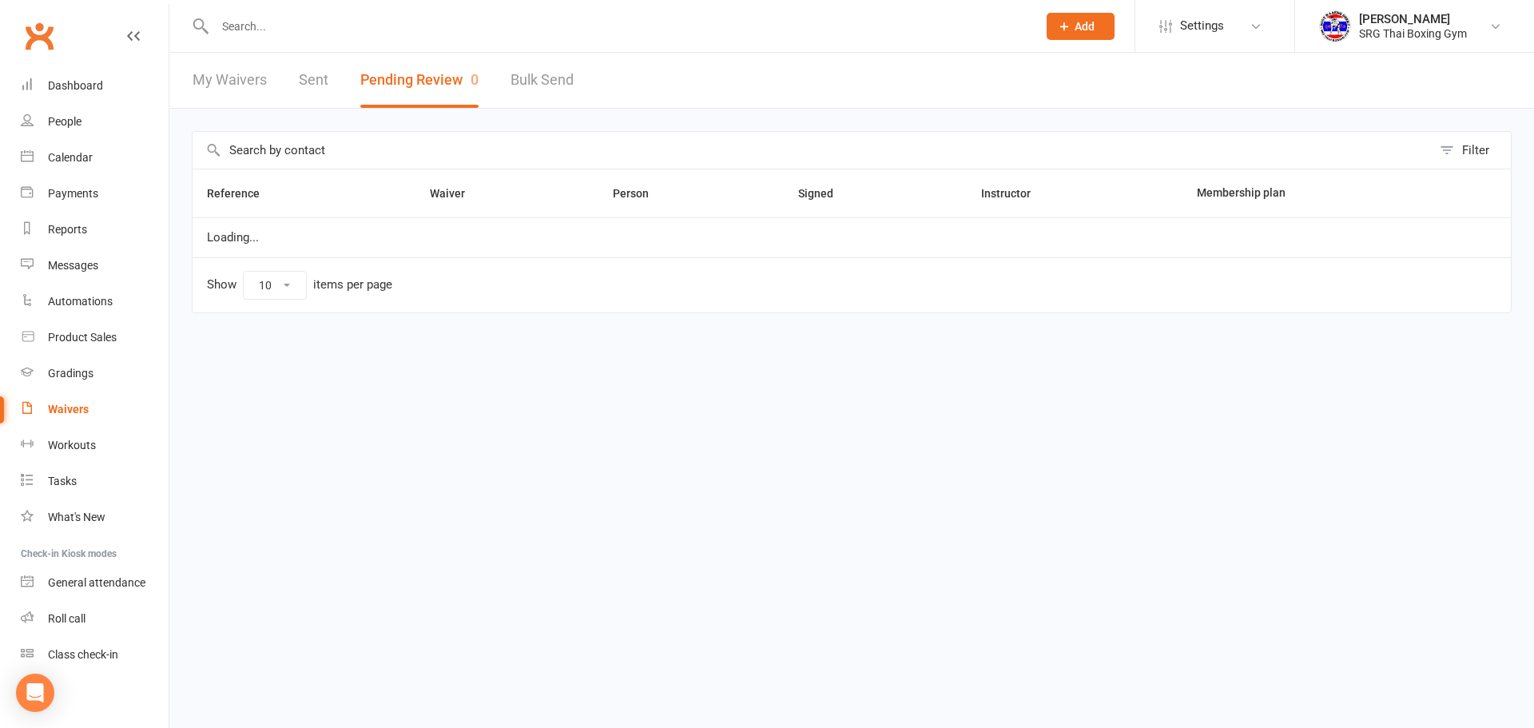
select select "100"
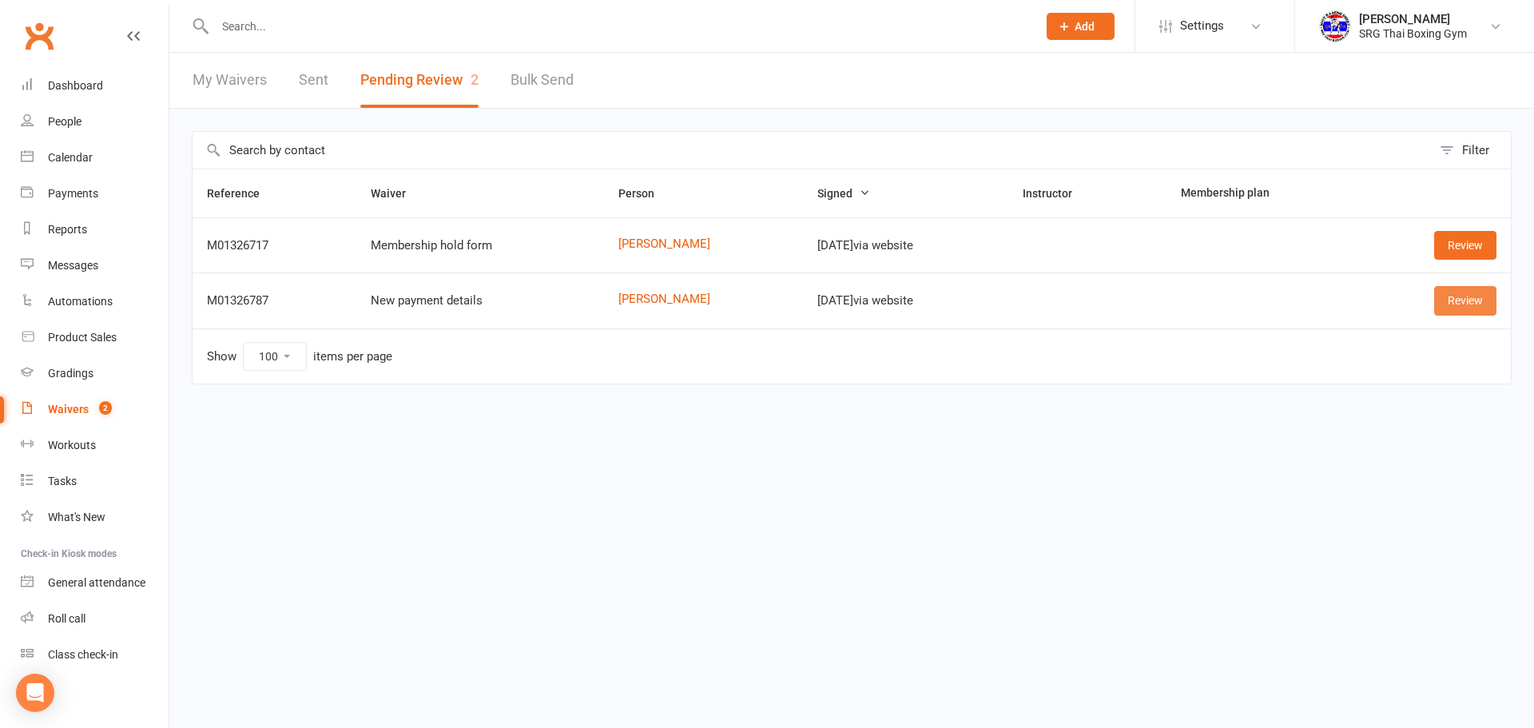
click at [1454, 299] on link "Review" at bounding box center [1465, 300] width 62 height 29
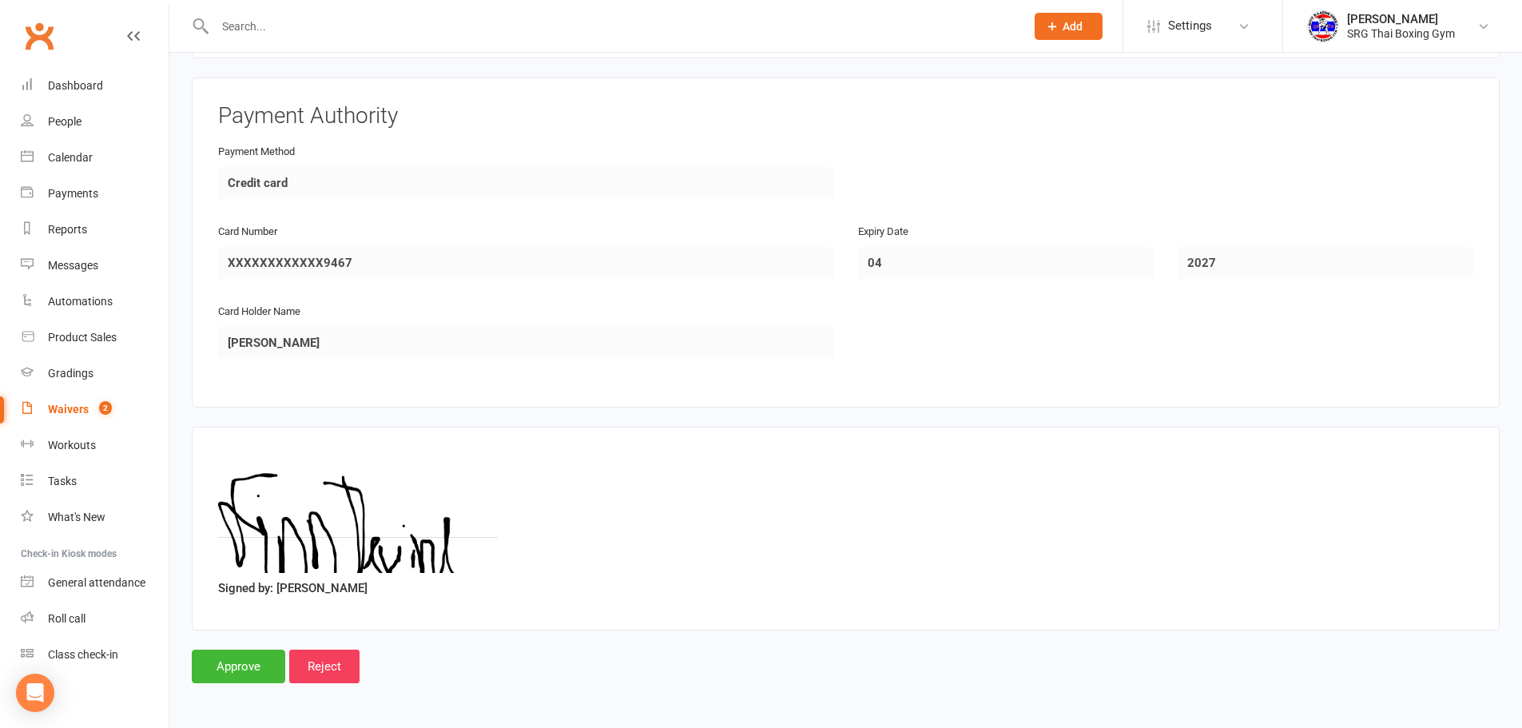
scroll to position [550, 0]
click at [139, 675] on nav "Clubworx Dashboard People Calendar Payments Reports Messages Automations Produc…" at bounding box center [84, 368] width 169 height 728
click at [189, 669] on div "Smart Forms & Waivers Back SRG Thai Boxing Gym 0296672115 p: 0296672115 [EMAIL_…" at bounding box center [845, 104] width 1353 height 1202
click at [234, 666] on input "Approve" at bounding box center [238, 666] width 93 height 34
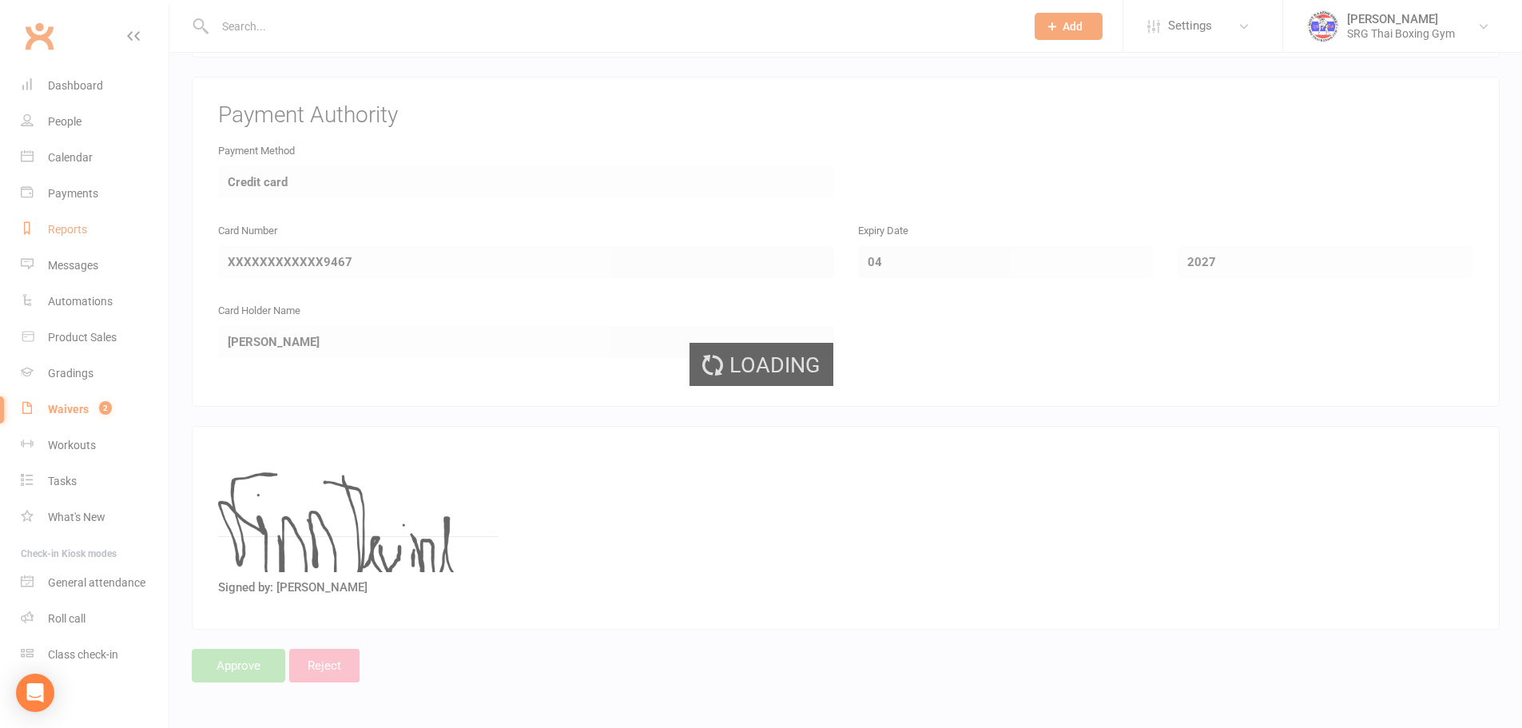
select select "100"
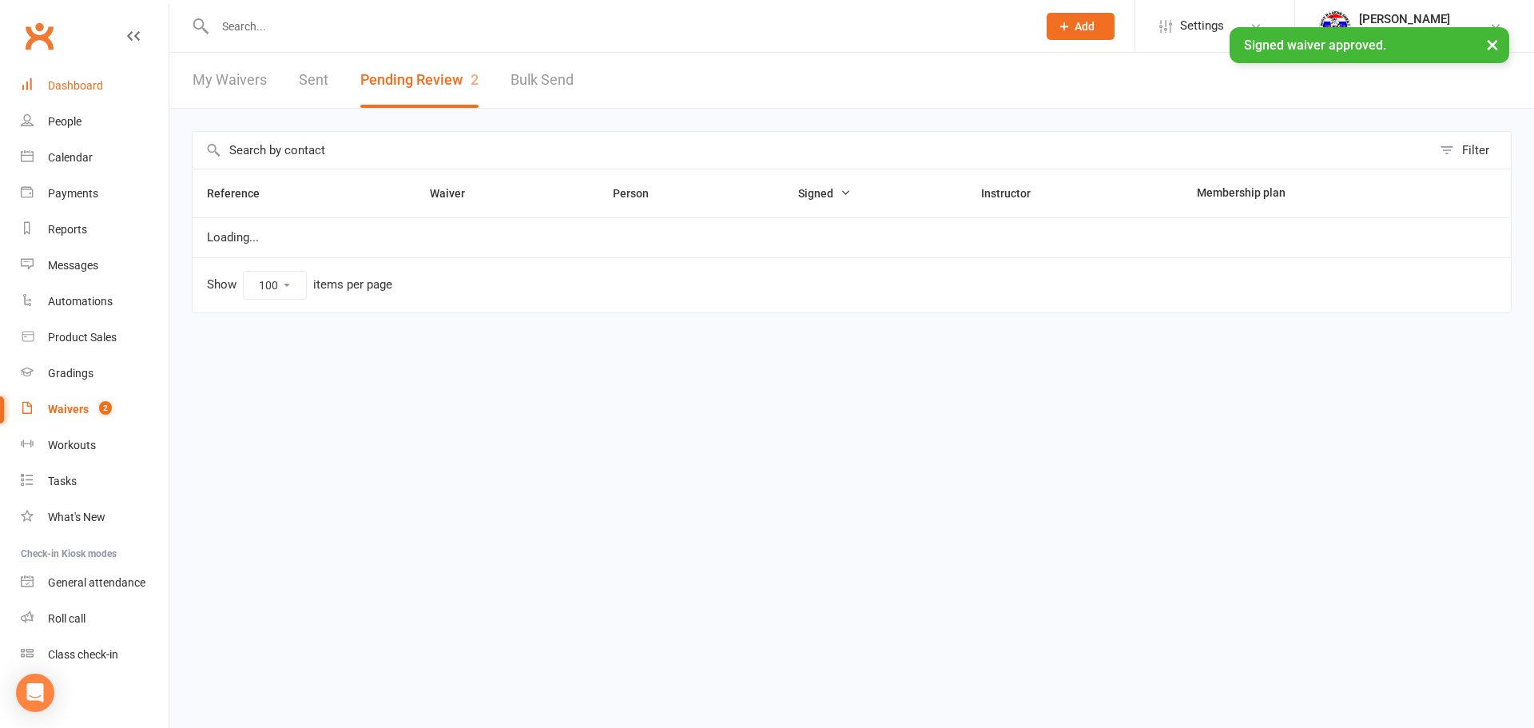
click at [90, 93] on link "Dashboard" at bounding box center [95, 86] width 148 height 36
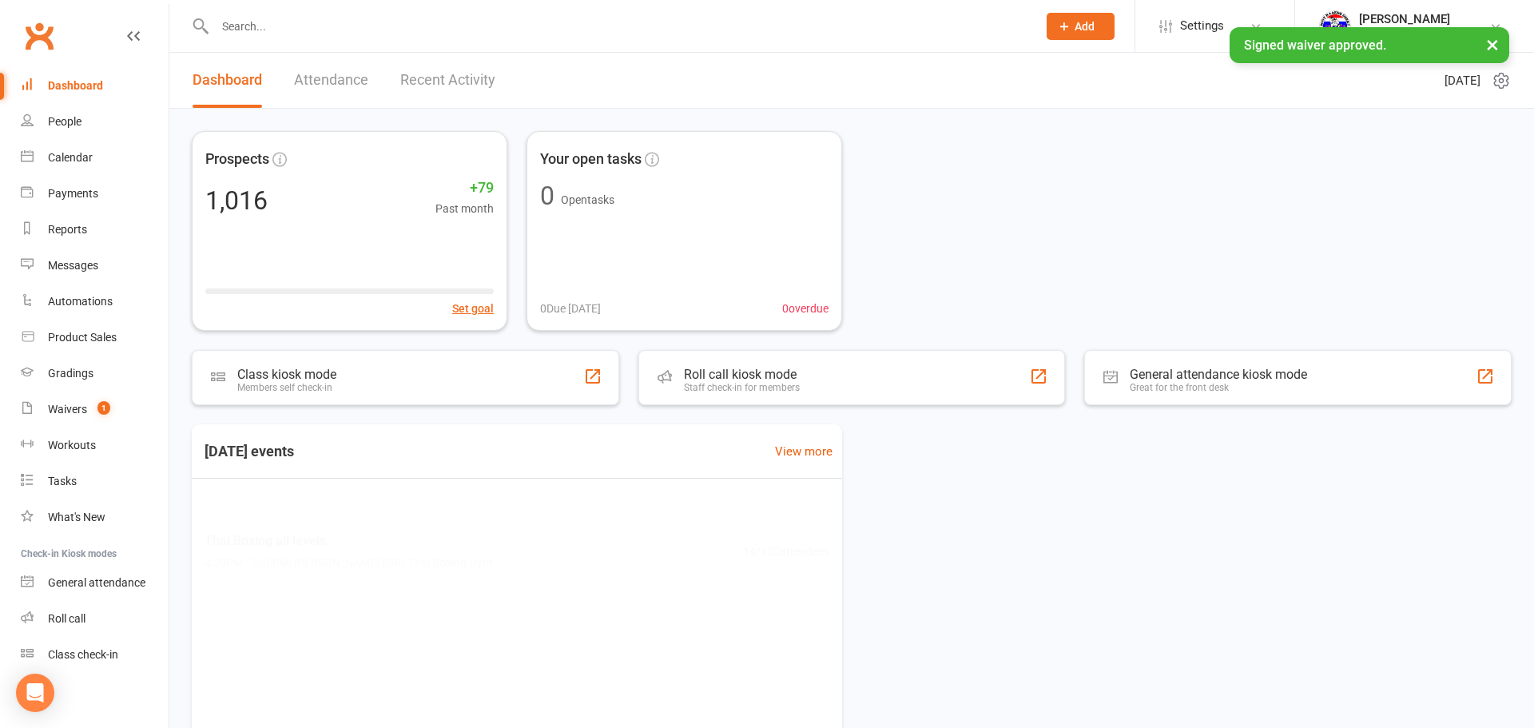
click at [488, 85] on link "Recent Activity" at bounding box center [447, 80] width 95 height 55
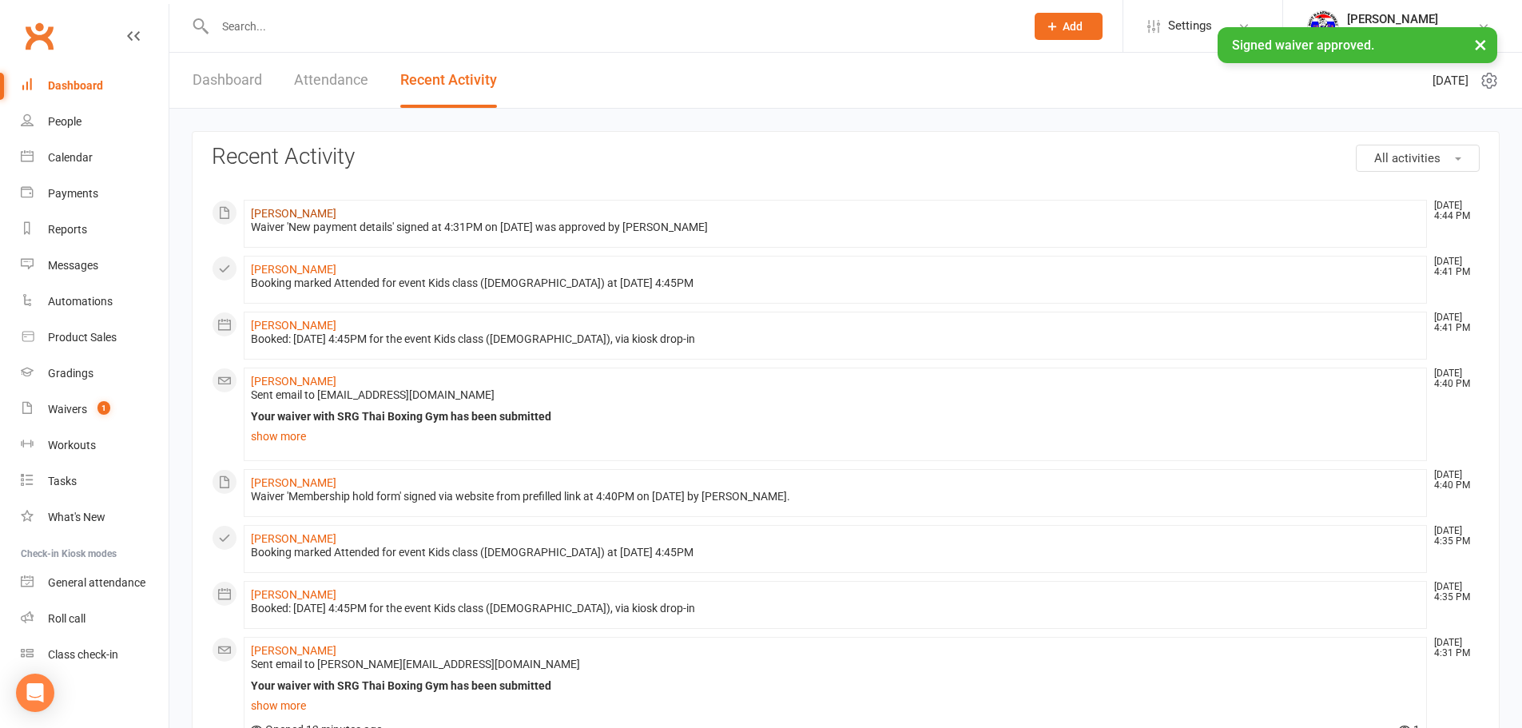
click at [262, 208] on link "[PERSON_NAME]" at bounding box center [294, 213] width 86 height 13
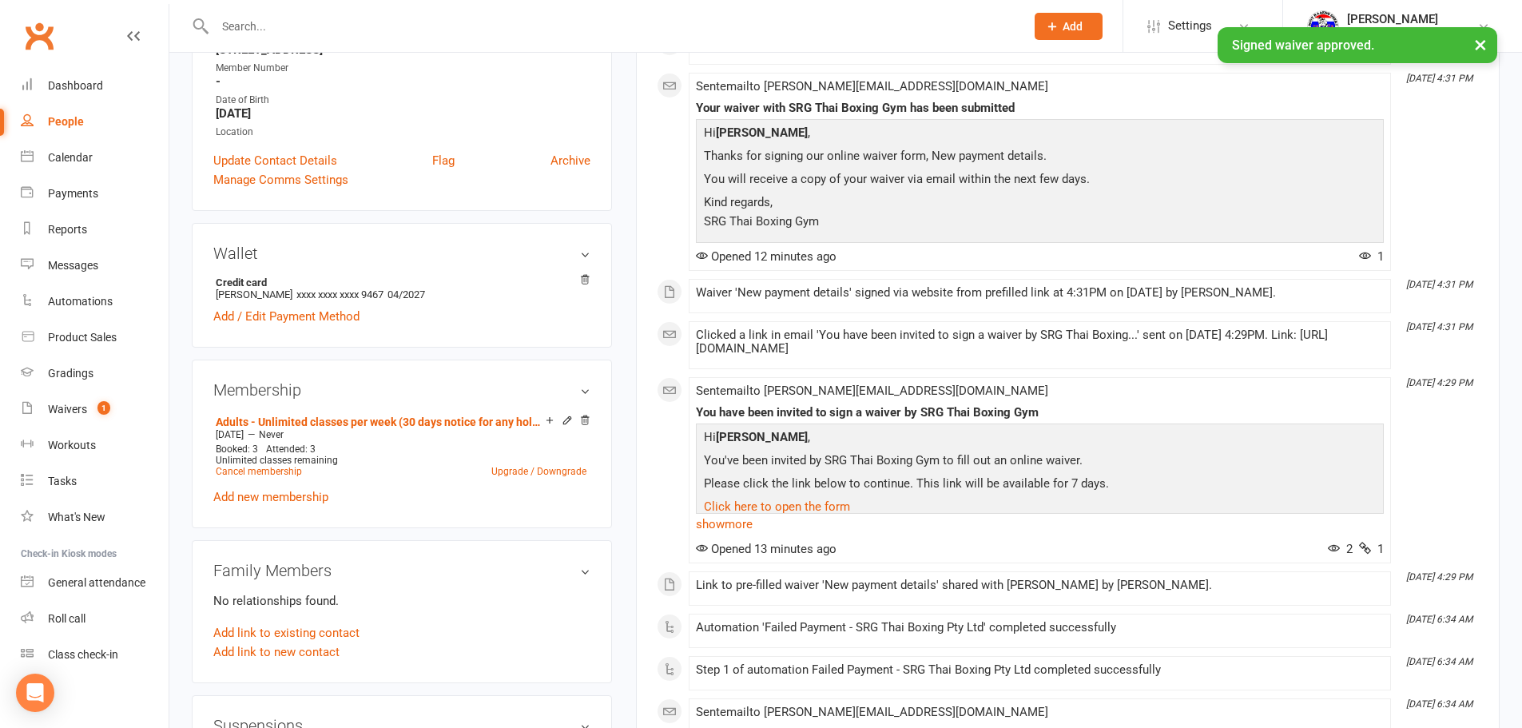
scroll to position [160, 0]
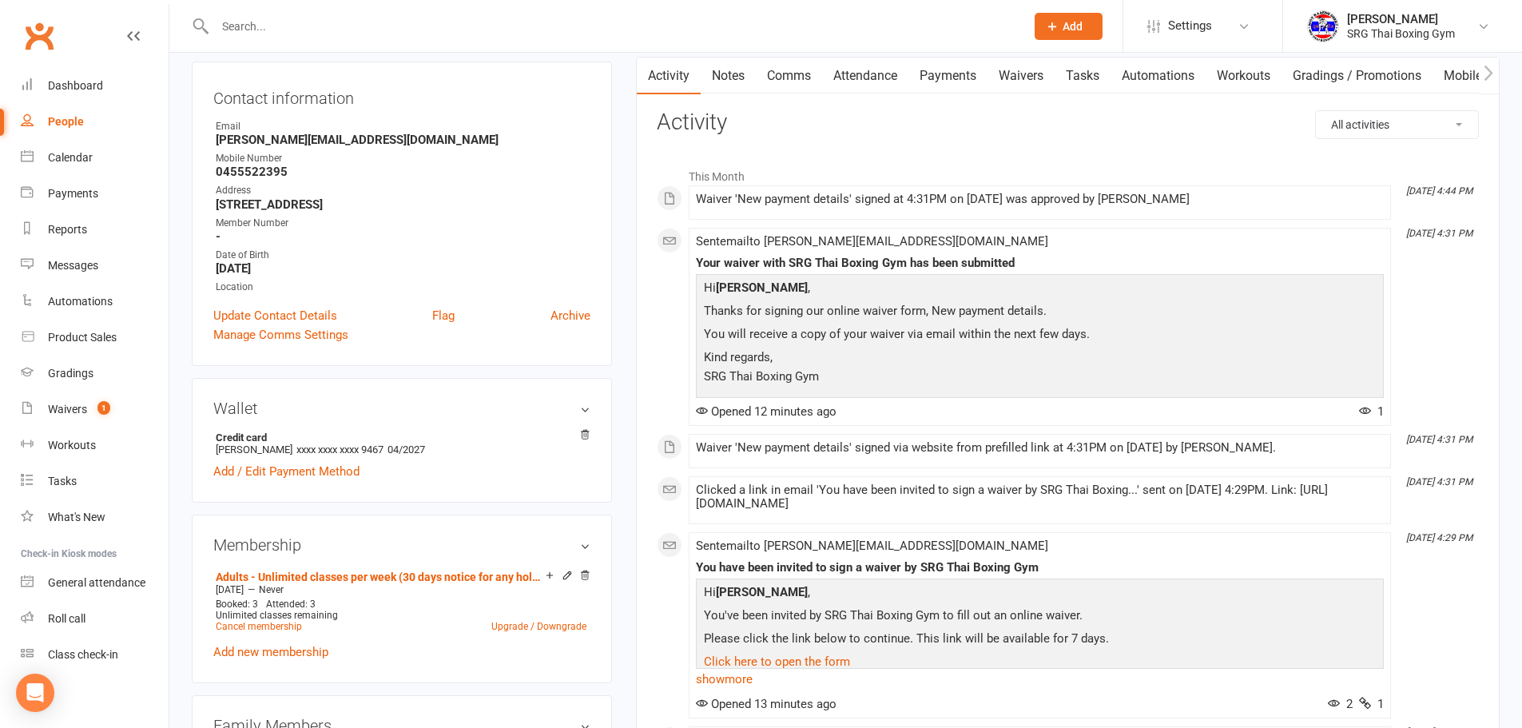
click at [925, 73] on link "Payments" at bounding box center [948, 76] width 79 height 37
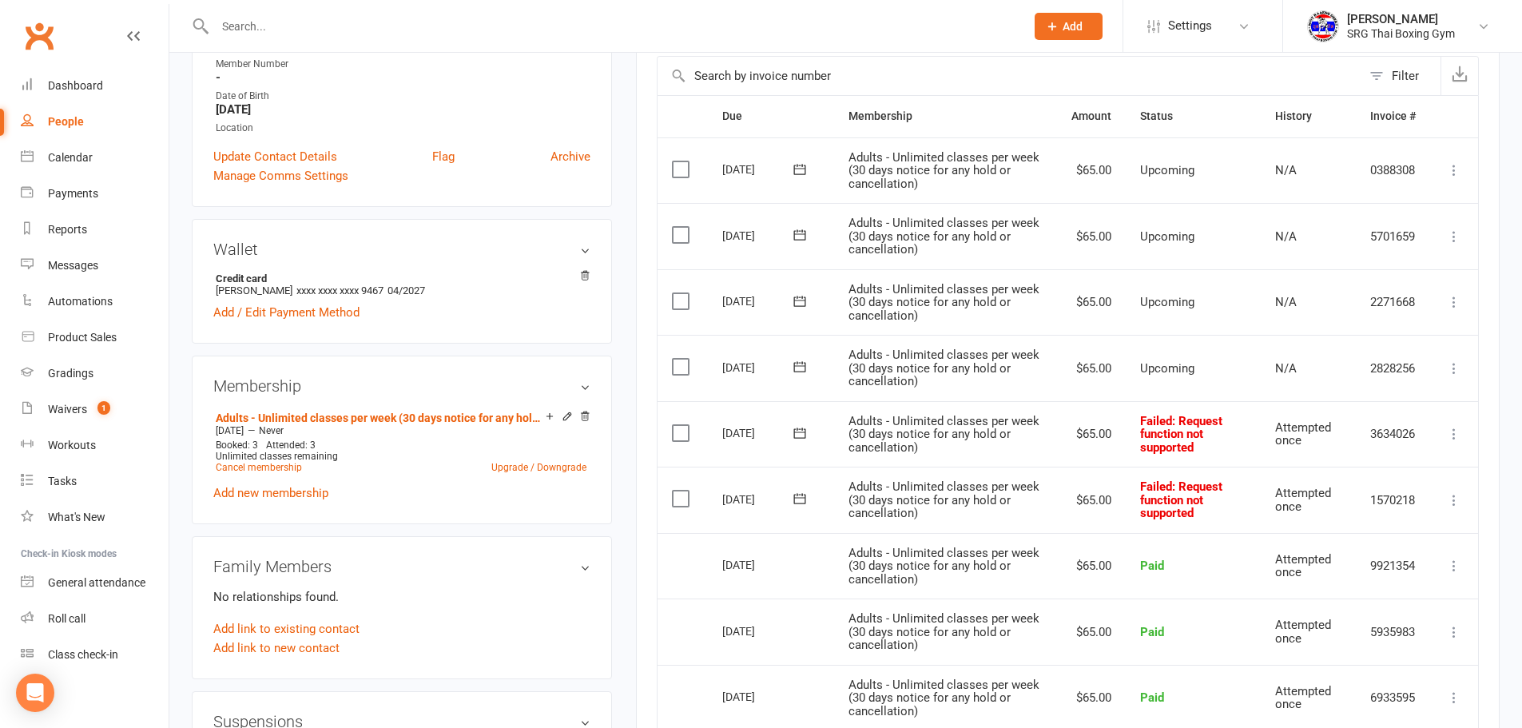
scroll to position [320, 0]
click at [1454, 499] on icon at bounding box center [1454, 499] width 16 height 16
click at [1373, 664] on link "Retry now" at bounding box center [1384, 658] width 158 height 32
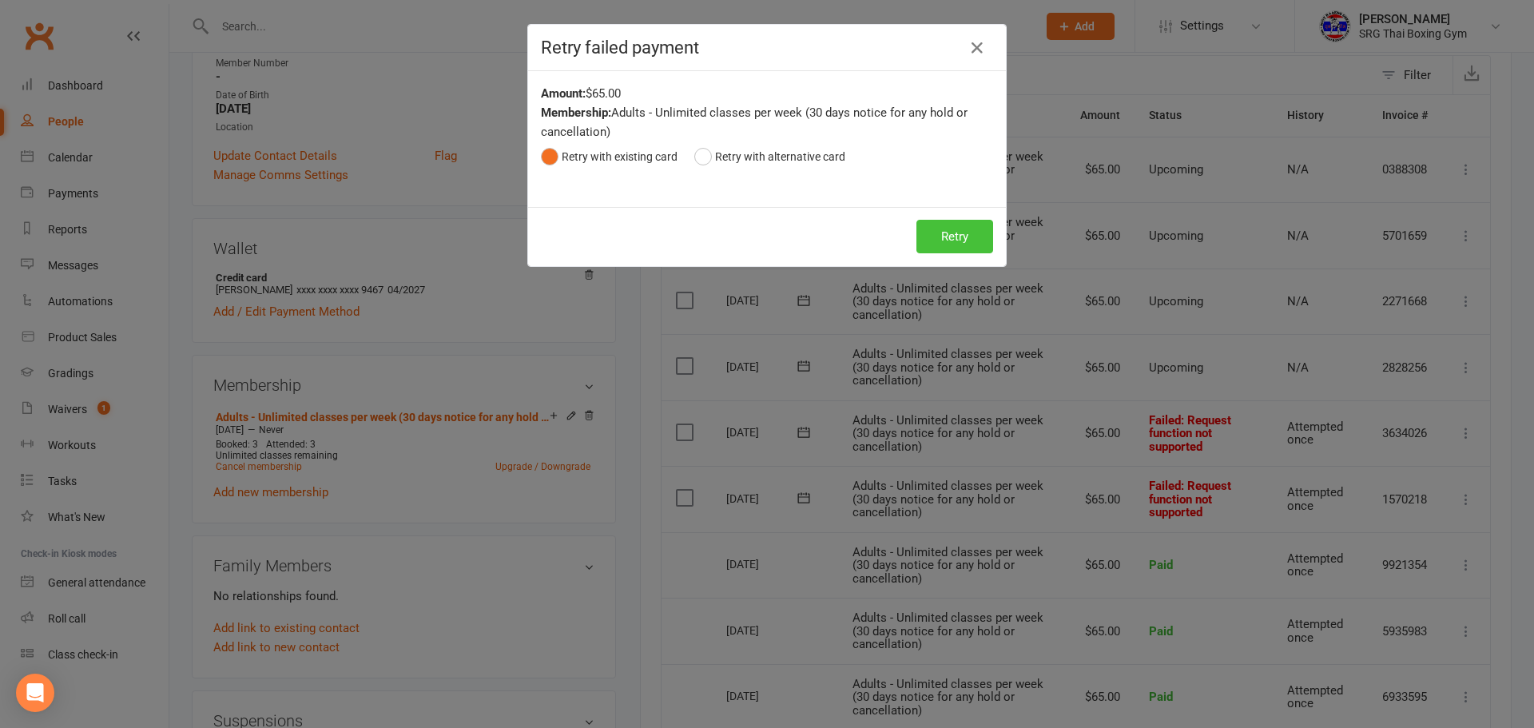
click at [936, 229] on button "Retry" at bounding box center [955, 237] width 77 height 34
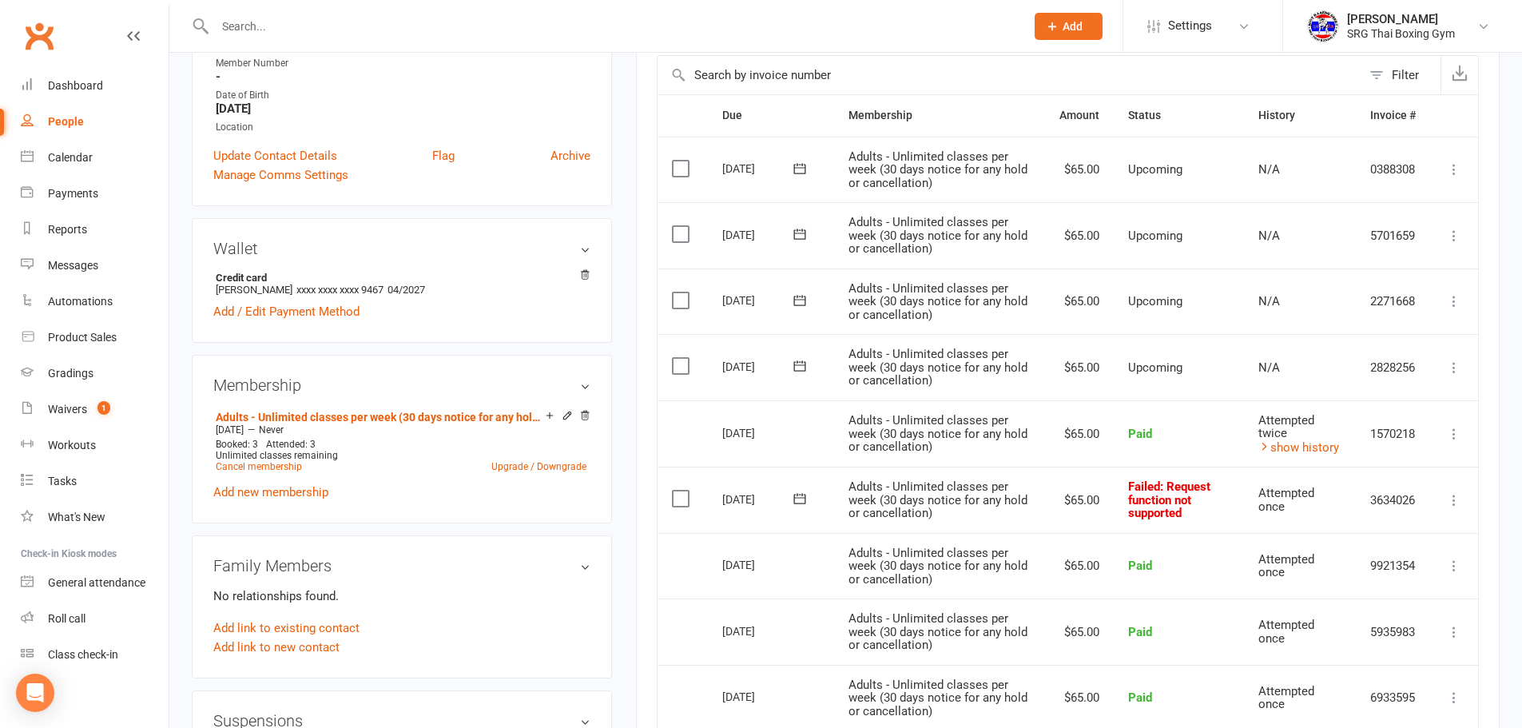
click at [1451, 509] on button at bounding box center [1454, 500] width 19 height 19
click at [1381, 654] on link "Retry now" at bounding box center [1384, 659] width 158 height 32
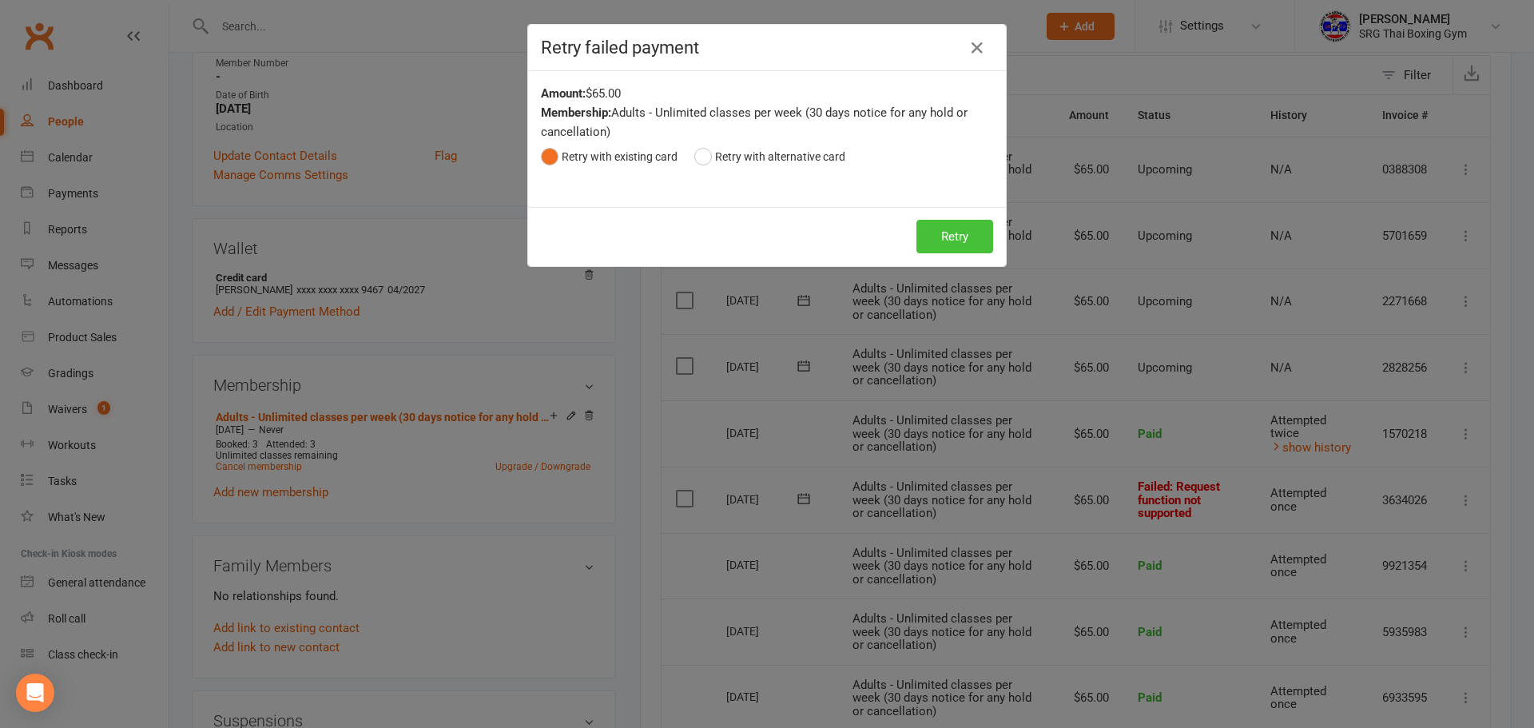
click at [973, 232] on button "Retry" at bounding box center [955, 237] width 77 height 34
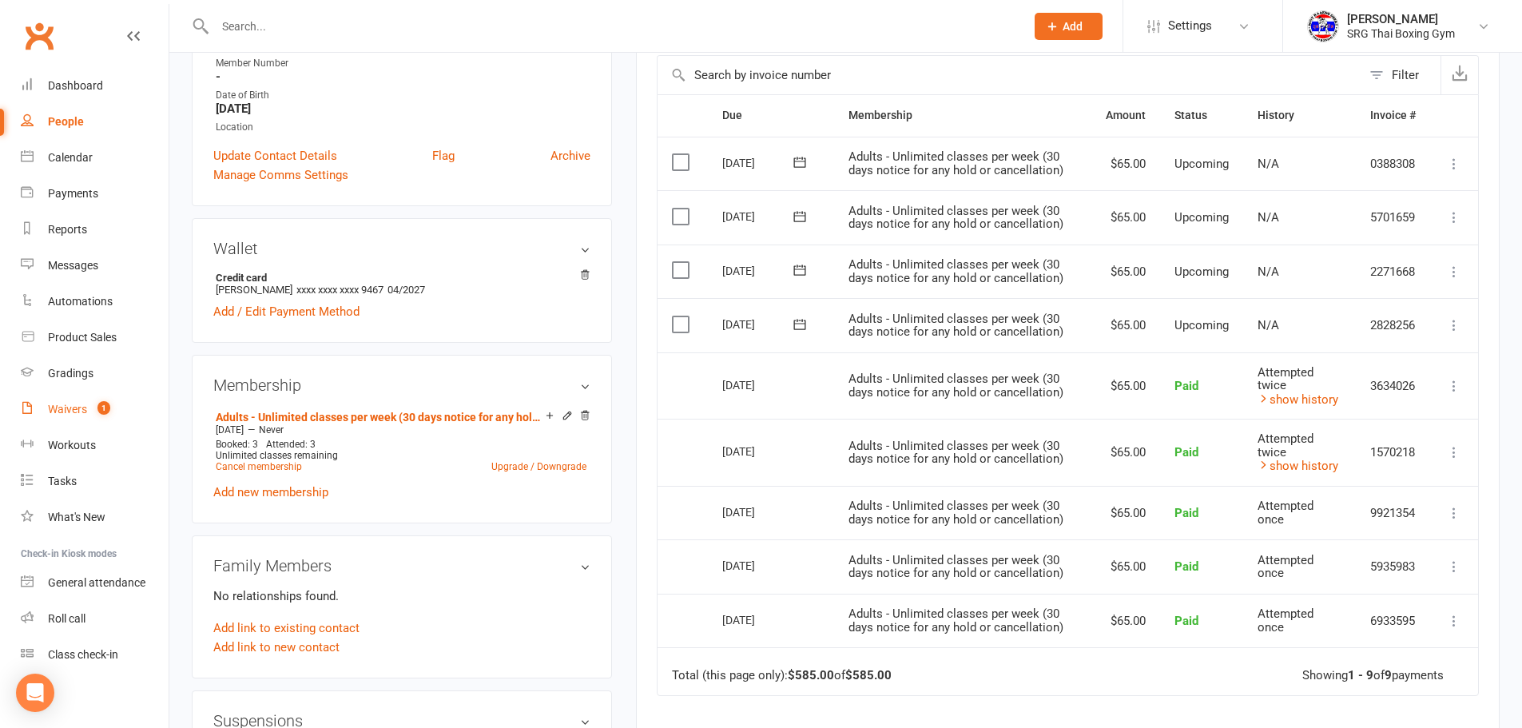
click at [53, 416] on div "Waivers" at bounding box center [67, 409] width 39 height 13
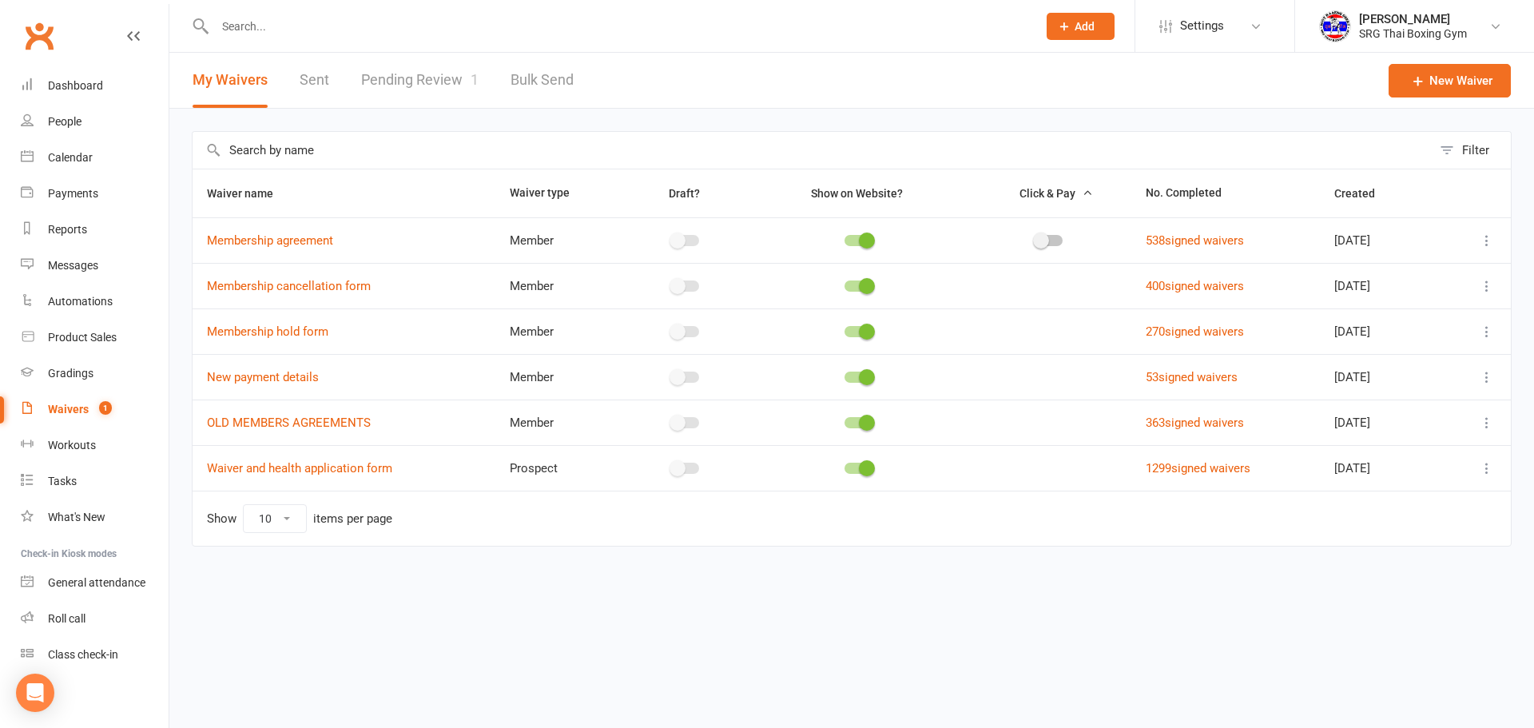
click at [424, 56] on link "Pending Review 1" at bounding box center [419, 80] width 117 height 55
select select "100"
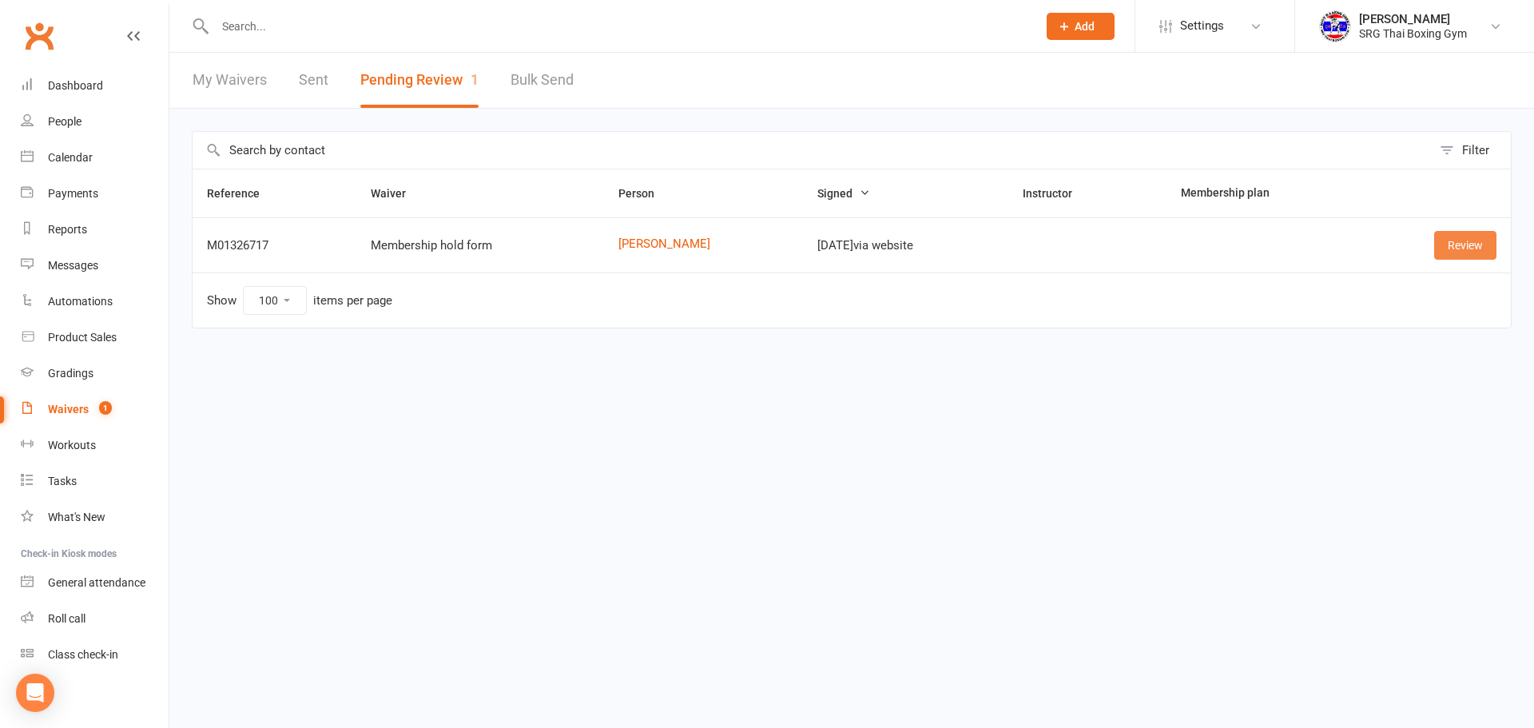
click at [1462, 242] on link "Review" at bounding box center [1465, 245] width 62 height 29
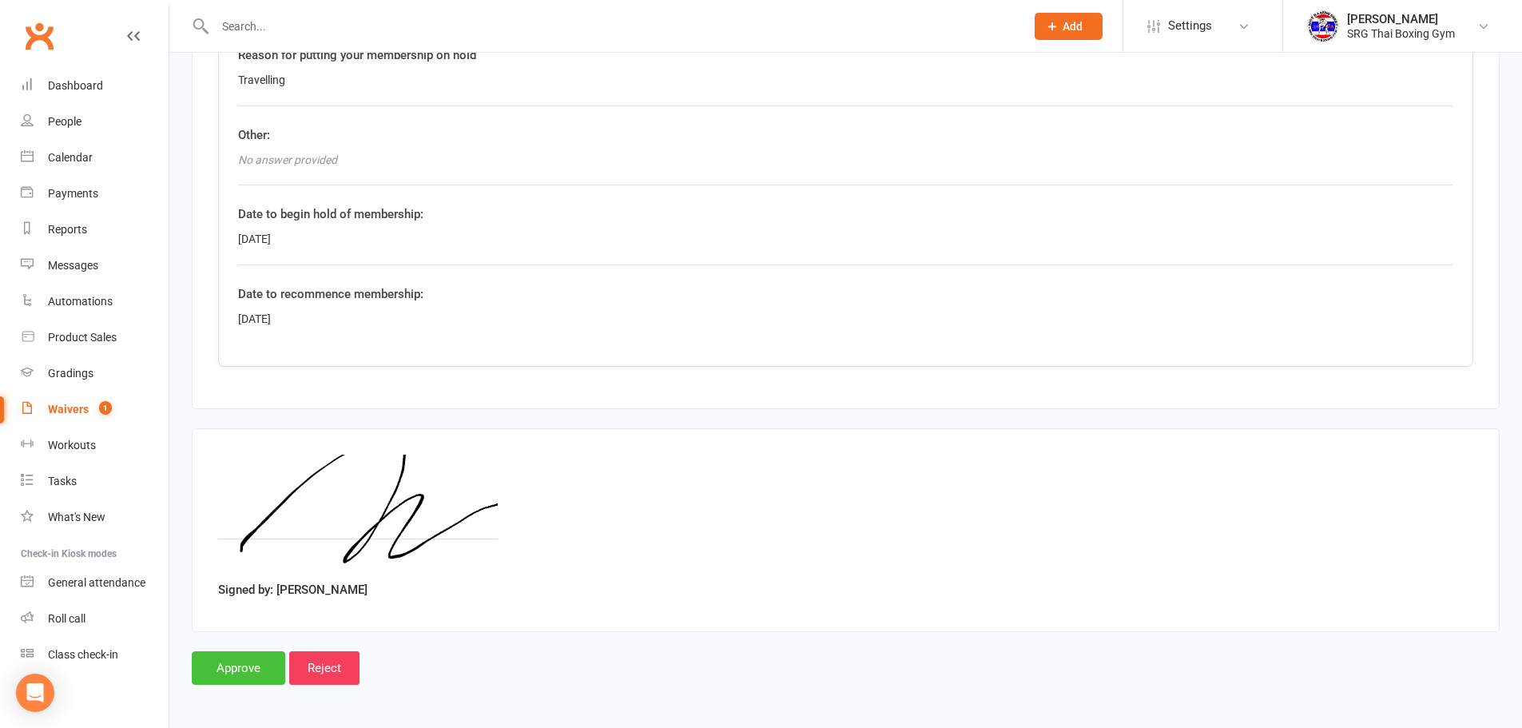
scroll to position [754, 0]
click at [256, 636] on main "SRG Thai Boxing Gym p: 0296672115 [EMAIL_ADDRESS][DOMAIN_NAME] U2 [STREET_ADDRE…" at bounding box center [846, 27] width 1308 height 1311
click at [255, 656] on input "Approve" at bounding box center [238, 666] width 93 height 34
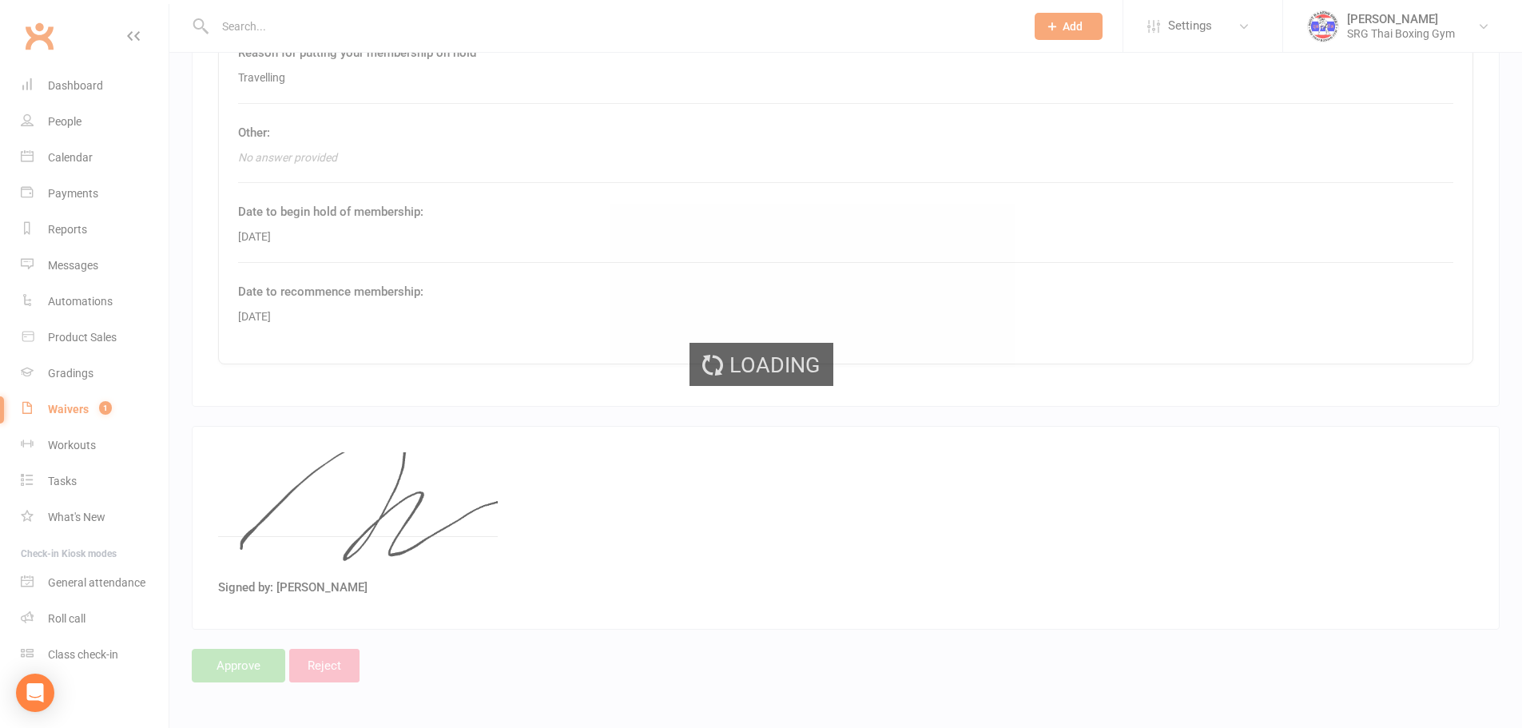
select select "100"
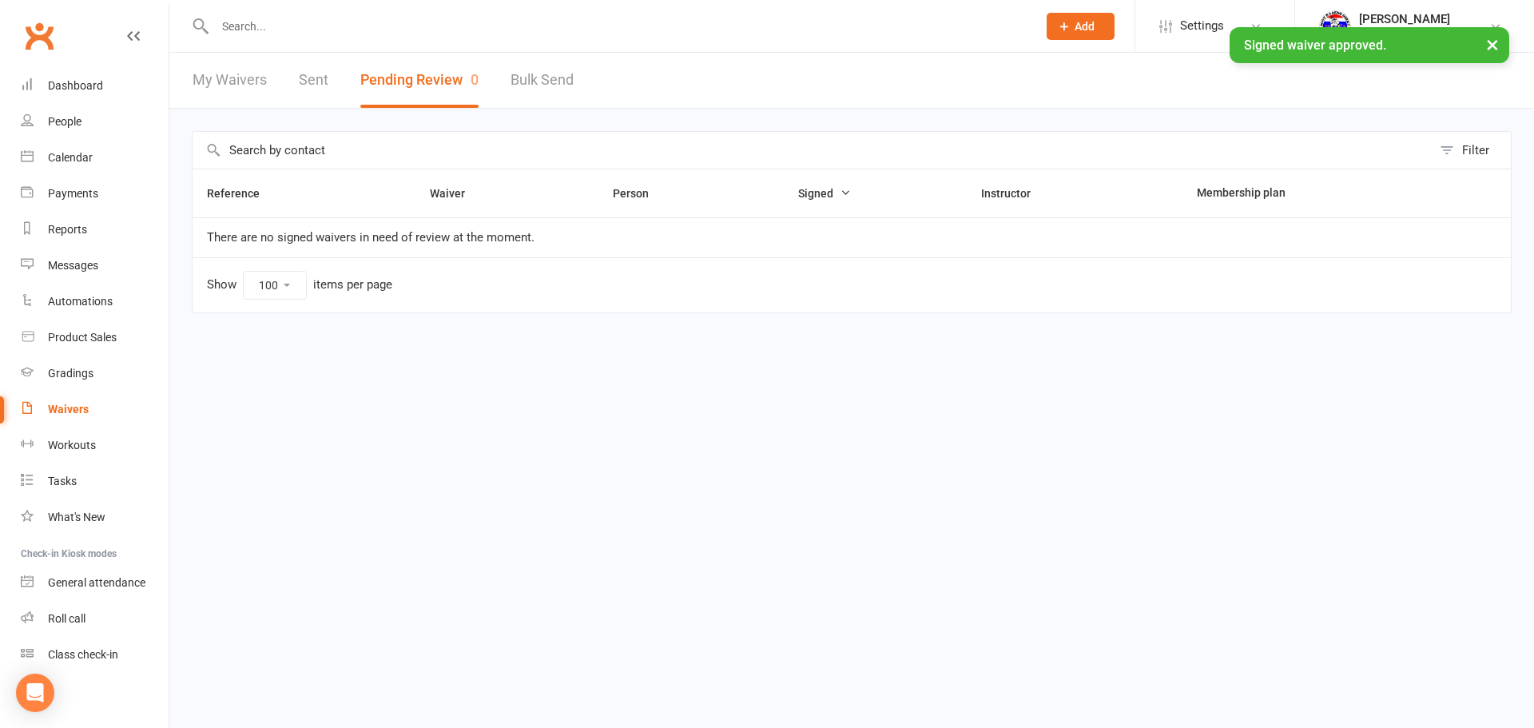
click at [13, 82] on li "Dashboard" at bounding box center [84, 86] width 169 height 36
click at [53, 85] on div "Dashboard" at bounding box center [75, 85] width 55 height 13
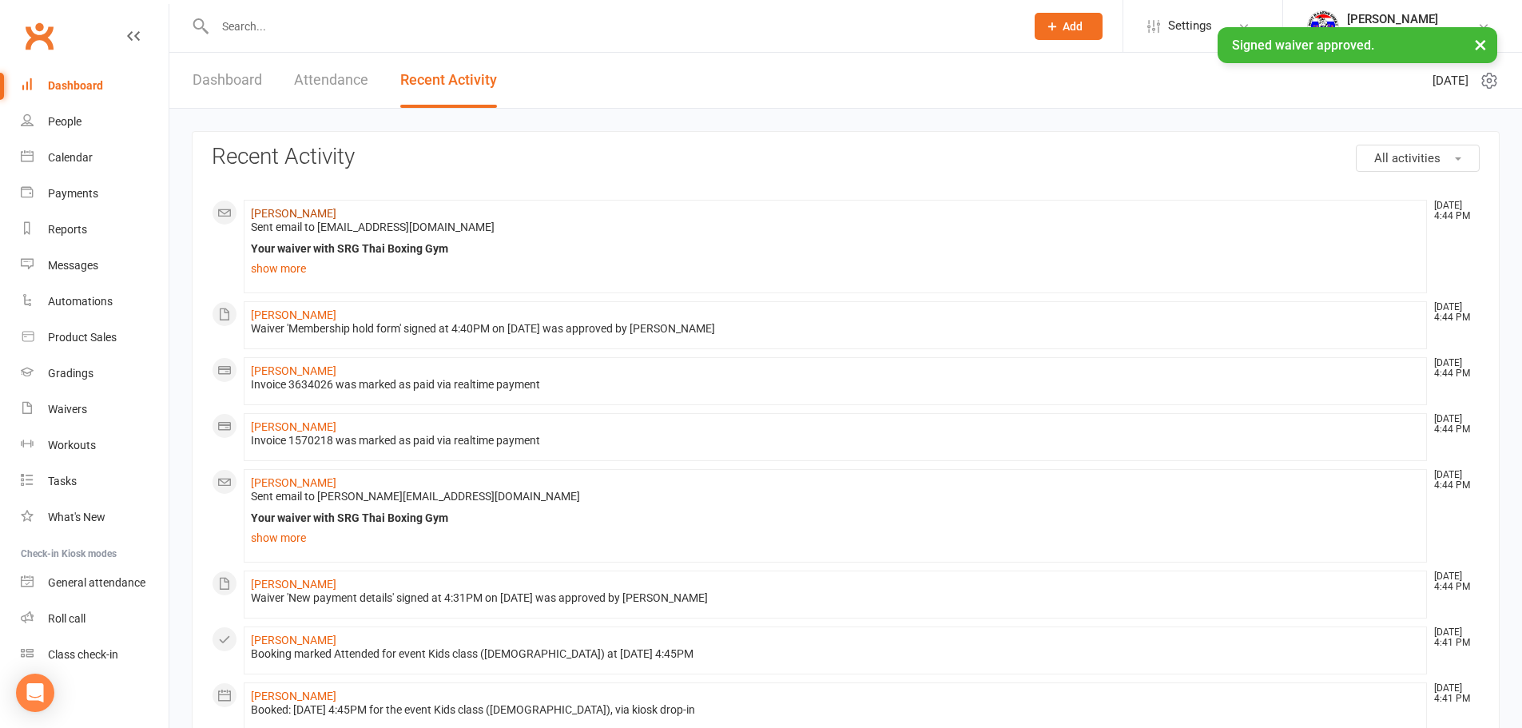
click at [296, 212] on link "[PERSON_NAME]" at bounding box center [294, 213] width 86 height 13
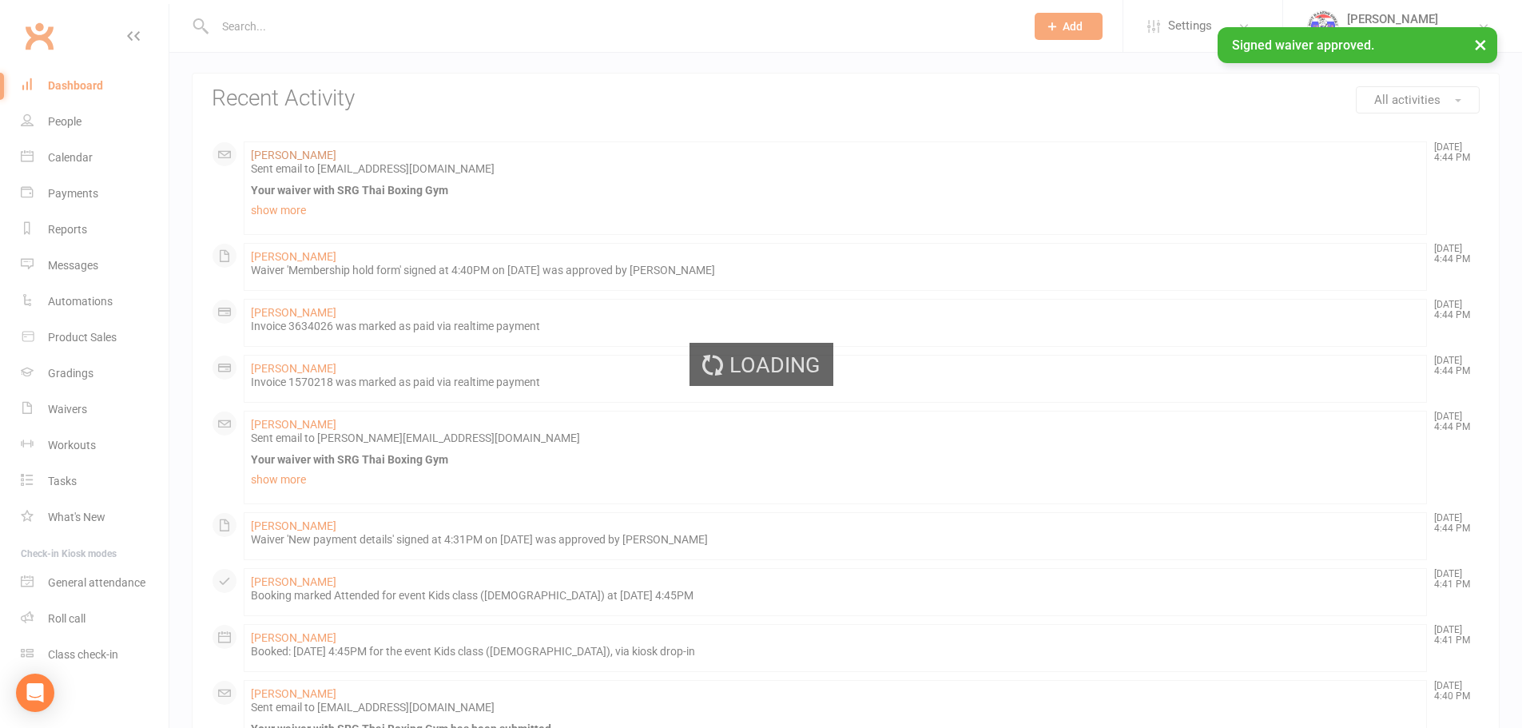
scroll to position [320, 0]
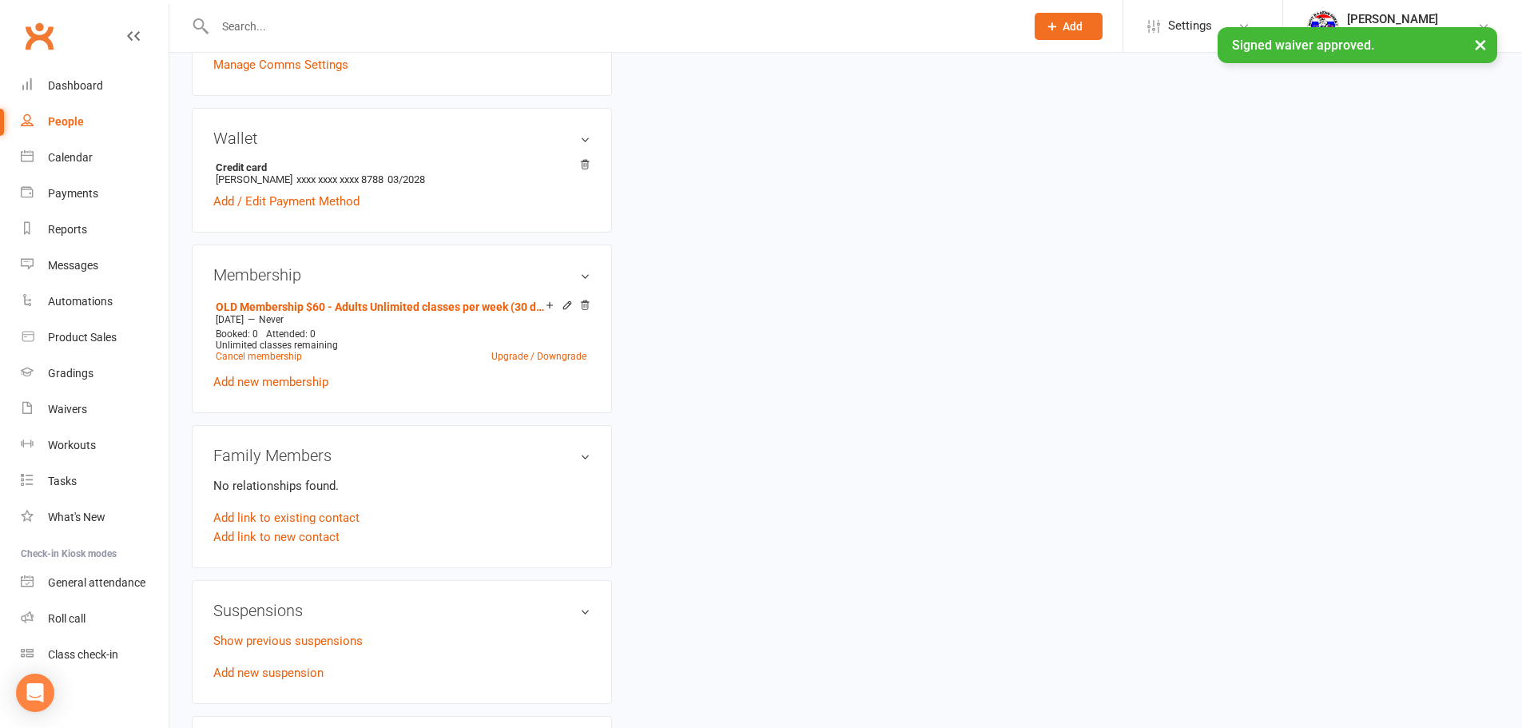
scroll to position [479, 0]
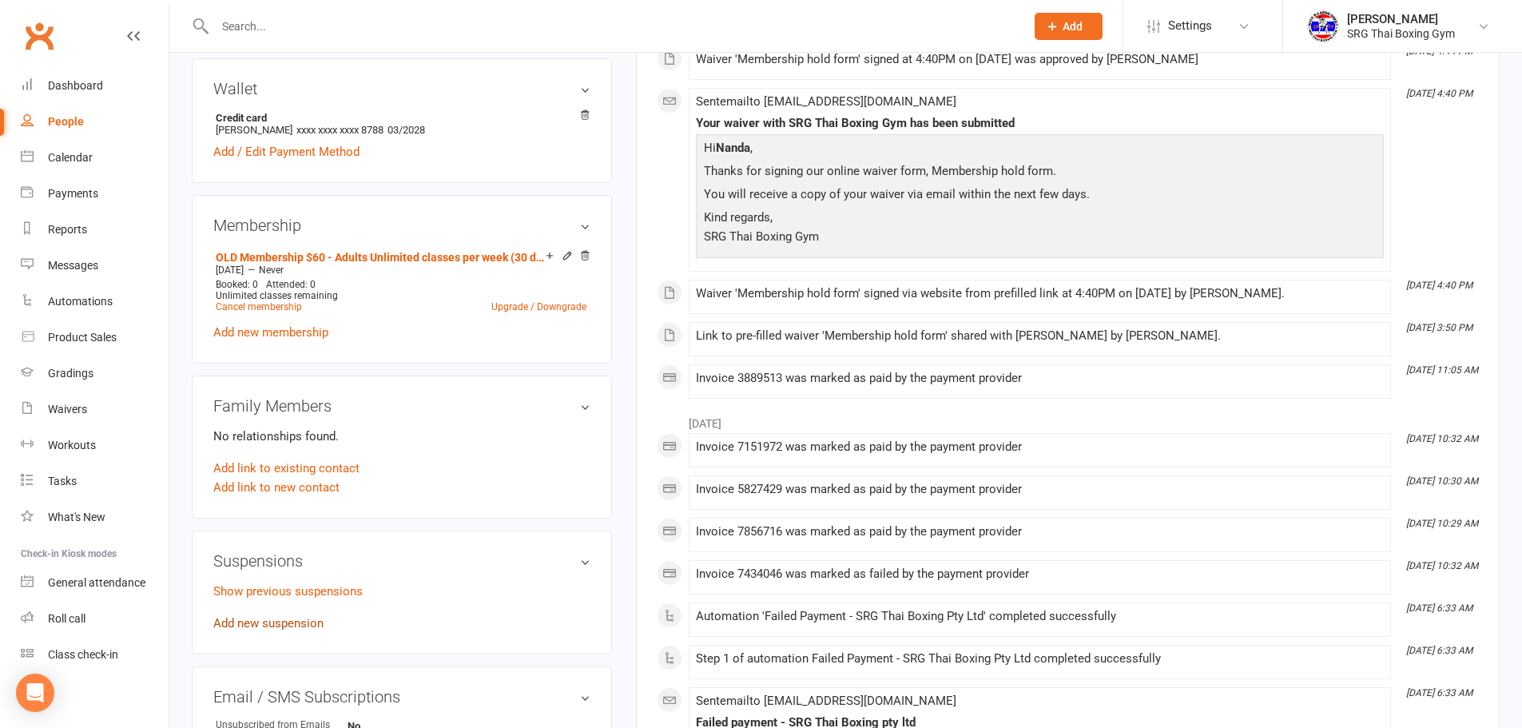
click at [279, 616] on link "Add new suspension" at bounding box center [268, 623] width 110 height 14
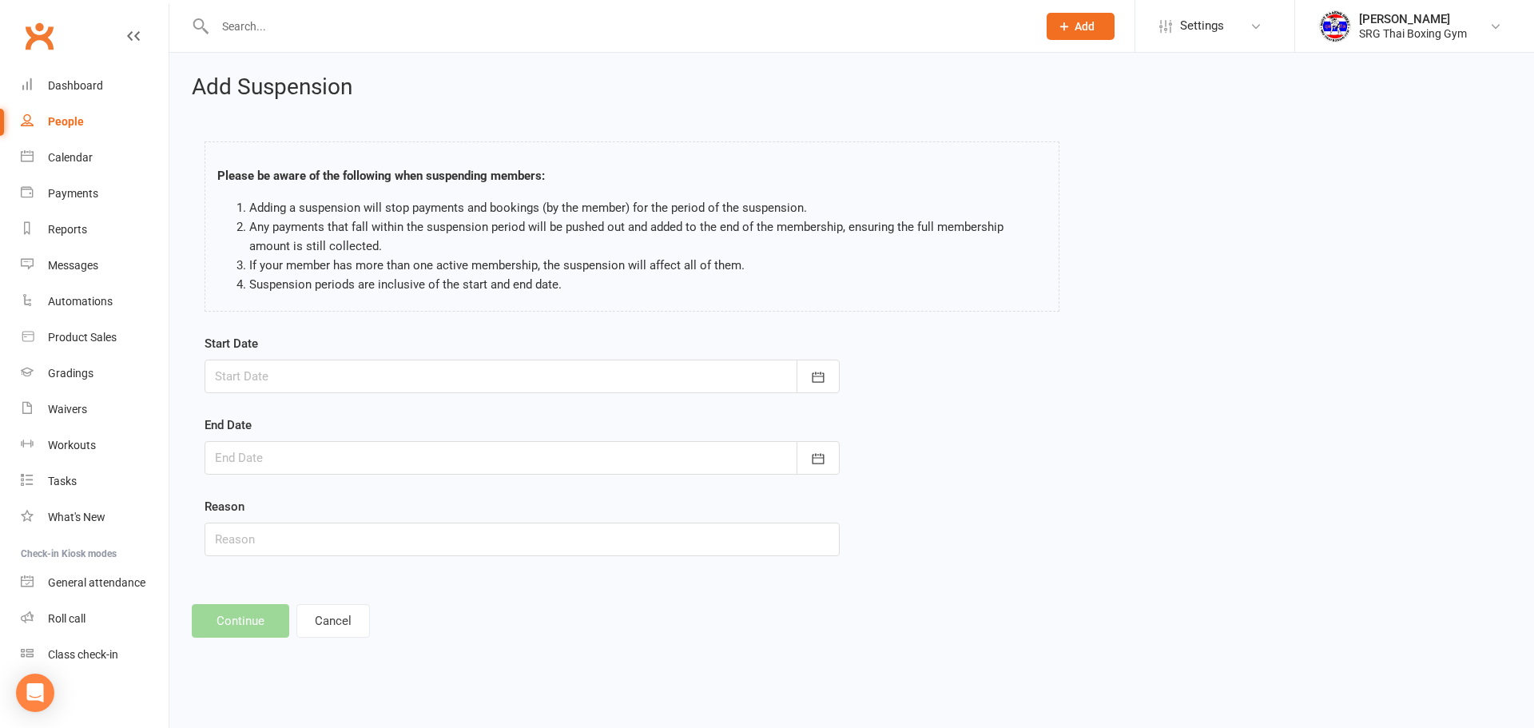
click at [527, 400] on form "Start Date [DATE] Sun Mon Tue Wed Thu Fri Sat 31 27 28 29 30 31 01 02 32 03 04 …" at bounding box center [522, 445] width 635 height 222
click at [547, 385] on div at bounding box center [522, 377] width 635 height 34
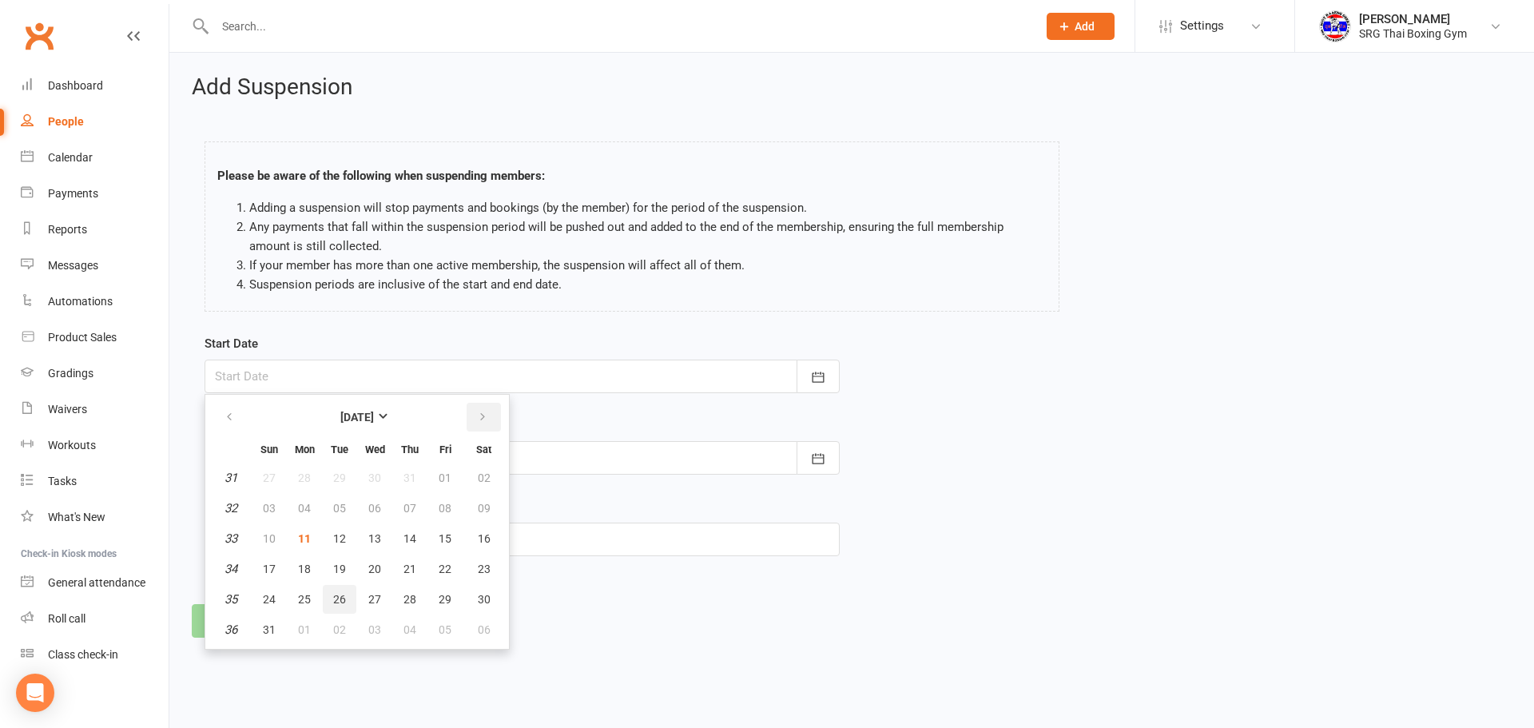
drag, startPoint x: 479, startPoint y: 424, endPoint x: 332, endPoint y: 592, distance: 223.2
click at [376, 586] on table "[DATE] Sun Mon Tue Wed Thu Fri Sat 31 27 28 29 30 31 01 02 32 03 04 05 06 07 08…" at bounding box center [357, 522] width 297 height 248
click at [410, 598] on span "28" at bounding box center [410, 599] width 13 height 13
type input "[DATE]"
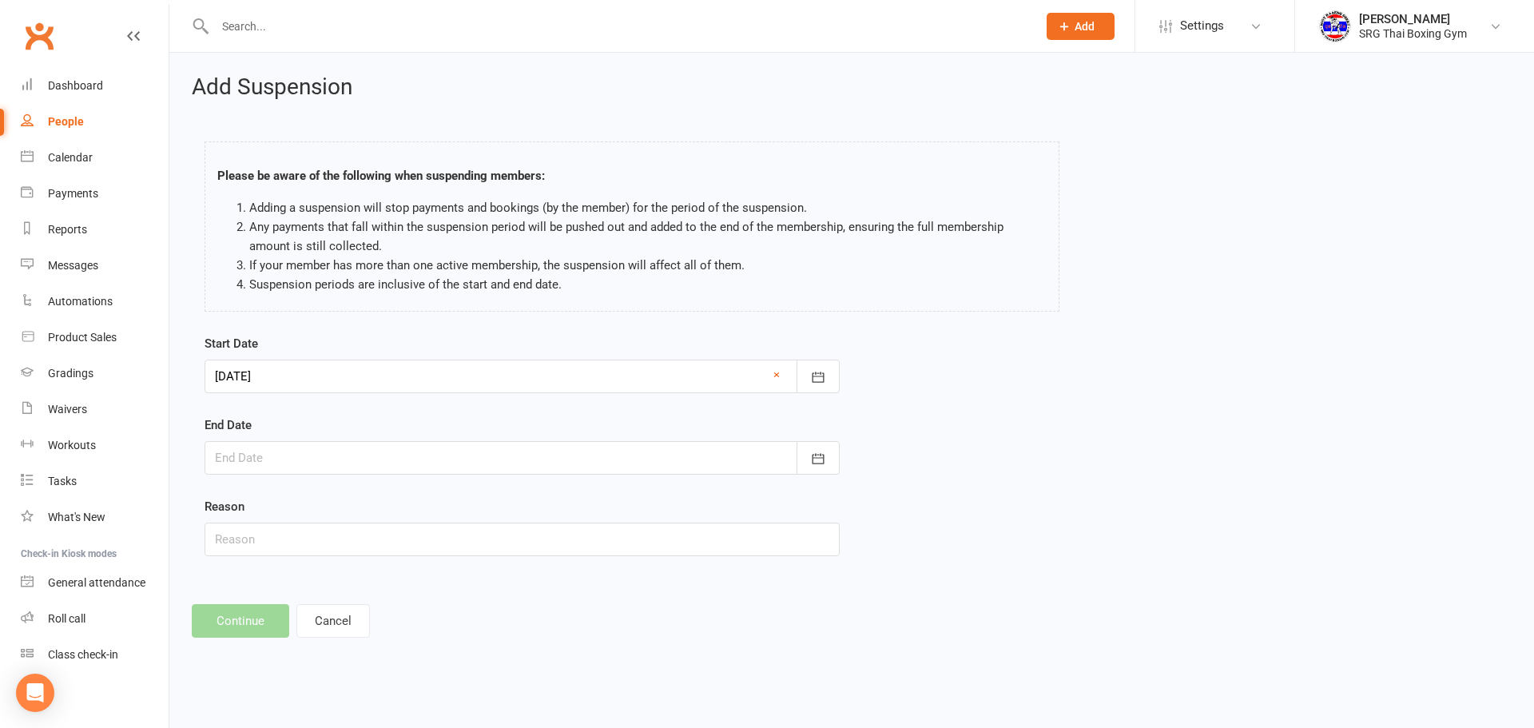
click at [464, 466] on div at bounding box center [522, 458] width 635 height 34
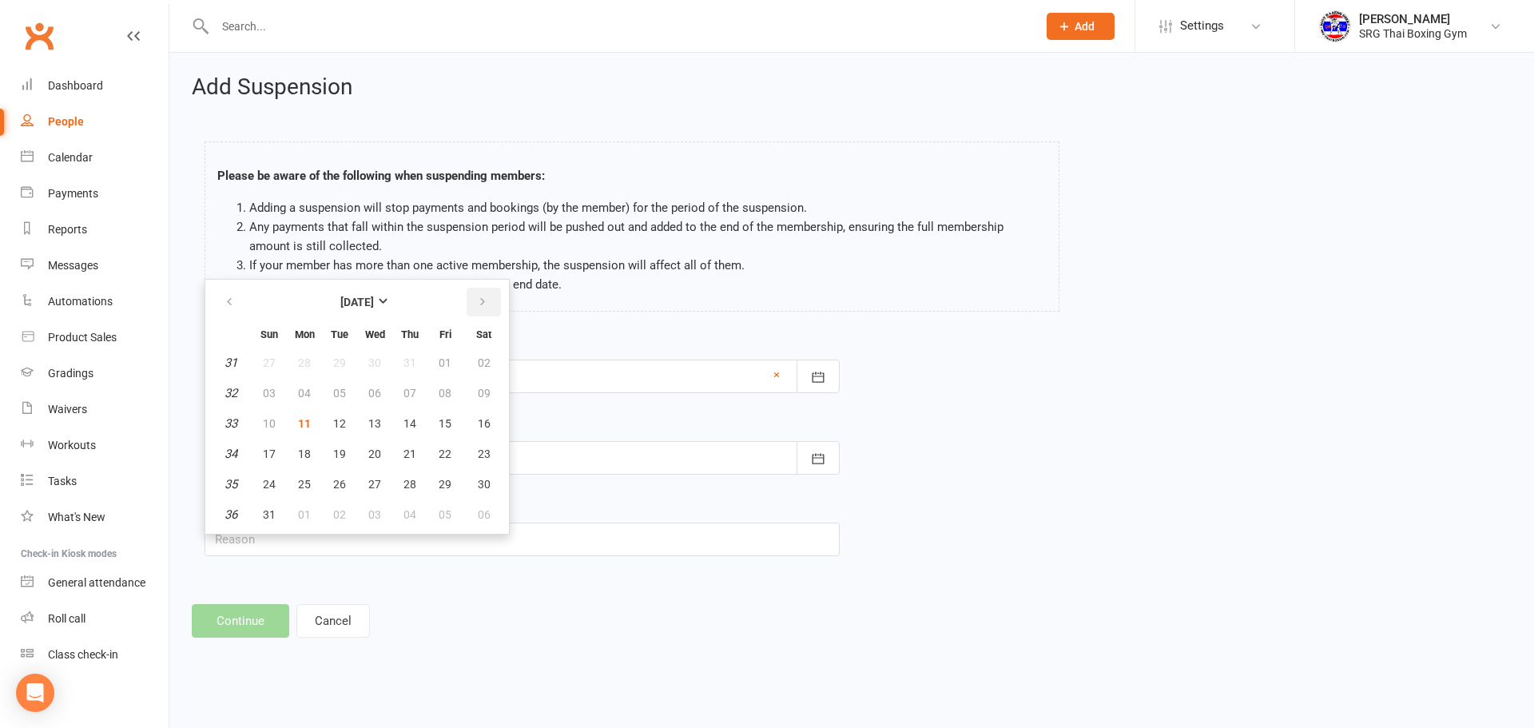
click at [491, 307] on button "button" at bounding box center [484, 302] width 34 height 29
click at [414, 456] on span "20" at bounding box center [410, 453] width 13 height 13
type input "[DATE]"
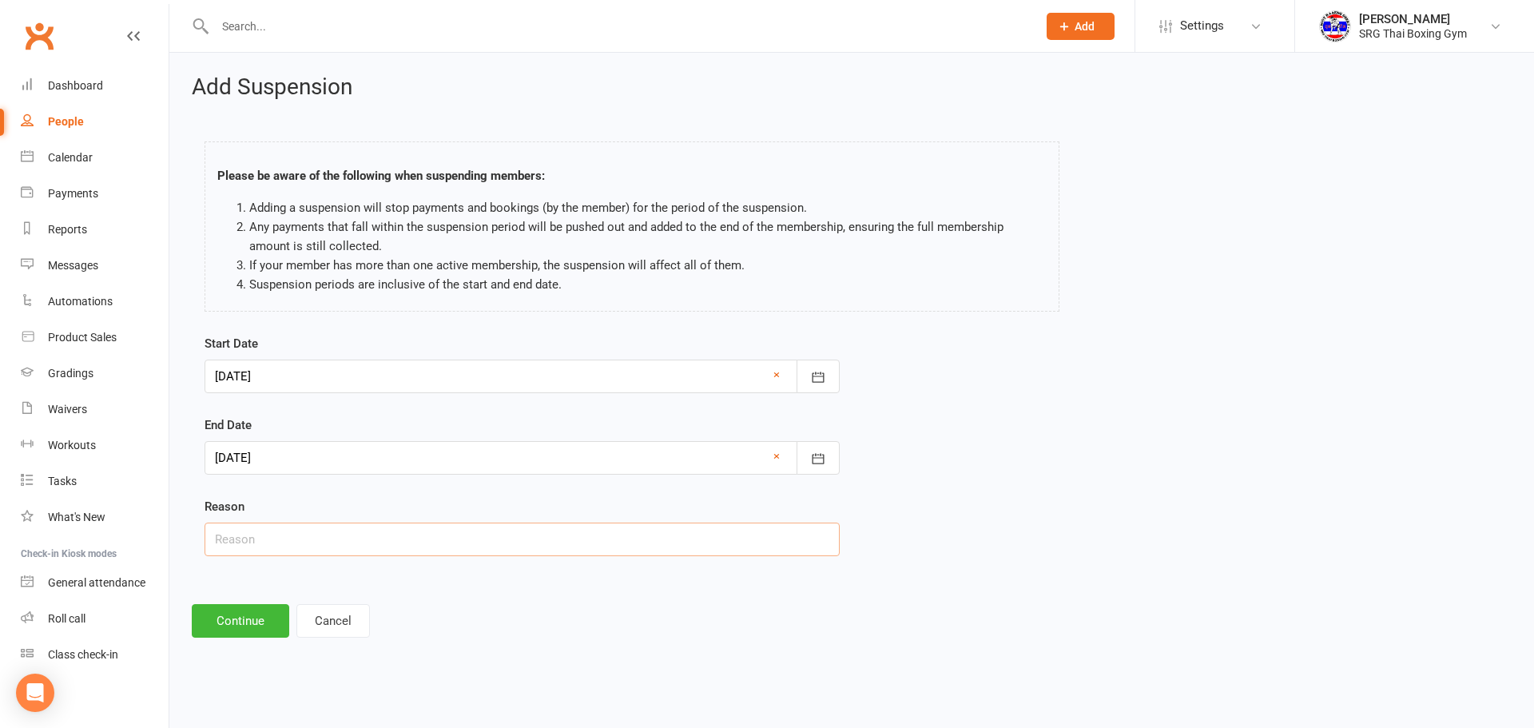
click at [352, 527] on input "text" at bounding box center [522, 540] width 635 height 34
type input "travelling"
click at [252, 619] on button "Continue" at bounding box center [240, 621] width 97 height 34
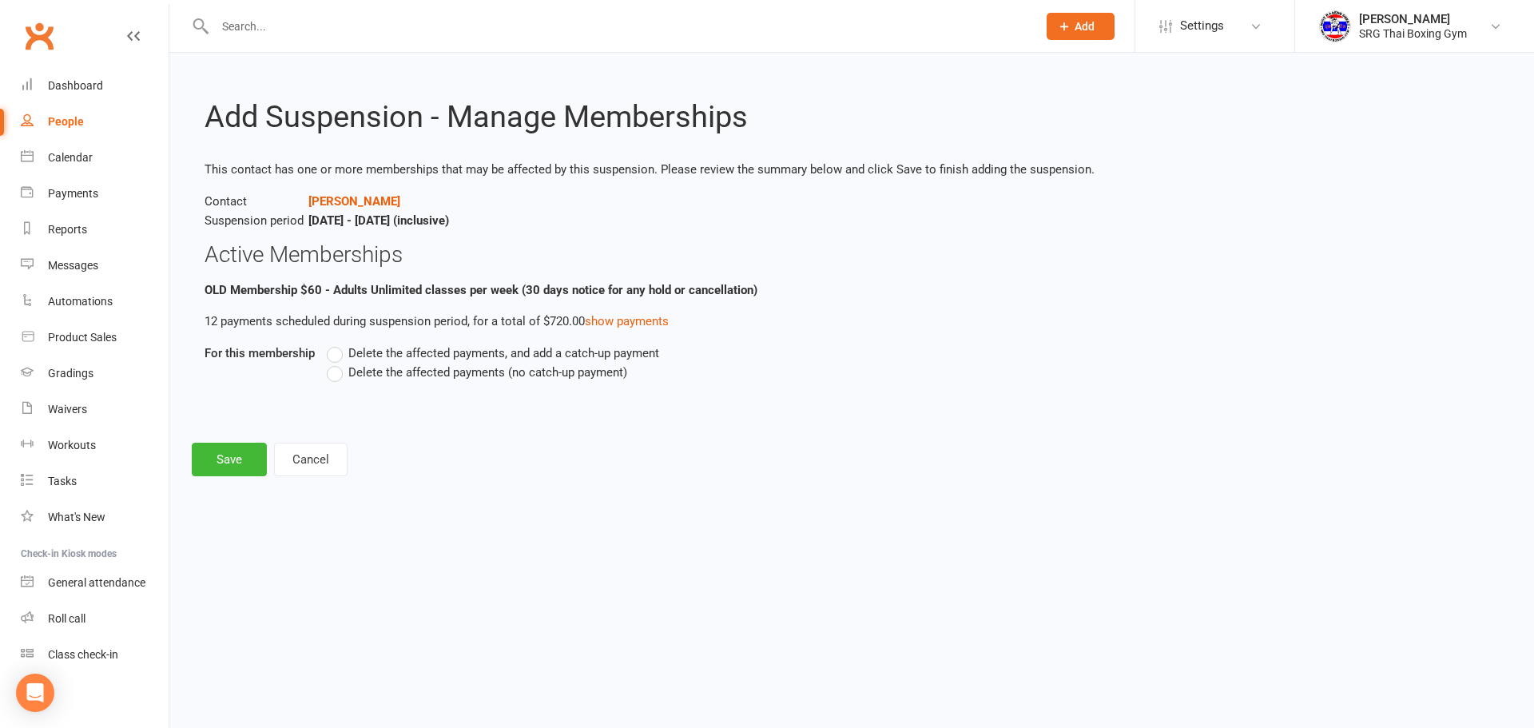
click at [449, 381] on div "Delete the affected payments, and add a catch-up payment Delete the affected pa…" at bounding box center [746, 374] width 863 height 61
click at [451, 379] on span "Delete the affected payments (no catch-up payment)" at bounding box center [487, 371] width 279 height 17
click at [337, 363] on input "Delete the affected payments (no catch-up payment)" at bounding box center [332, 363] width 10 height 0
click at [255, 447] on button "Save" at bounding box center [229, 460] width 75 height 34
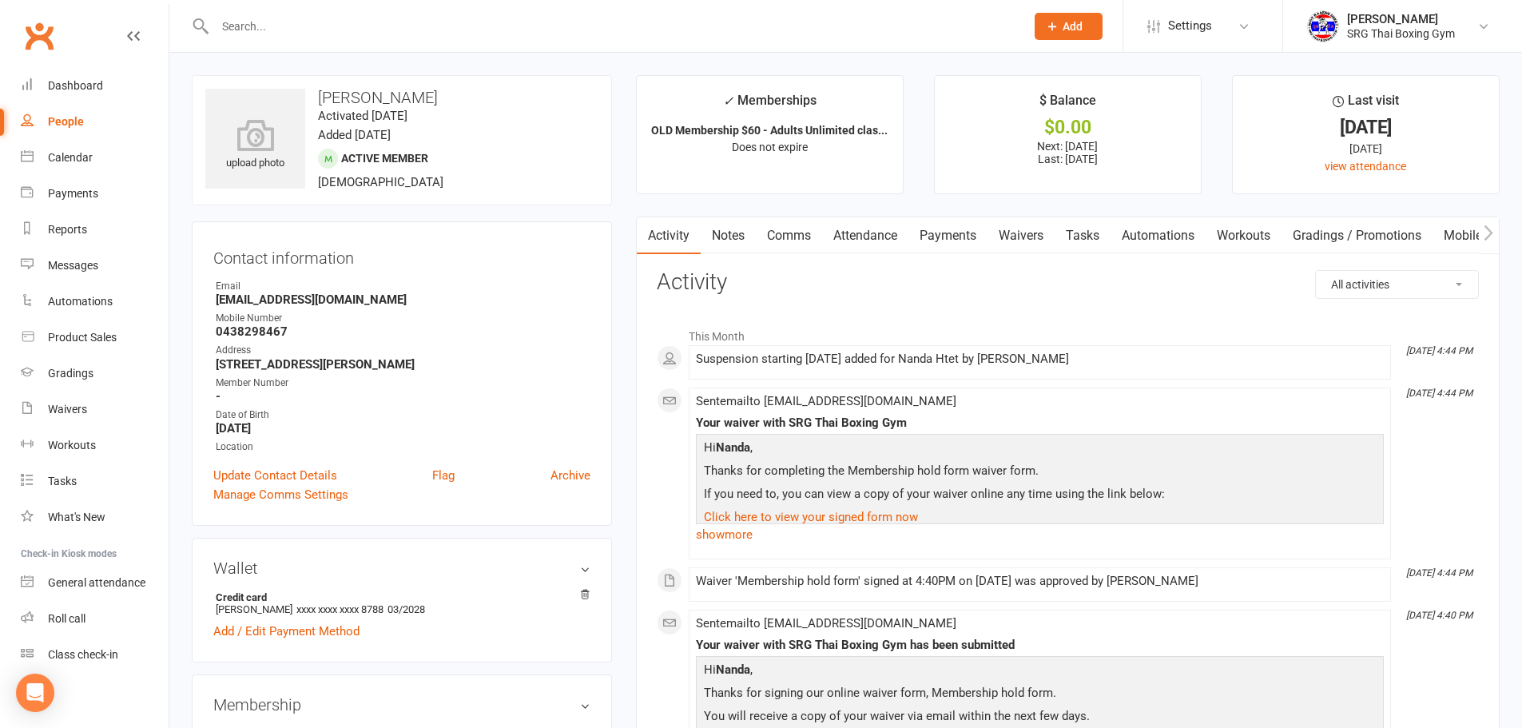
scroll to position [637, 0]
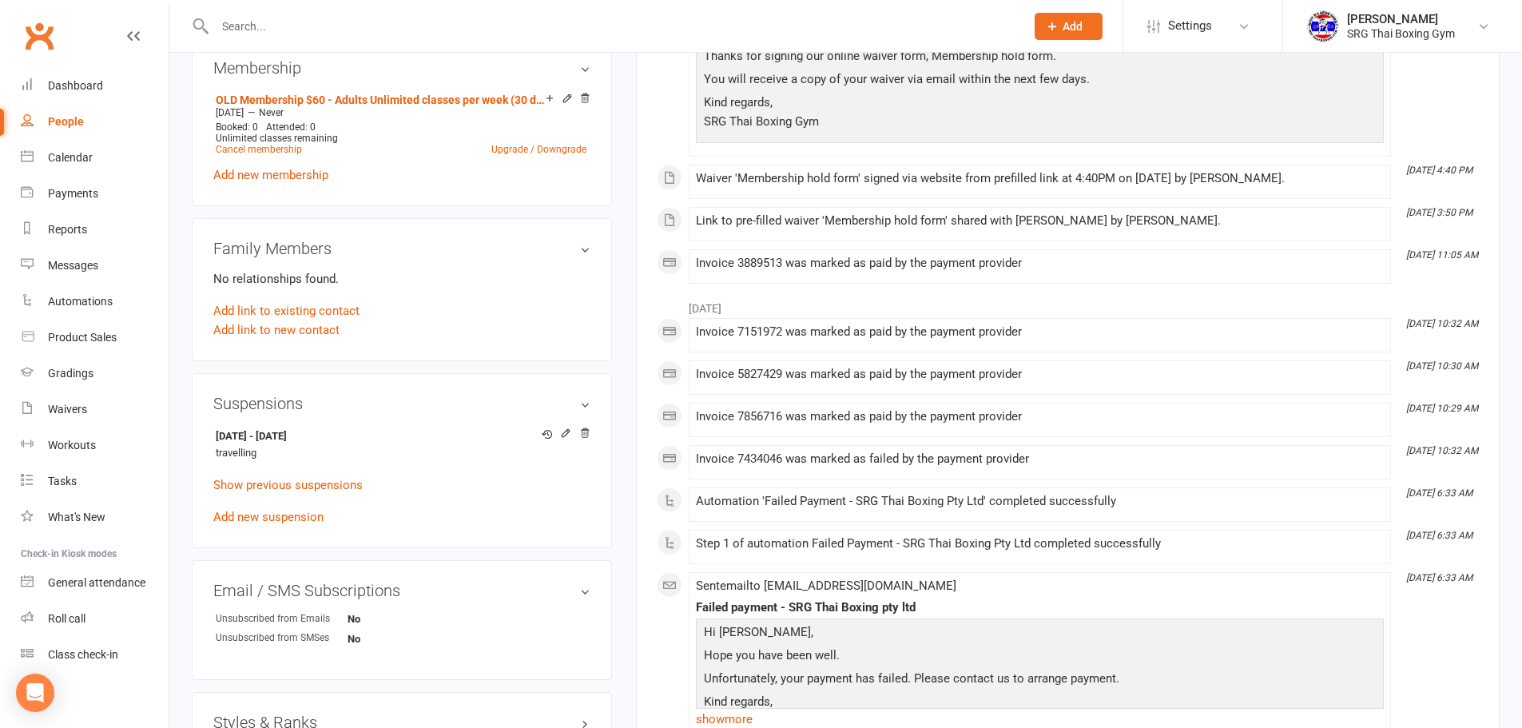
click at [306, 26] on input "text" at bounding box center [612, 26] width 804 height 22
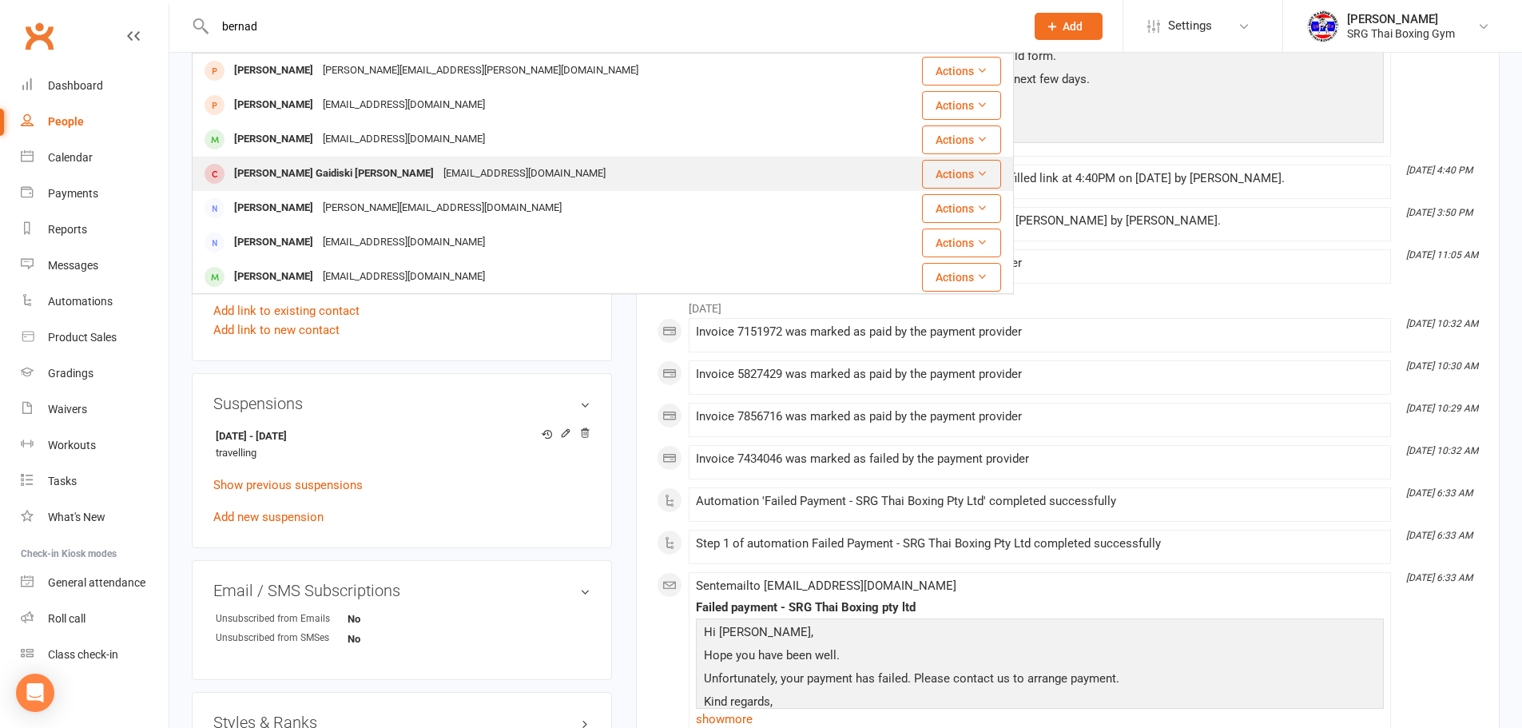
type input "bernad"
click at [439, 177] on div "[EMAIL_ADDRESS][DOMAIN_NAME]" at bounding box center [525, 173] width 172 height 23
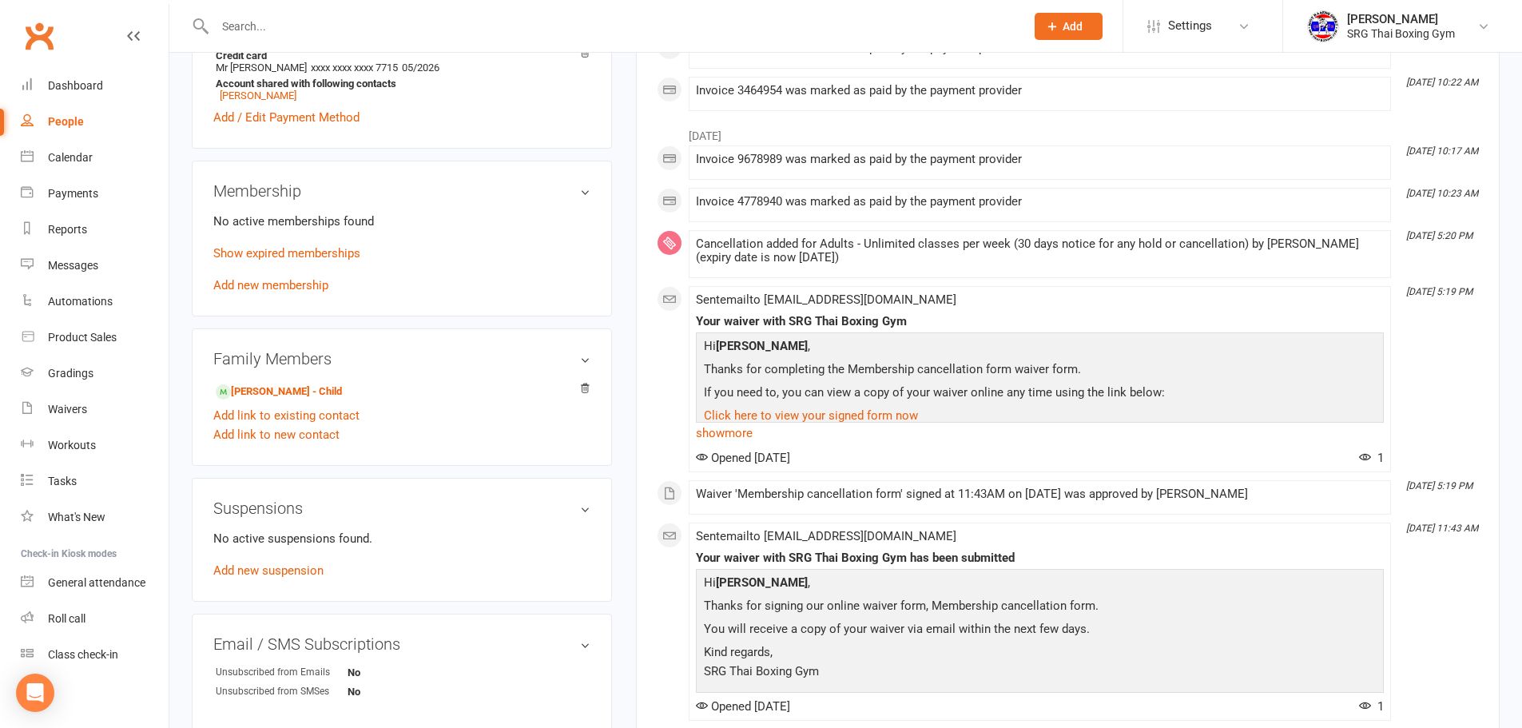
scroll to position [559, 0]
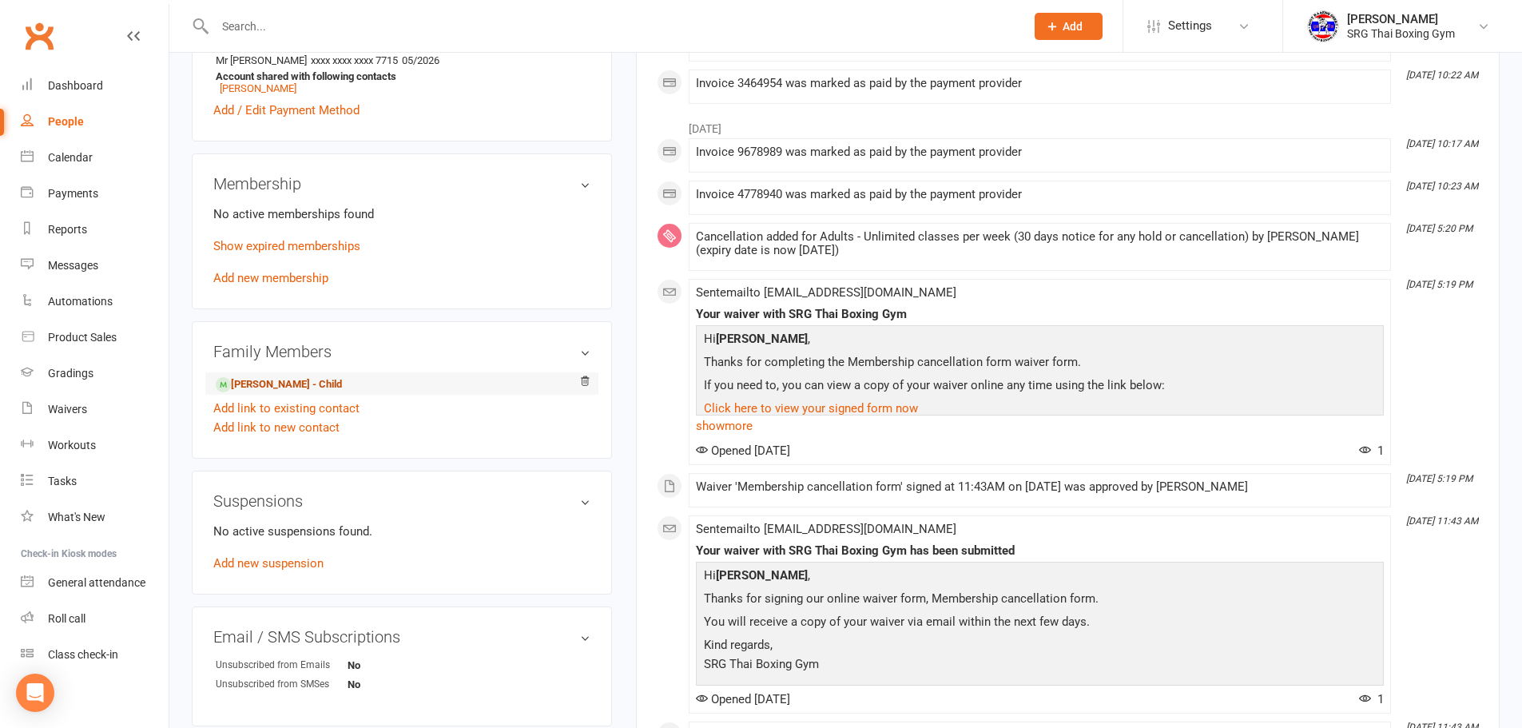
click at [326, 376] on link "[PERSON_NAME] - Child" at bounding box center [279, 384] width 126 height 17
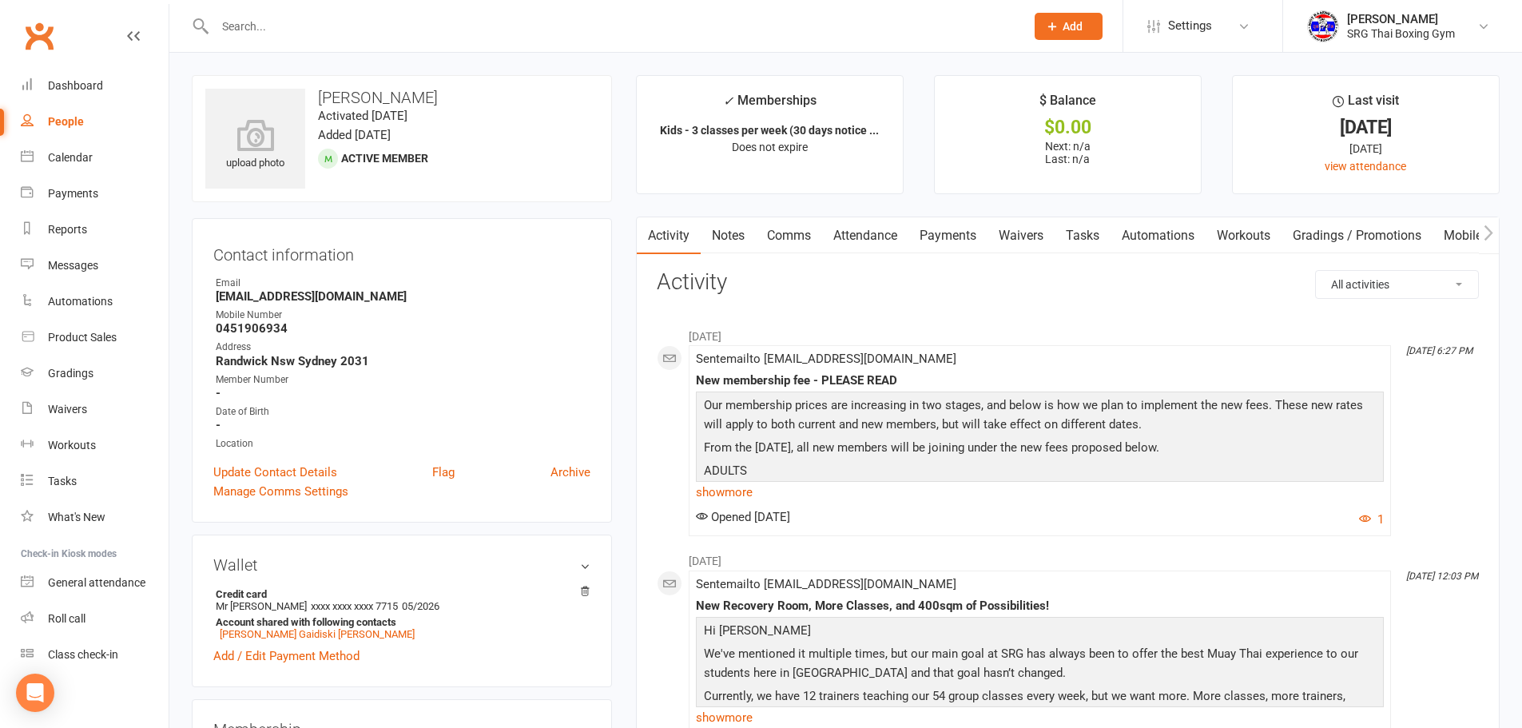
click at [1028, 238] on link "Waivers" at bounding box center [1021, 235] width 67 height 37
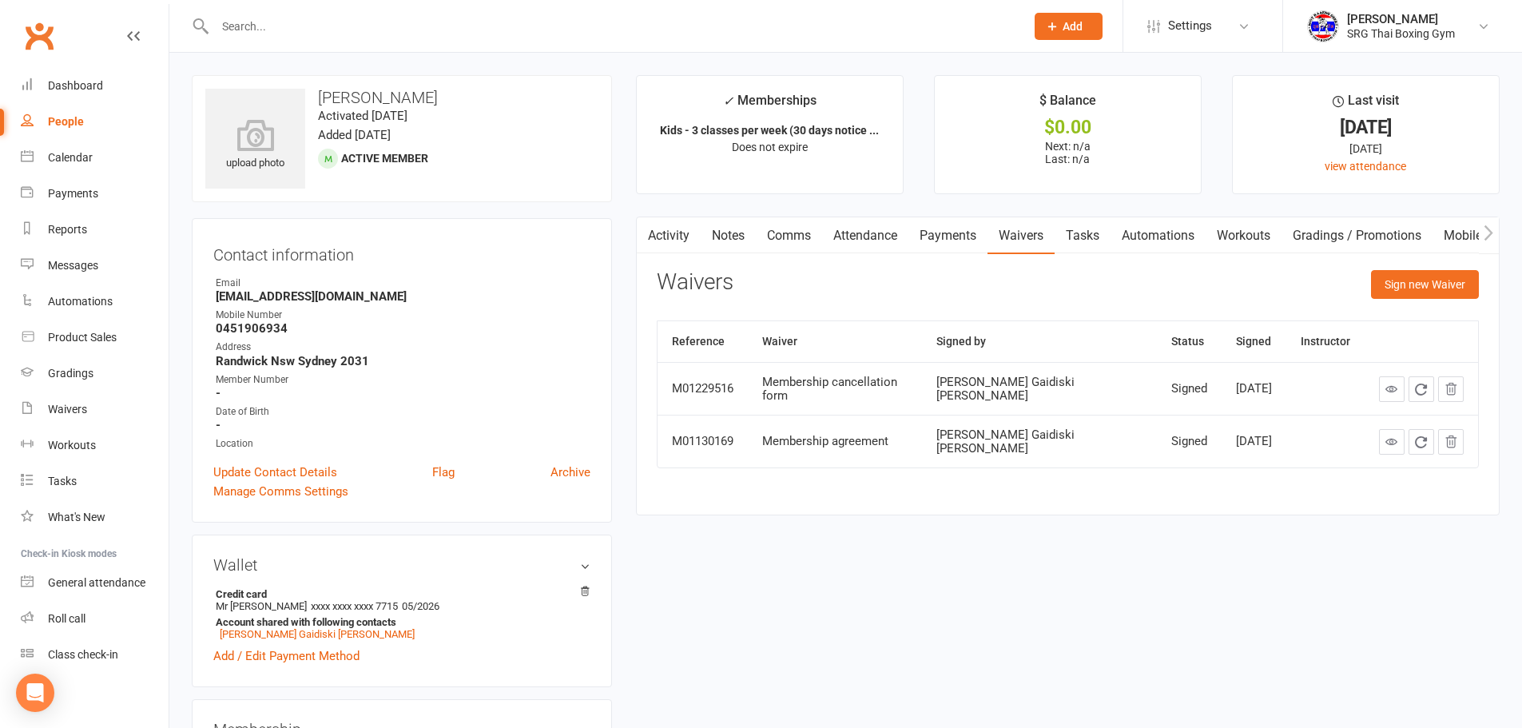
click at [962, 241] on link "Payments" at bounding box center [948, 235] width 79 height 37
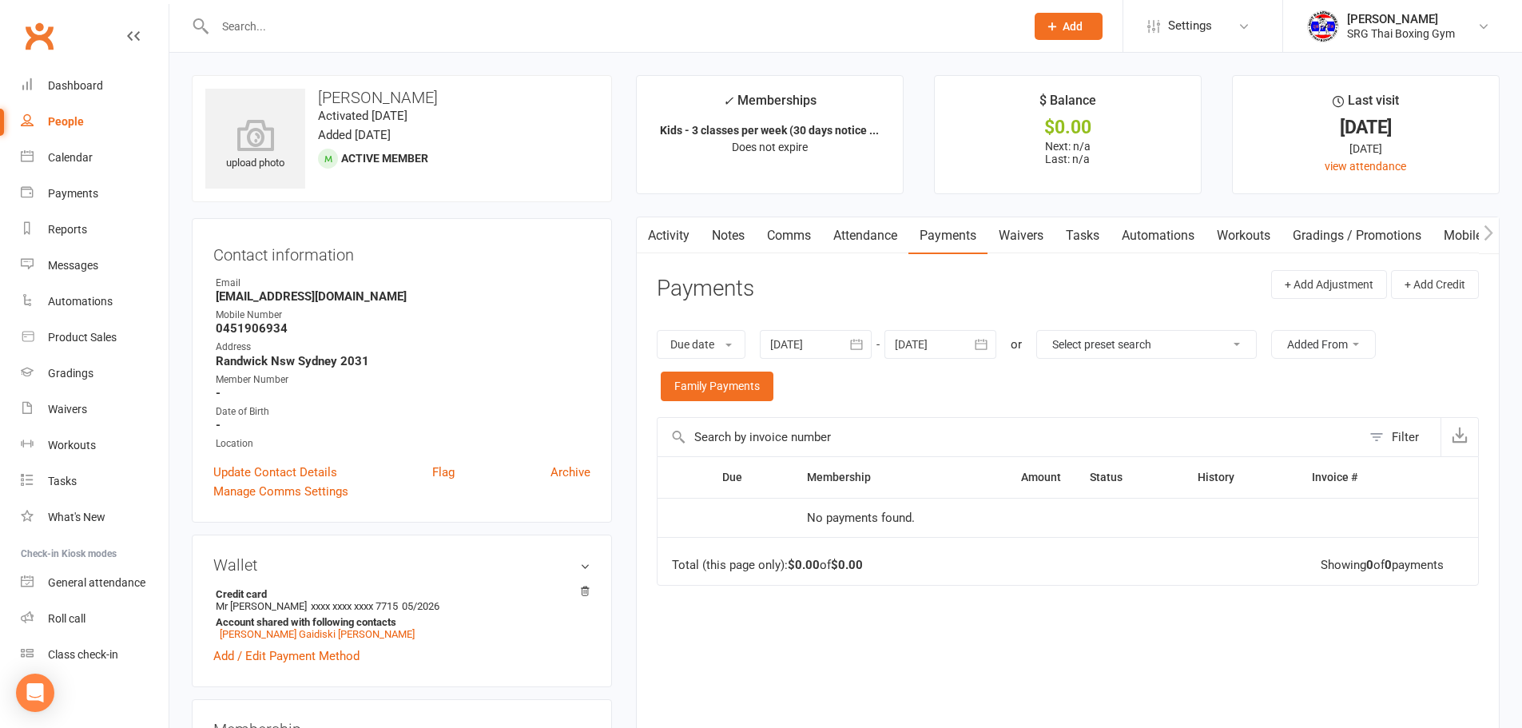
click at [853, 228] on link "Attendance" at bounding box center [865, 235] width 86 height 37
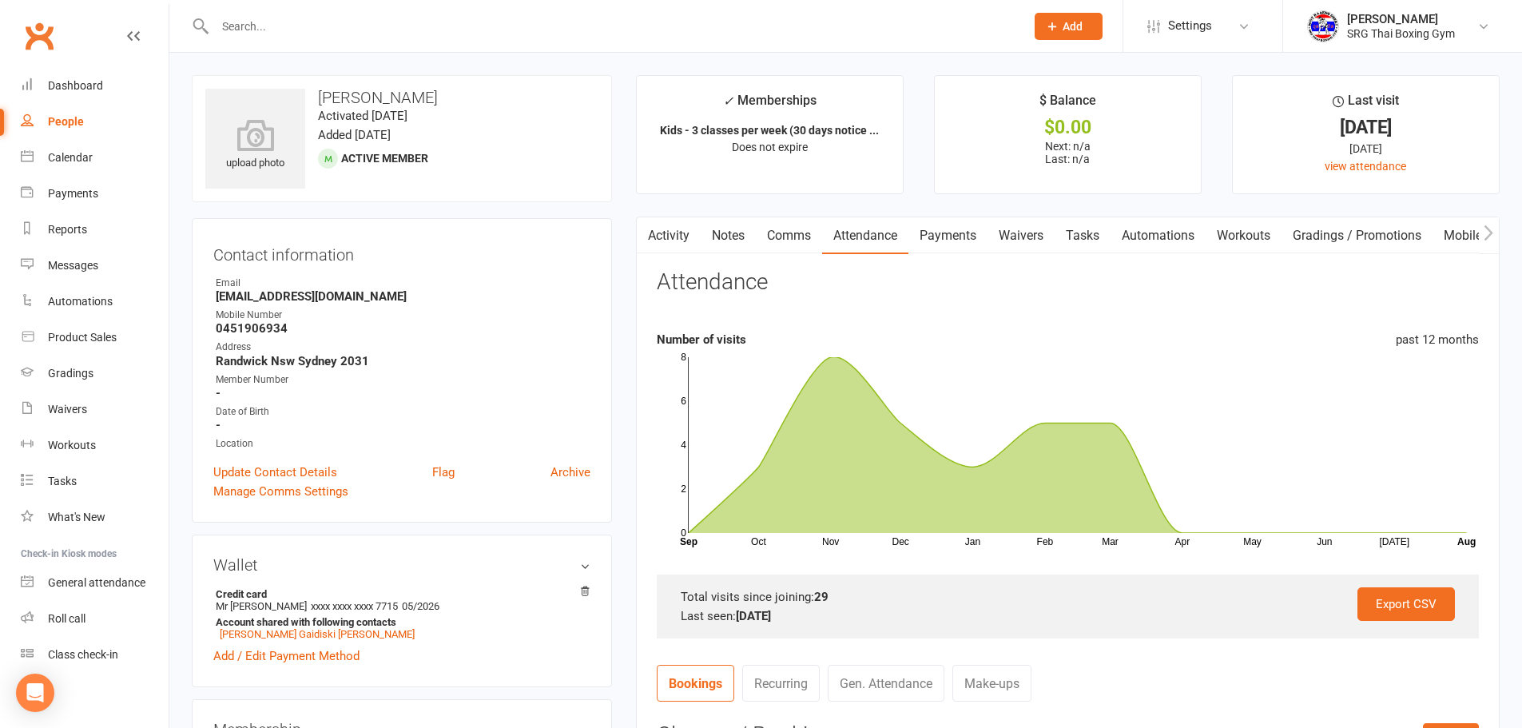
click at [755, 240] on link "Notes" at bounding box center [728, 235] width 55 height 37
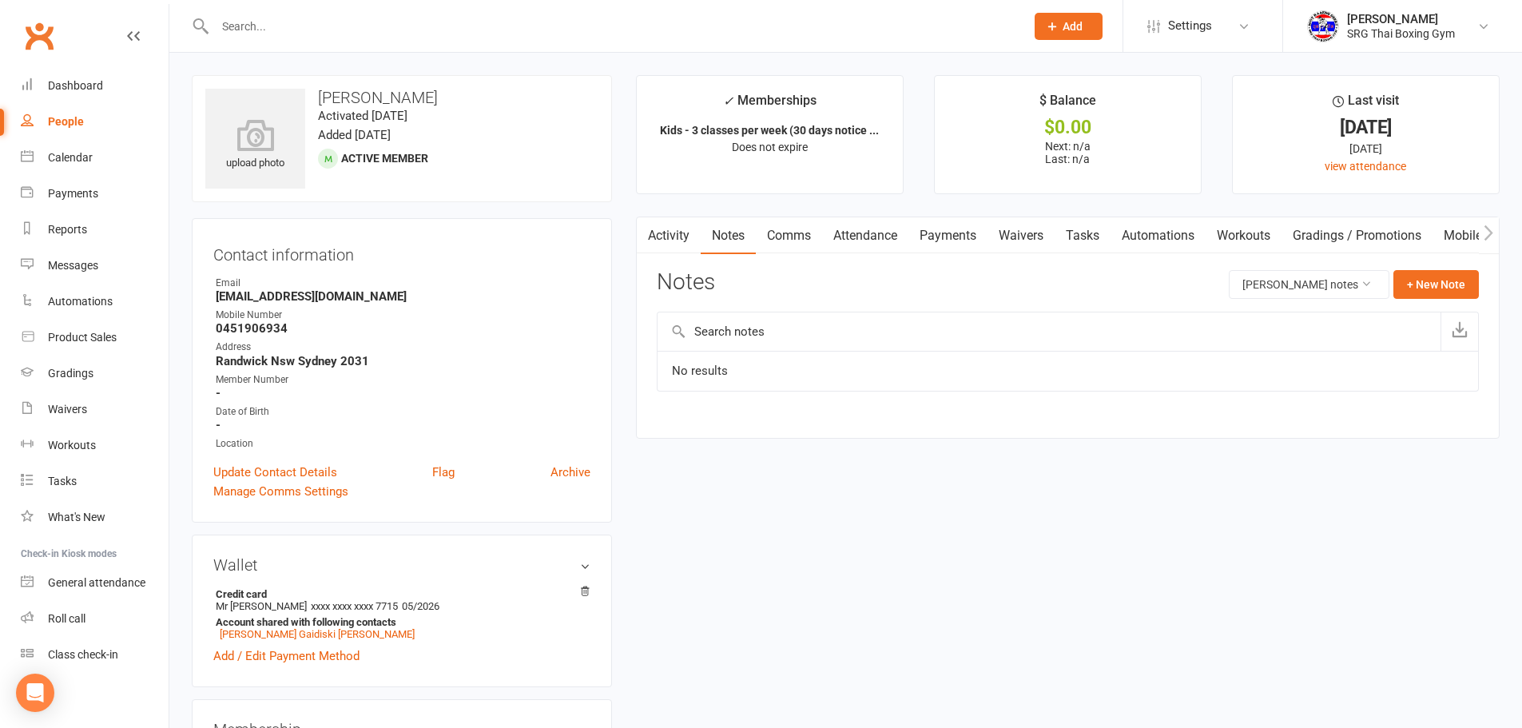
click at [1051, 245] on link "Waivers" at bounding box center [1021, 235] width 67 height 37
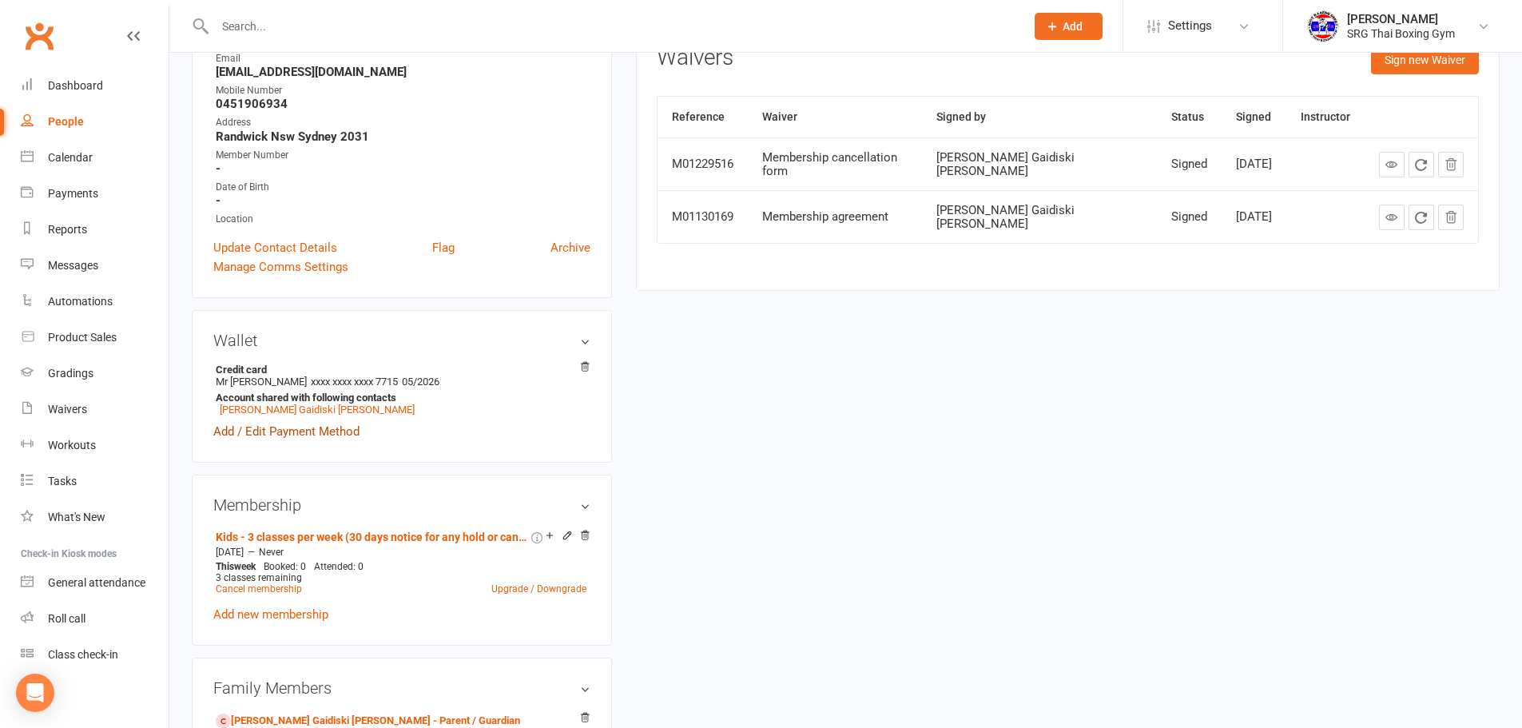
scroll to position [240, 0]
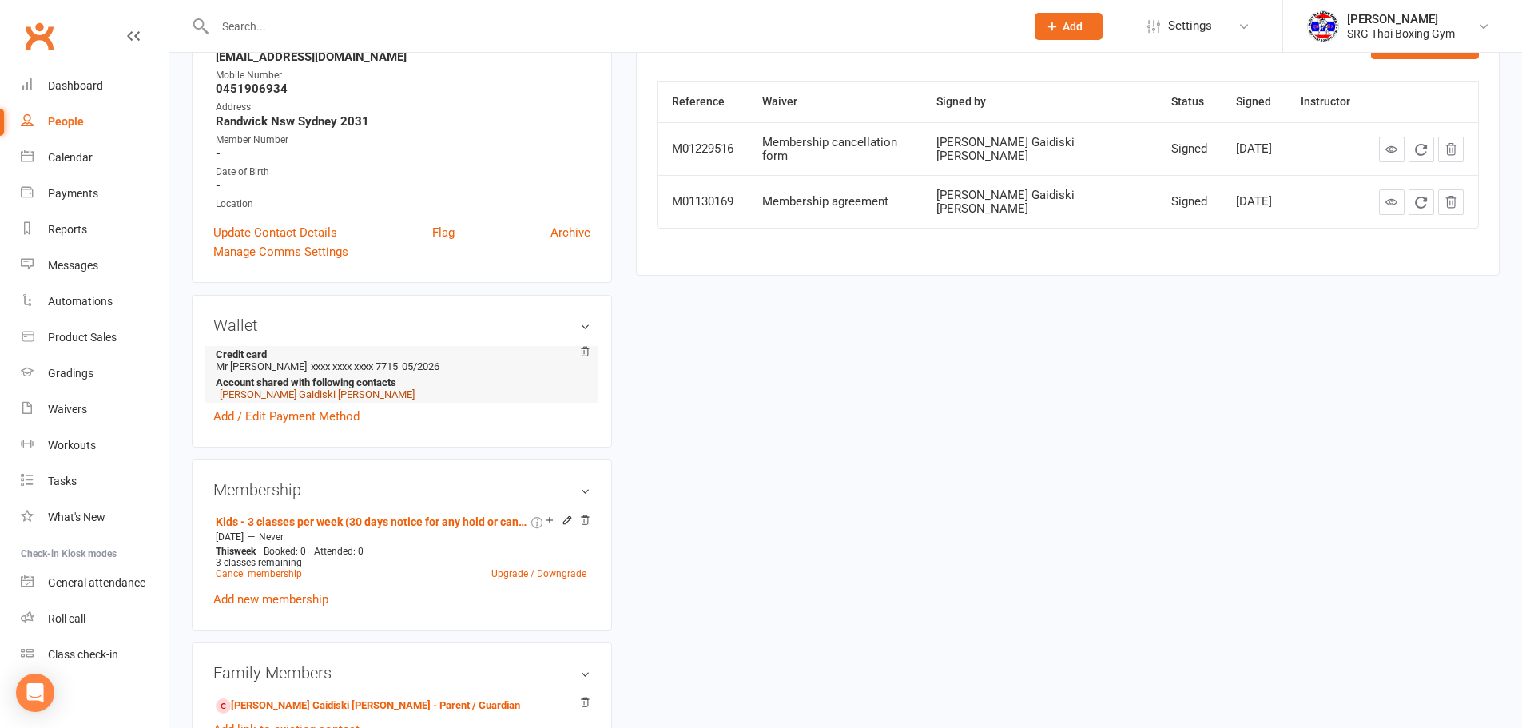
click at [336, 396] on link "[PERSON_NAME] Gaidiski [PERSON_NAME]" at bounding box center [317, 394] width 195 height 12
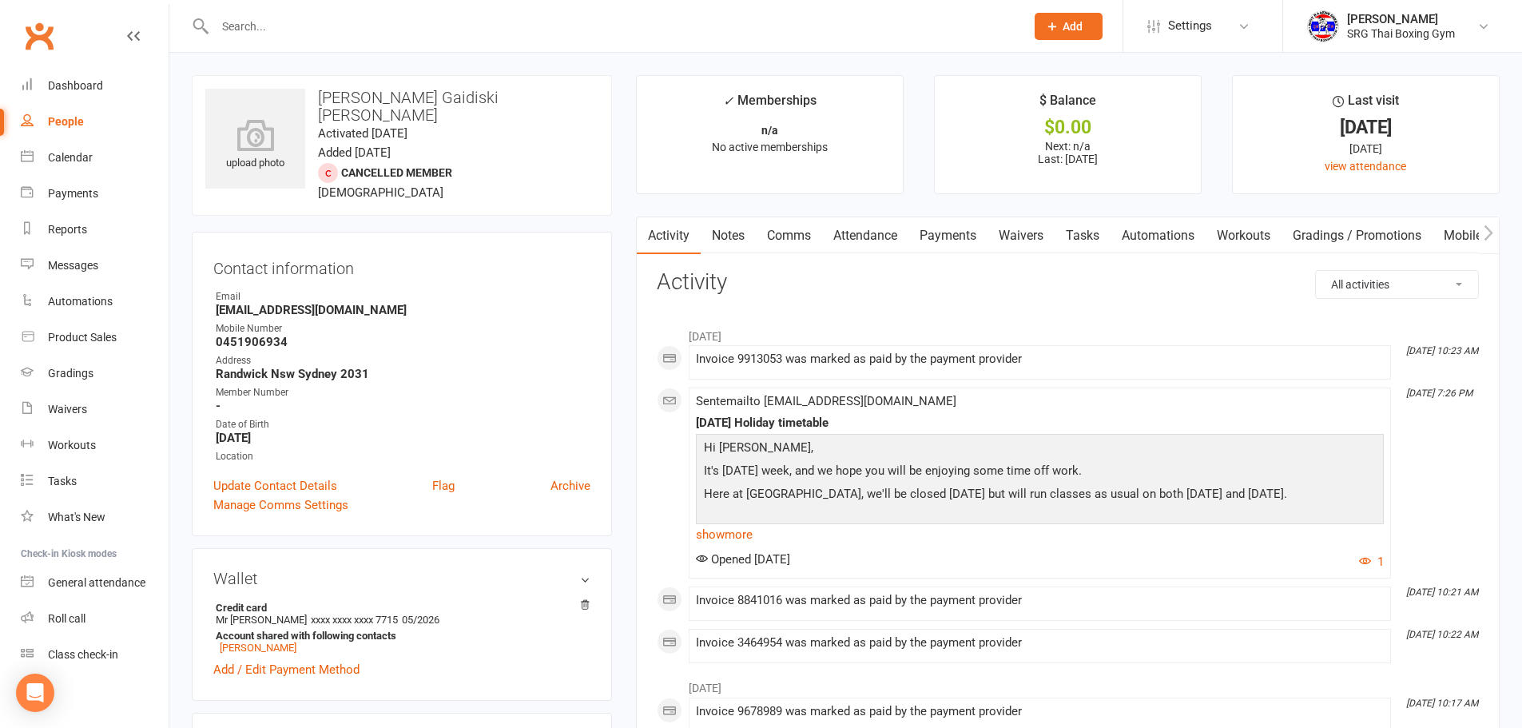
click at [976, 238] on link "Payments" at bounding box center [948, 235] width 79 height 37
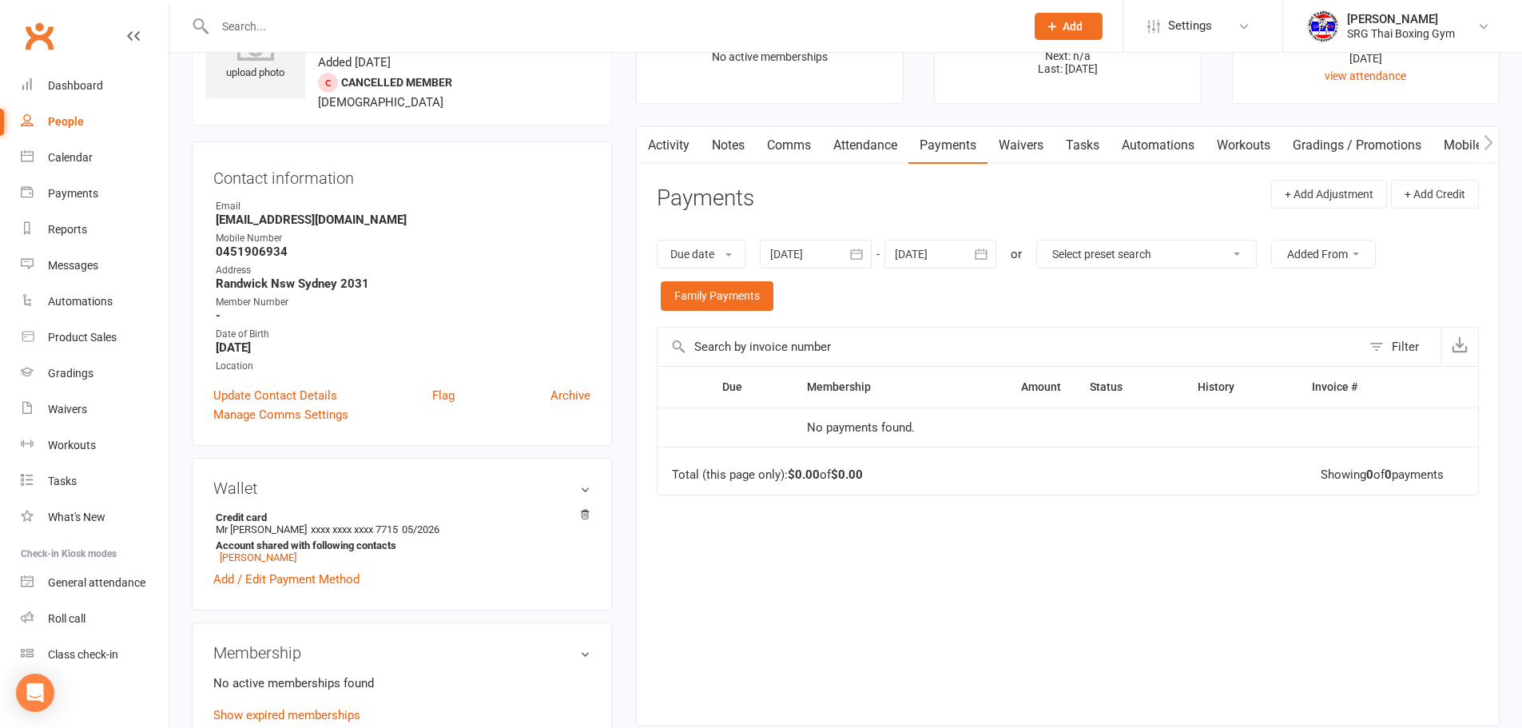
scroll to position [320, 0]
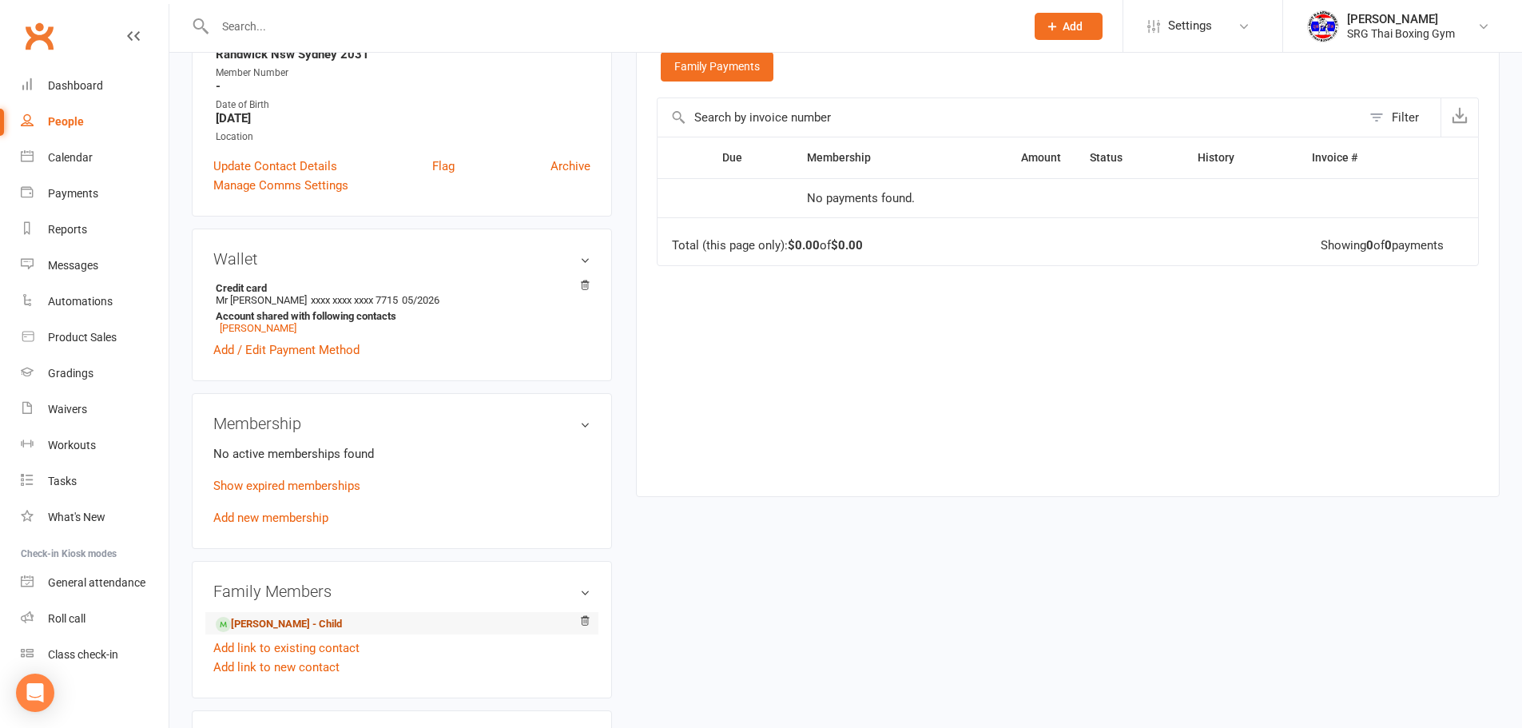
click at [291, 616] on link "[PERSON_NAME] - Child" at bounding box center [279, 624] width 126 height 17
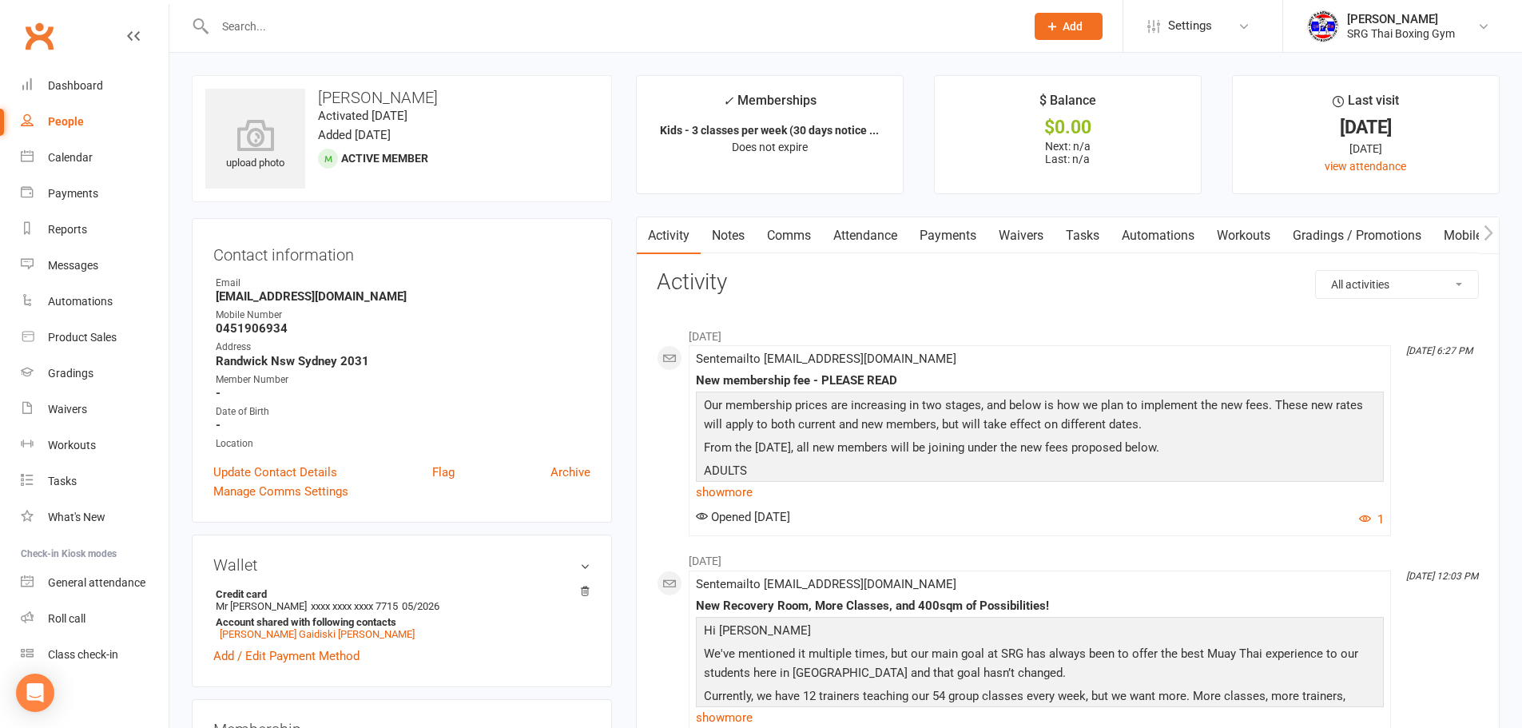
click at [831, 245] on link "Attendance" at bounding box center [865, 235] width 86 height 37
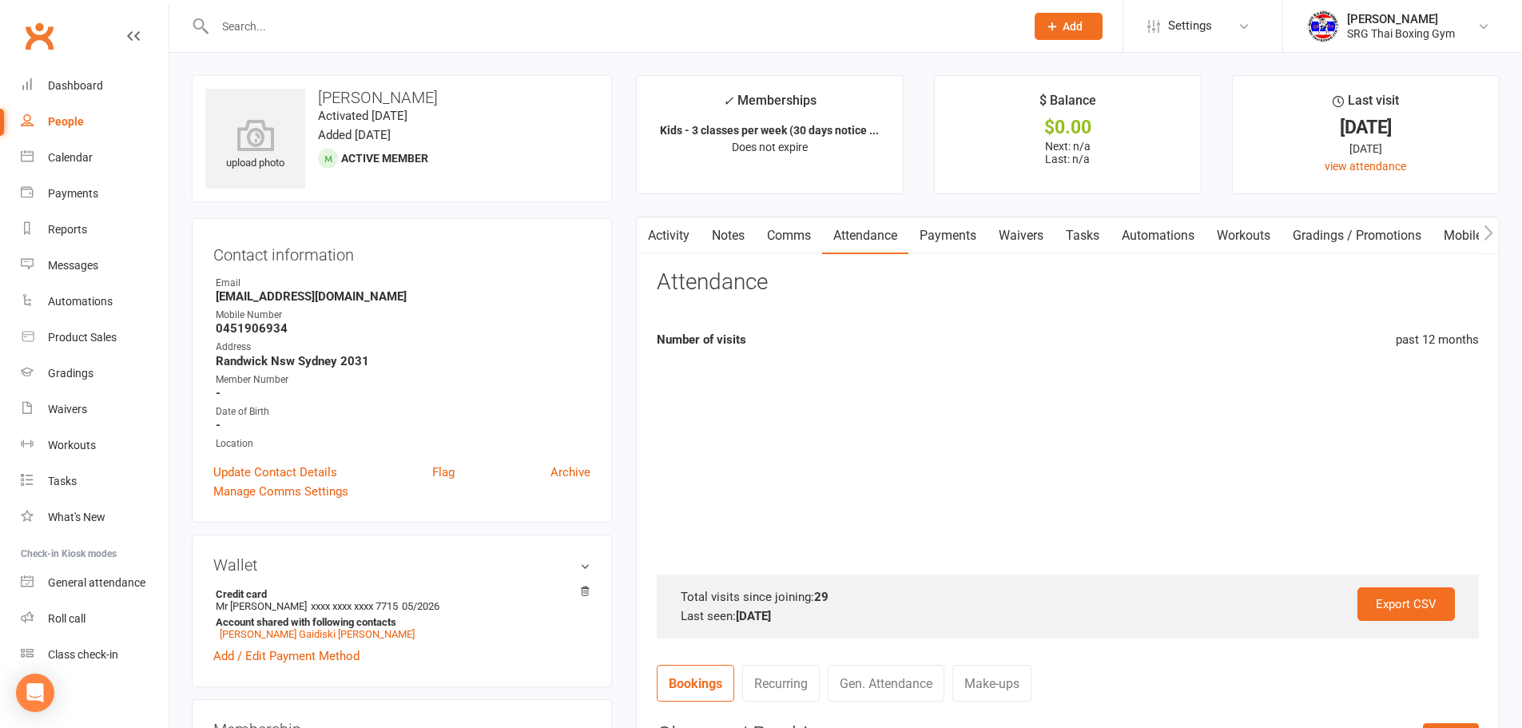
click at [988, 229] on link "Payments" at bounding box center [948, 235] width 79 height 37
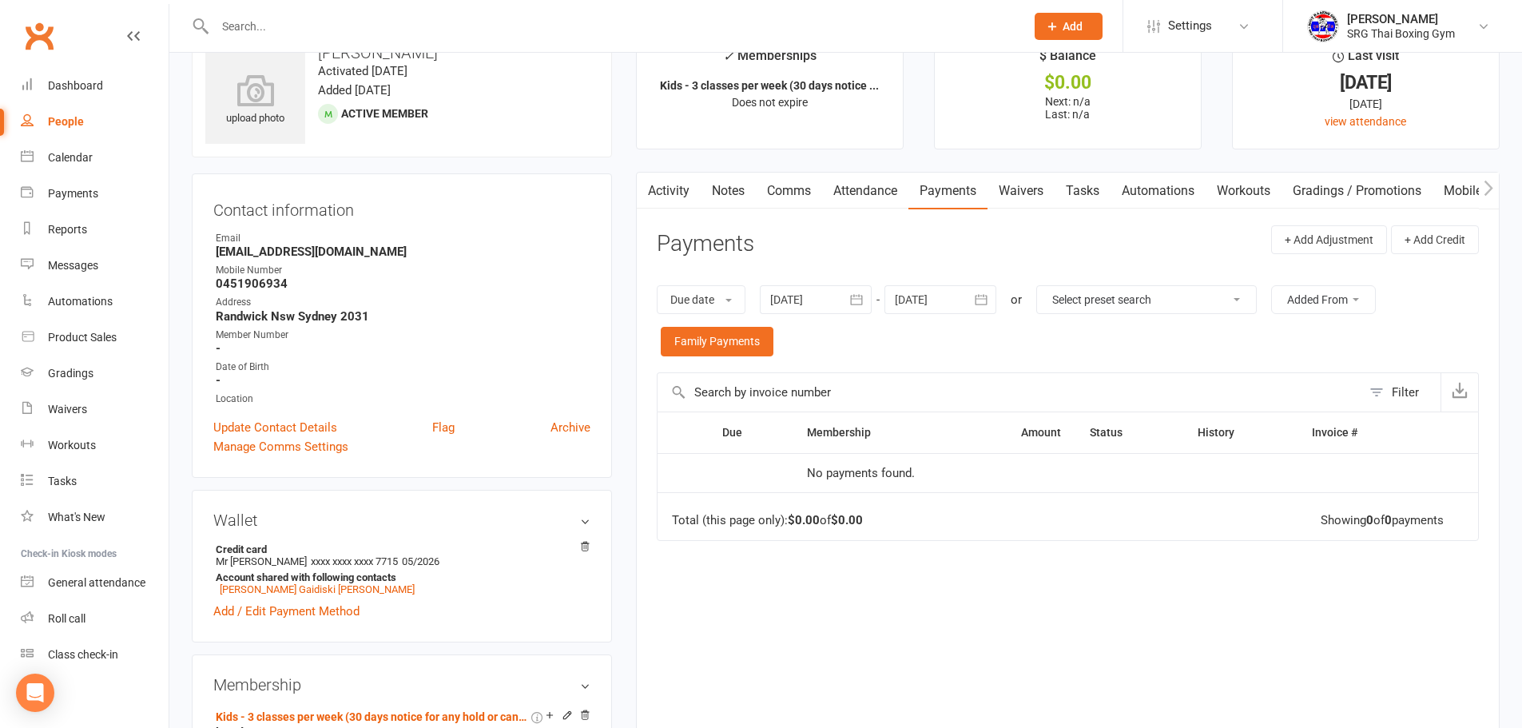
scroll to position [80, 0]
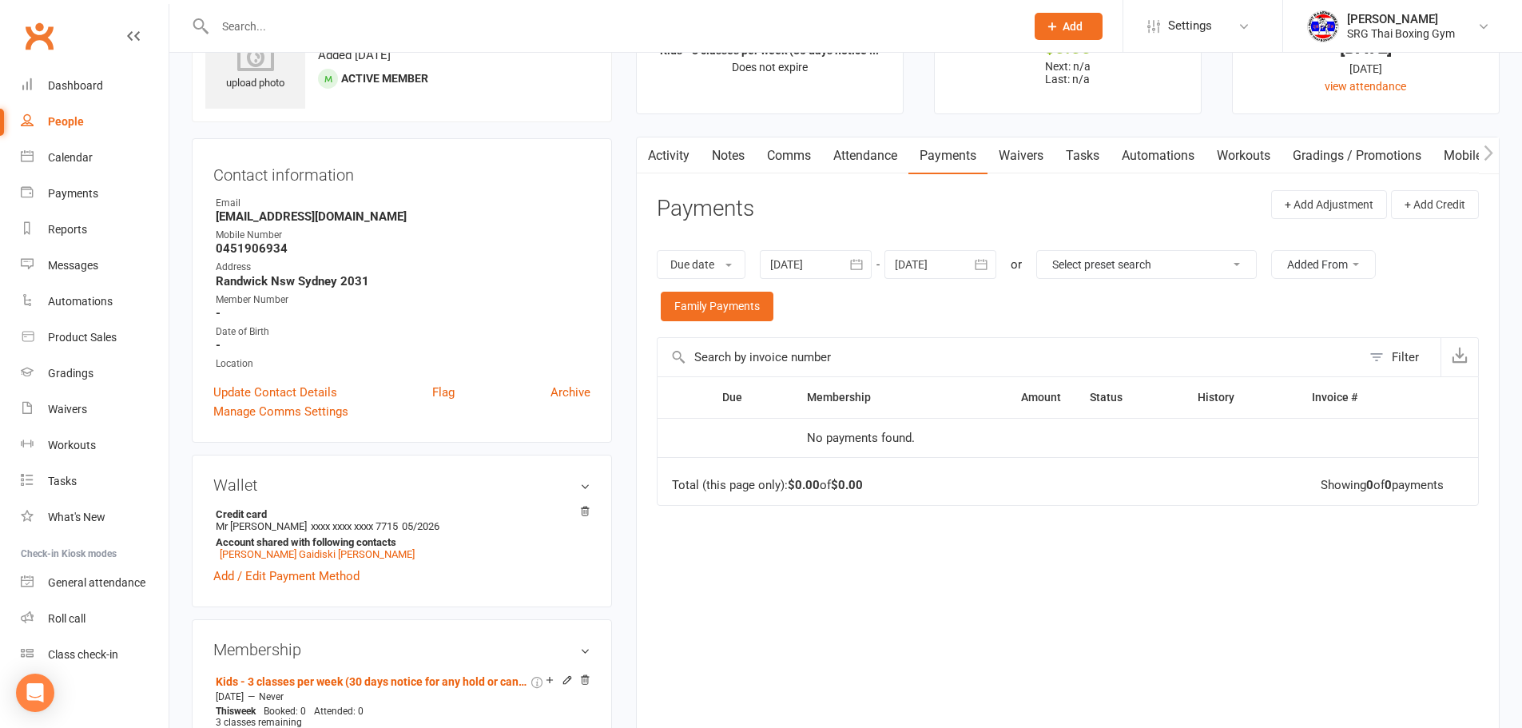
click at [1029, 154] on link "Waivers" at bounding box center [1021, 155] width 67 height 37
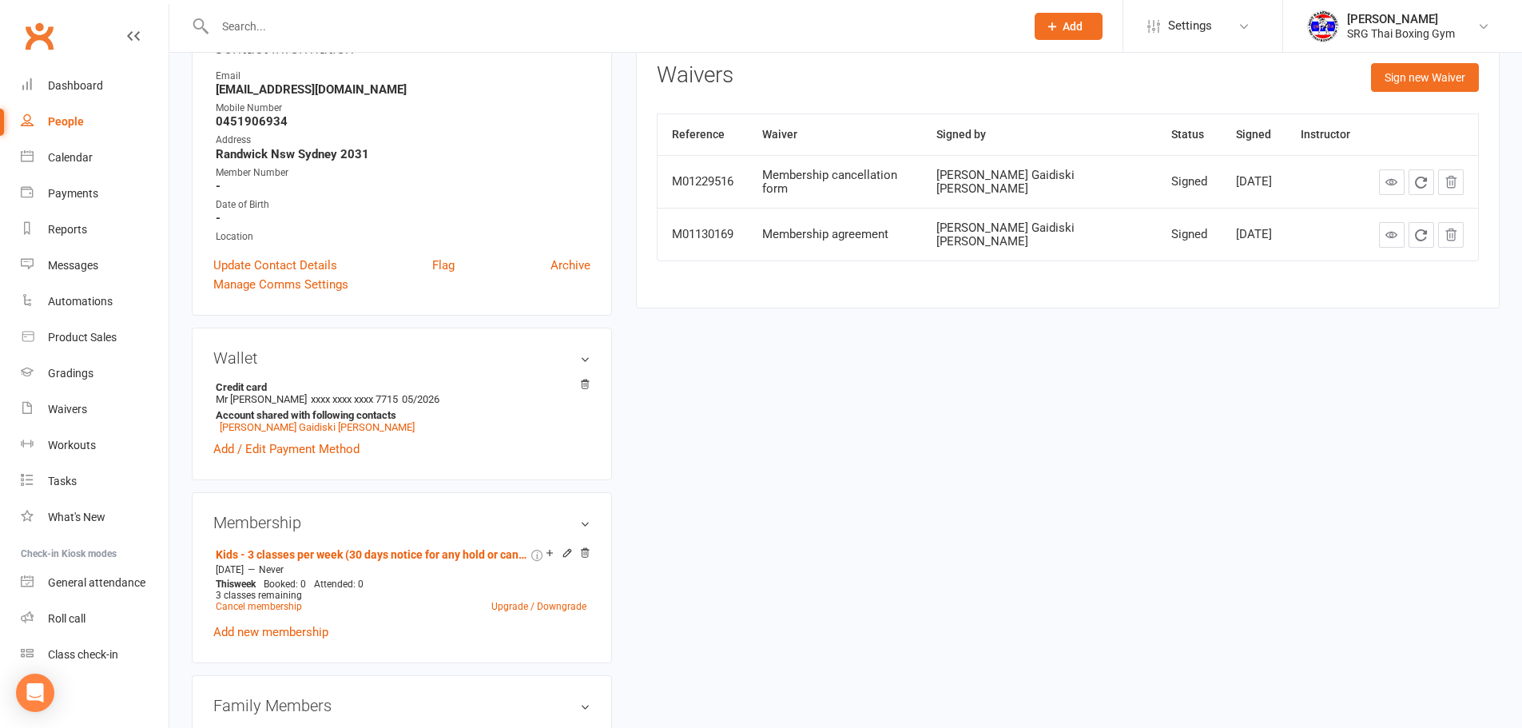
scroll to position [400, 0]
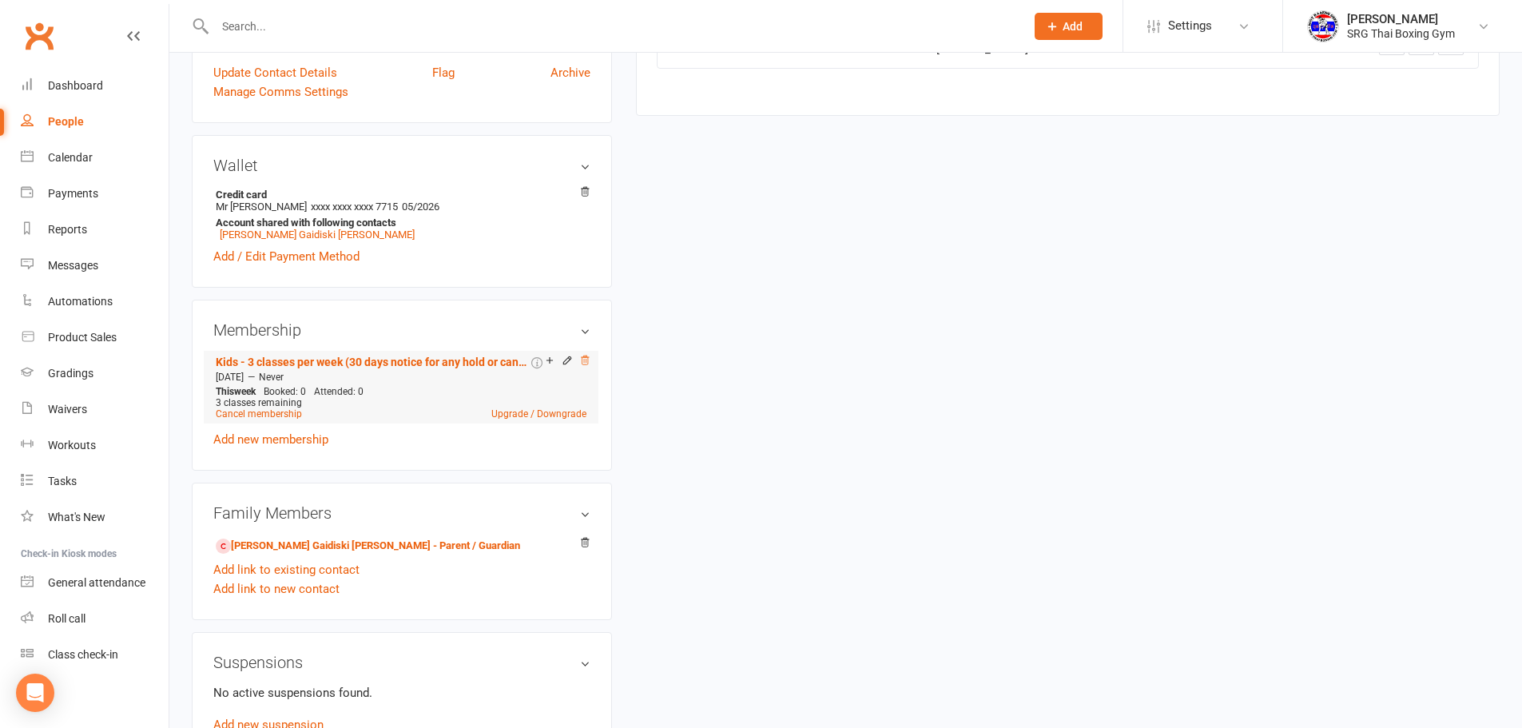
click at [585, 356] on icon at bounding box center [584, 360] width 11 height 11
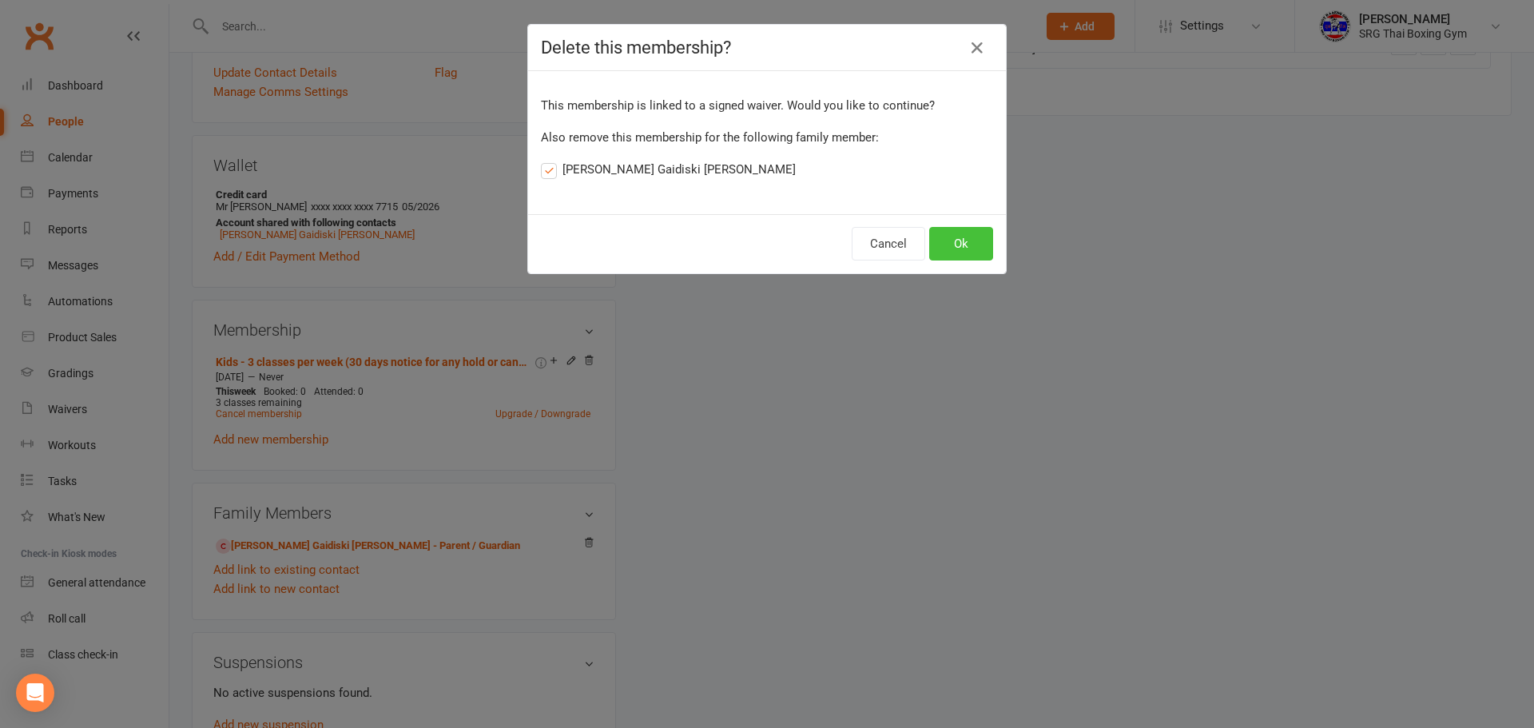
click at [980, 236] on button "Ok" at bounding box center [961, 244] width 64 height 34
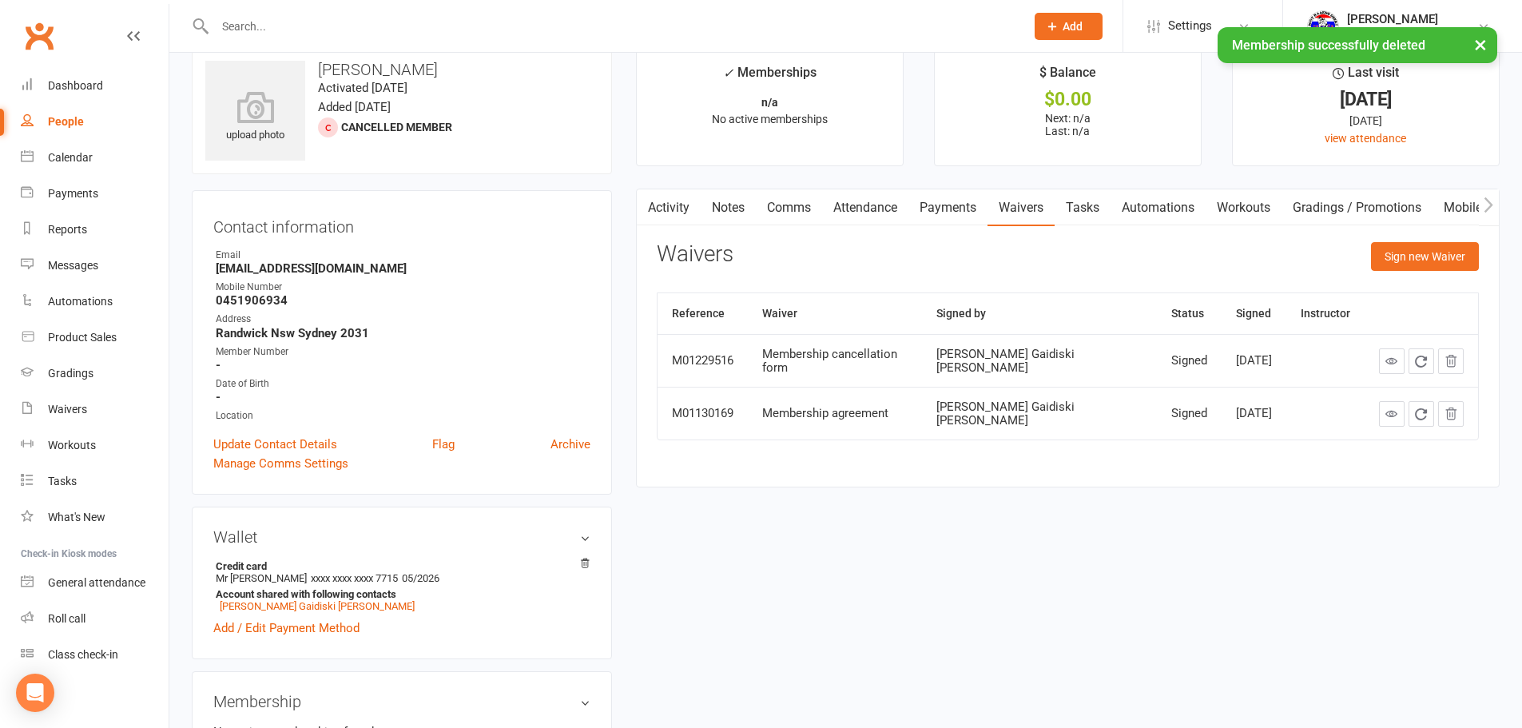
scroll to position [0, 0]
